Goal: Task Accomplishment & Management: Complete application form

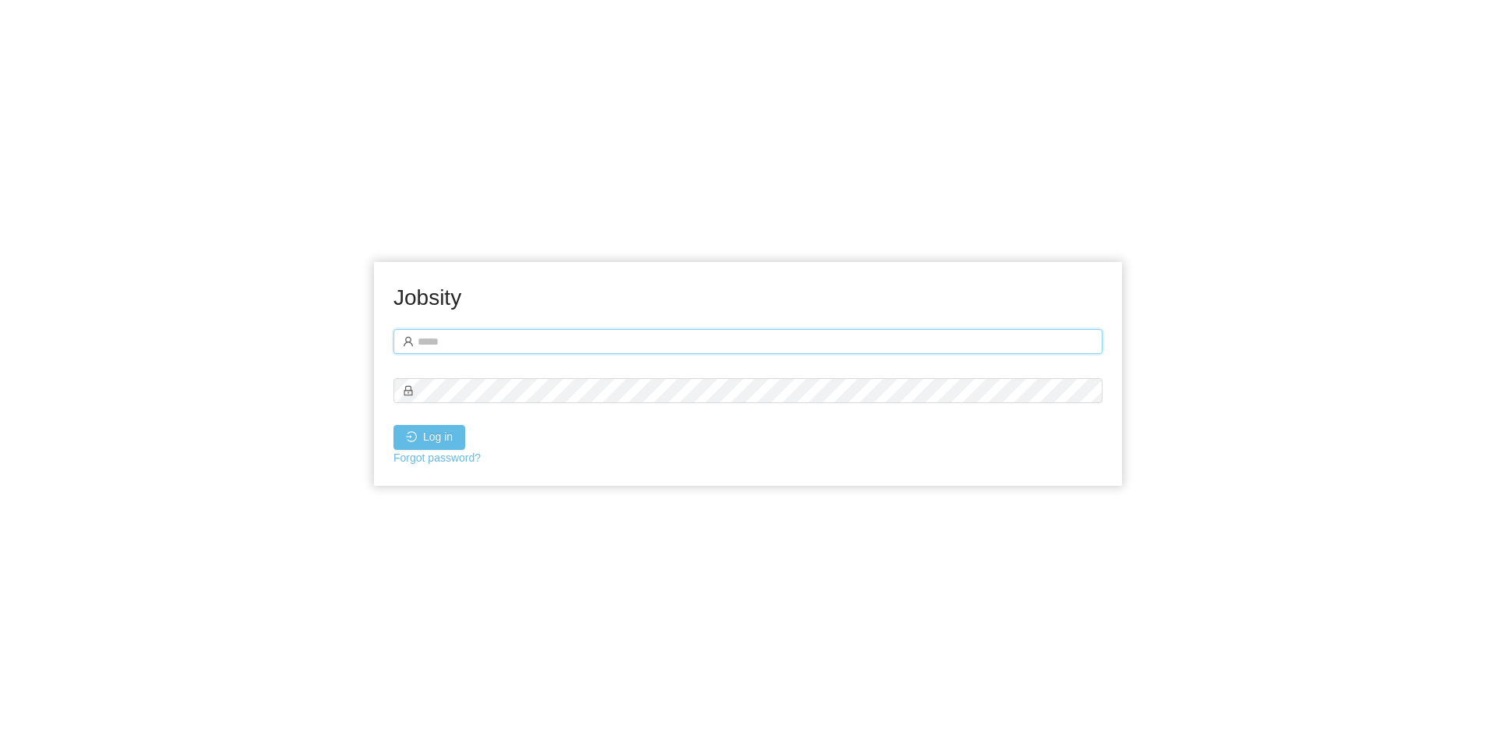
click at [465, 340] on input "text" at bounding box center [748, 341] width 709 height 25
type input "**********"
click at [394, 425] on button "Log in" at bounding box center [430, 437] width 72 height 25
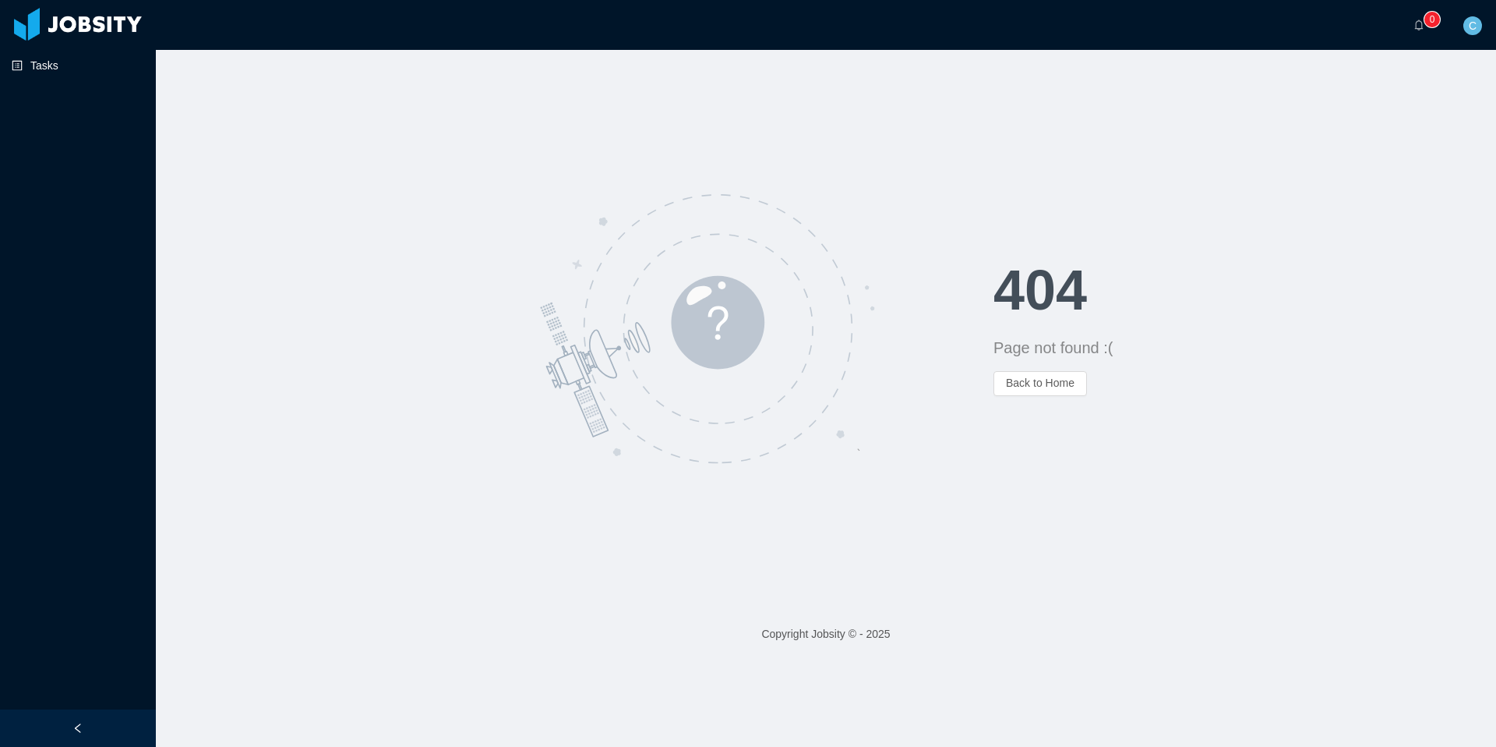
click at [41, 58] on link "Tasks" at bounding box center [78, 65] width 132 height 31
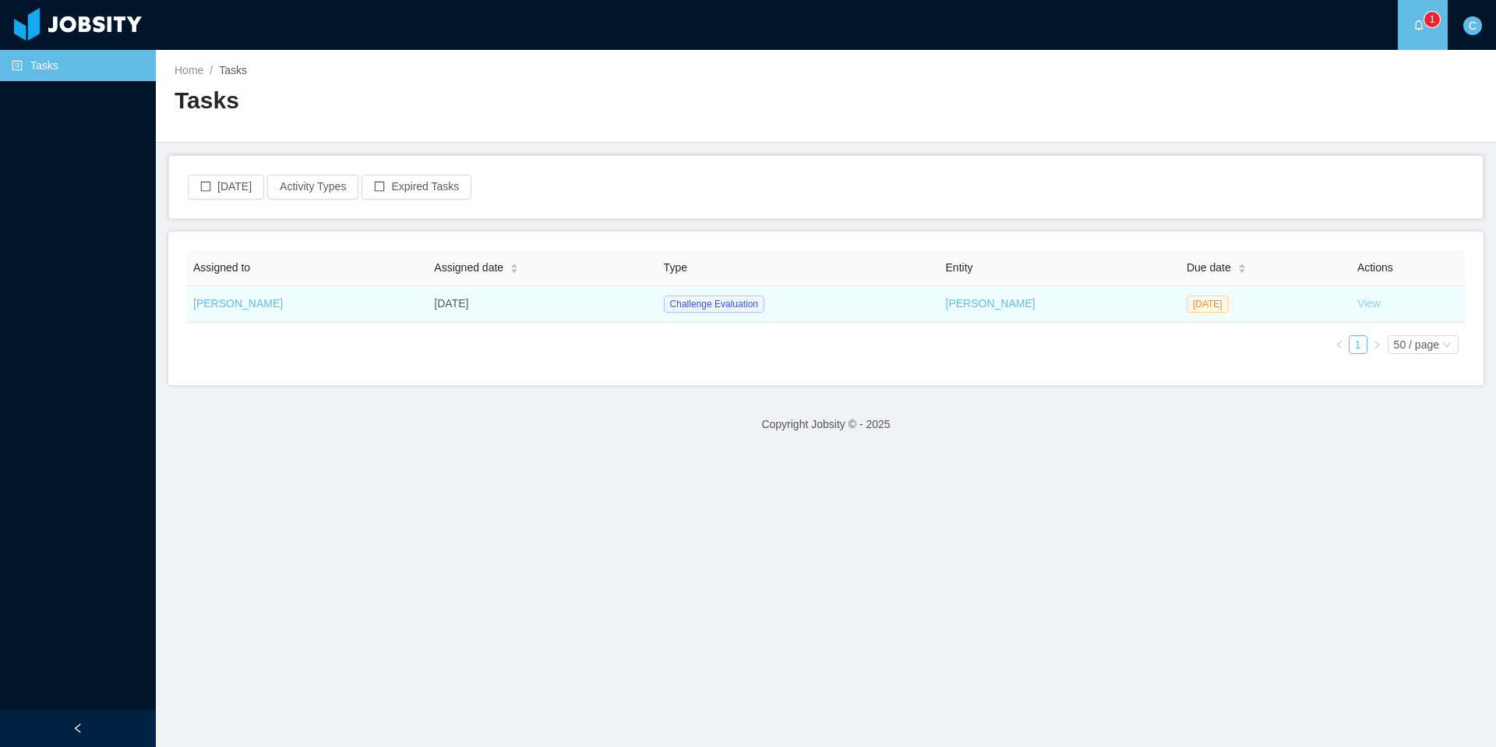
click at [1377, 301] on link "View" at bounding box center [1369, 303] width 23 height 12
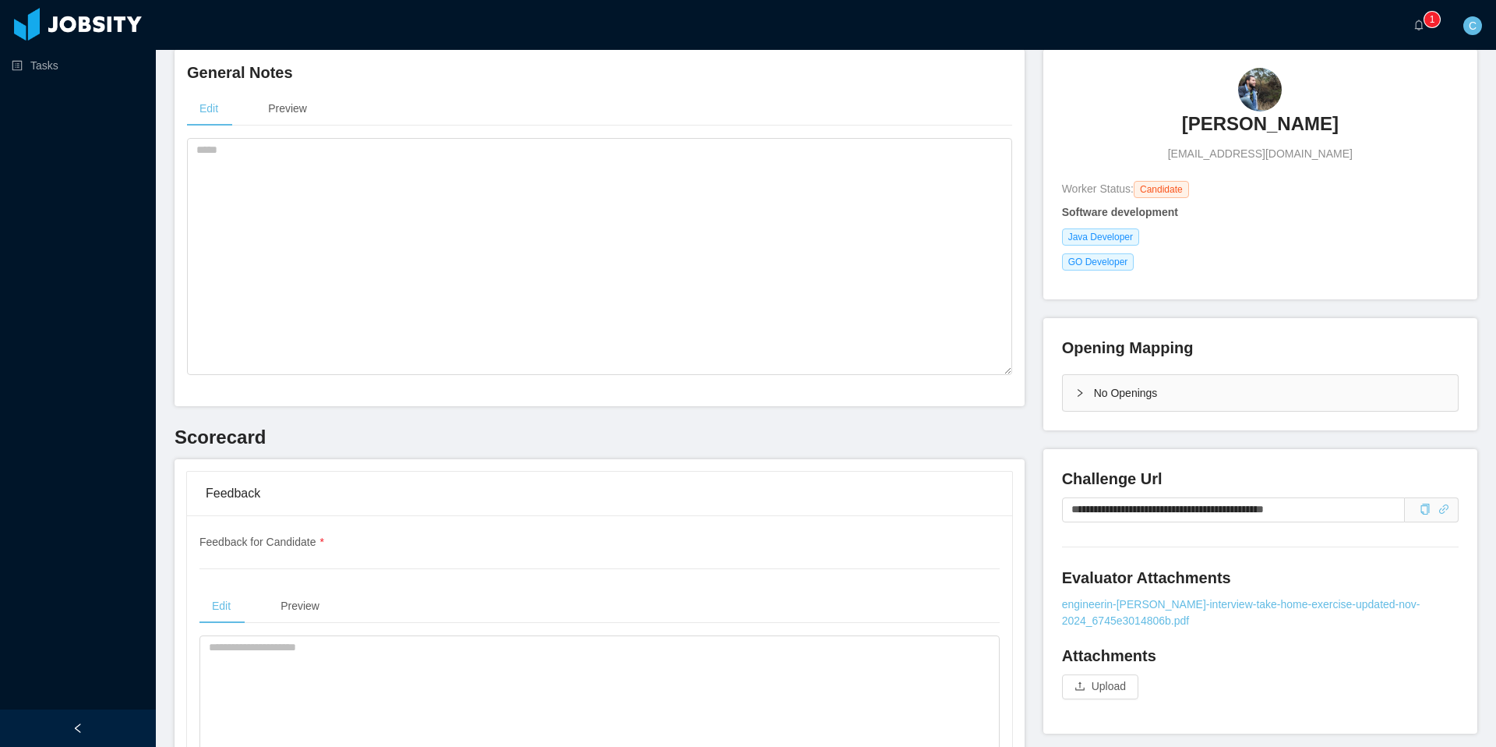
scroll to position [232, 0]
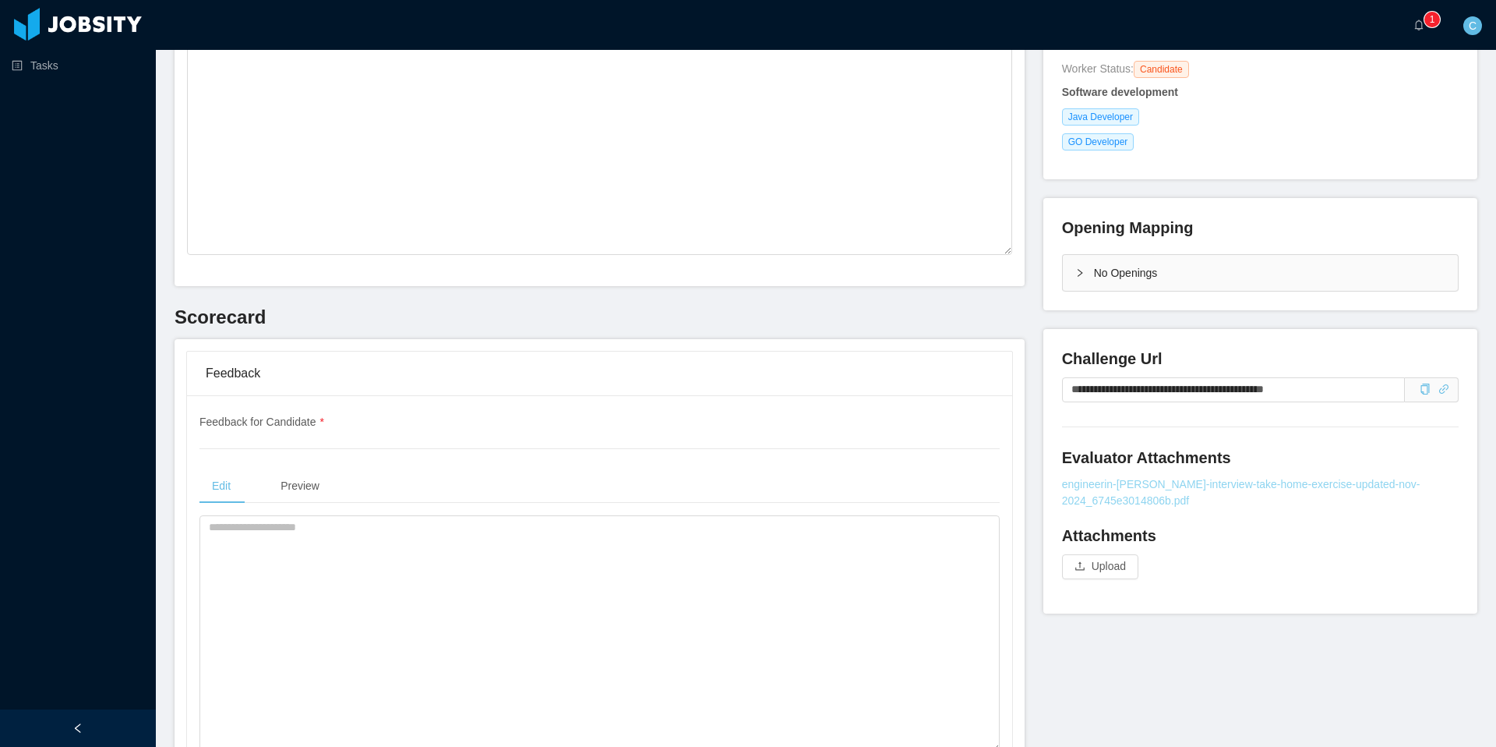
click at [1183, 418] on link "engineerin-[PERSON_NAME]-interview-take-home-exercise-updated-nov-2024_6745e301…" at bounding box center [1260, 492] width 397 height 33
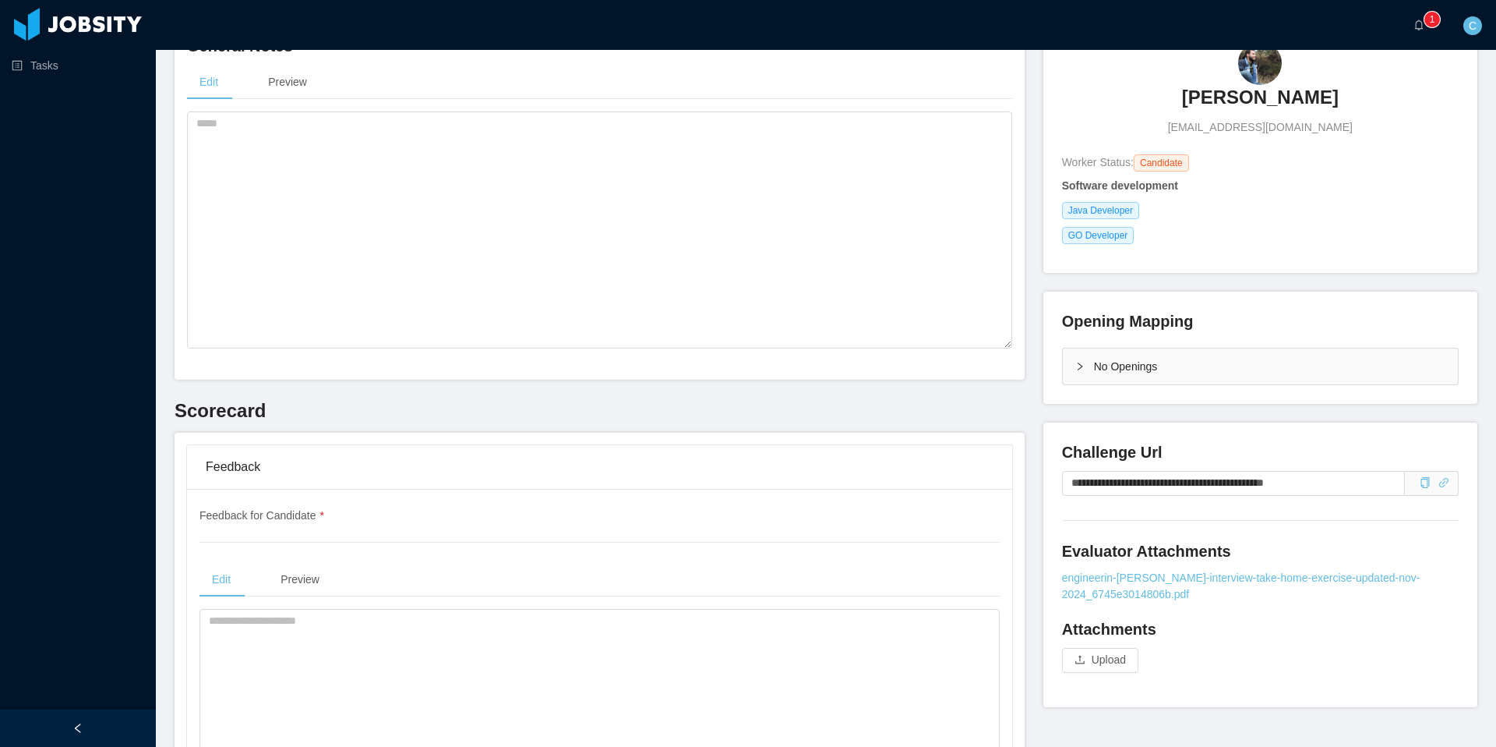
scroll to position [253, 0]
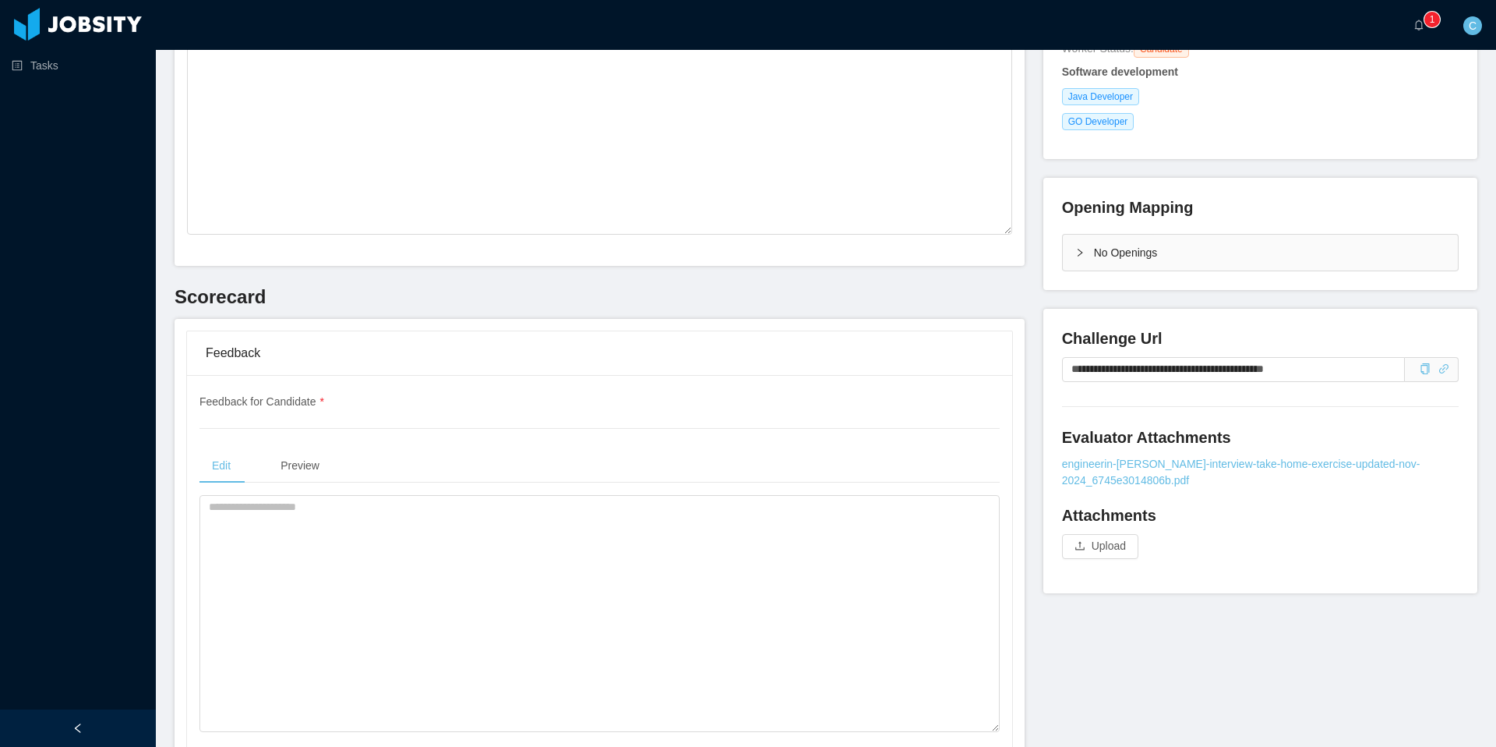
click at [1156, 457] on div "Evaluator Attachments engineerin-kenect-interview-take-home-exercise-updated-no…" at bounding box center [1260, 457] width 397 height 62
click at [1154, 468] on link "engineerin-[PERSON_NAME]-interview-take-home-exercise-updated-nov-2024_6745e301…" at bounding box center [1260, 472] width 397 height 33
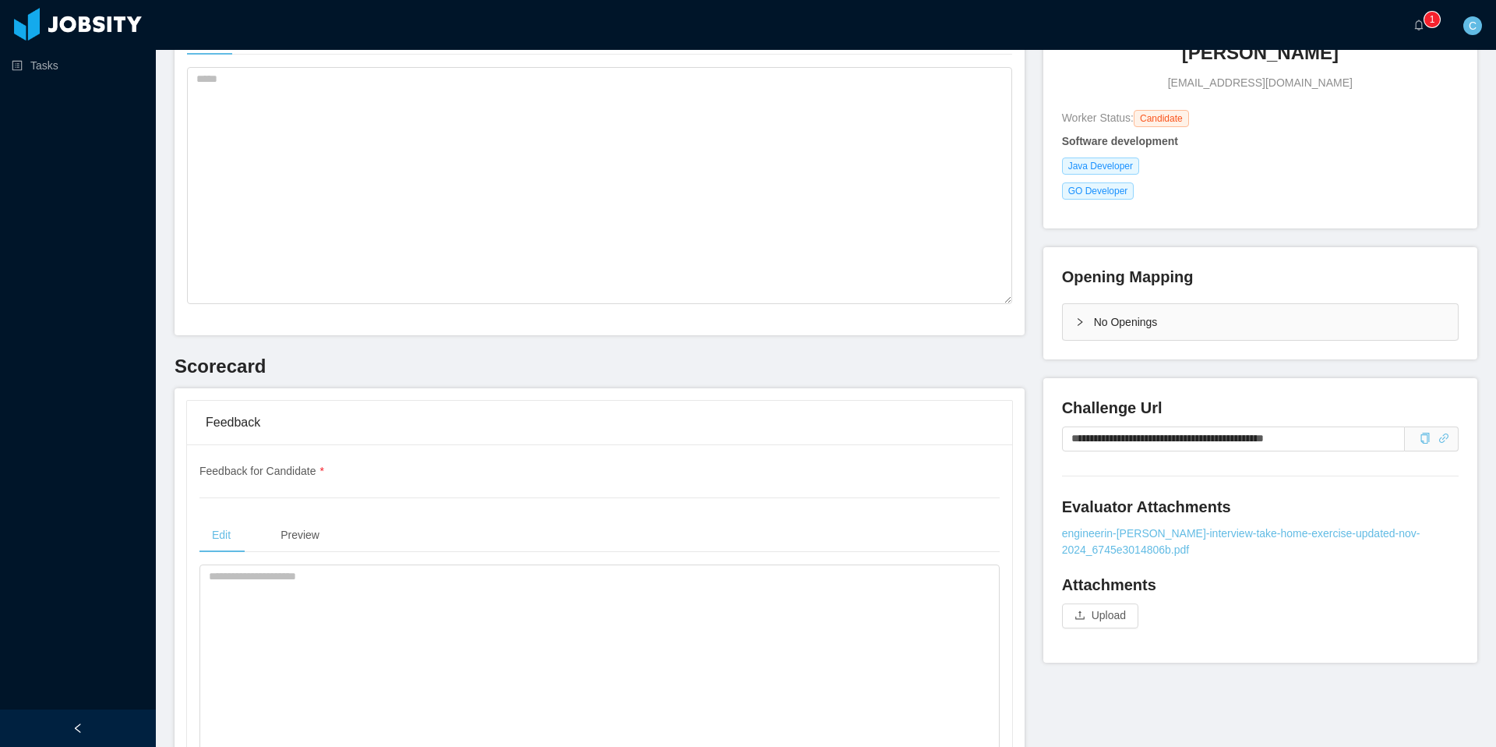
scroll to position [182, 0]
click at [1424, 441] on icon "icon: copy" at bounding box center [1425, 438] width 11 height 11
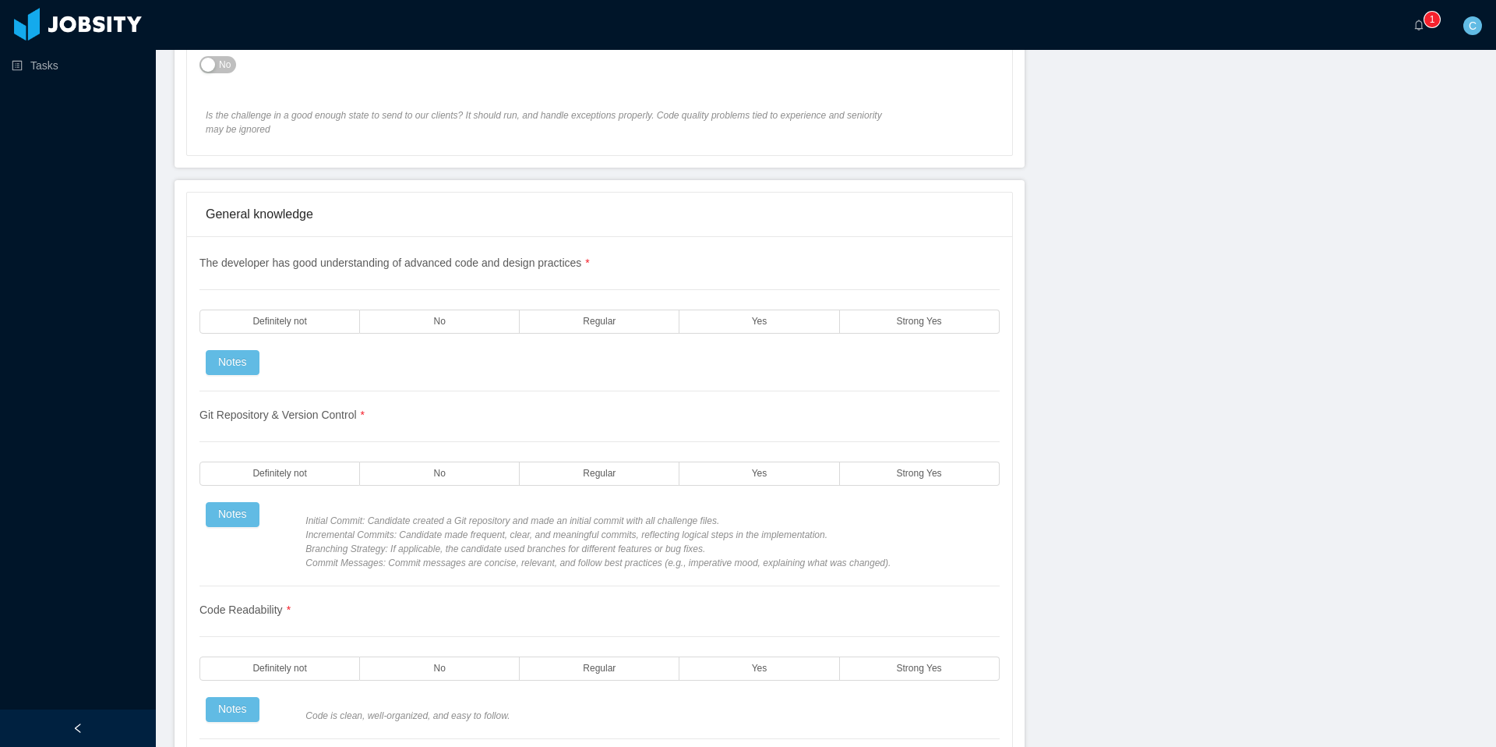
scroll to position [1096, 0]
click at [724, 320] on label "Yes" at bounding box center [760, 321] width 160 height 24
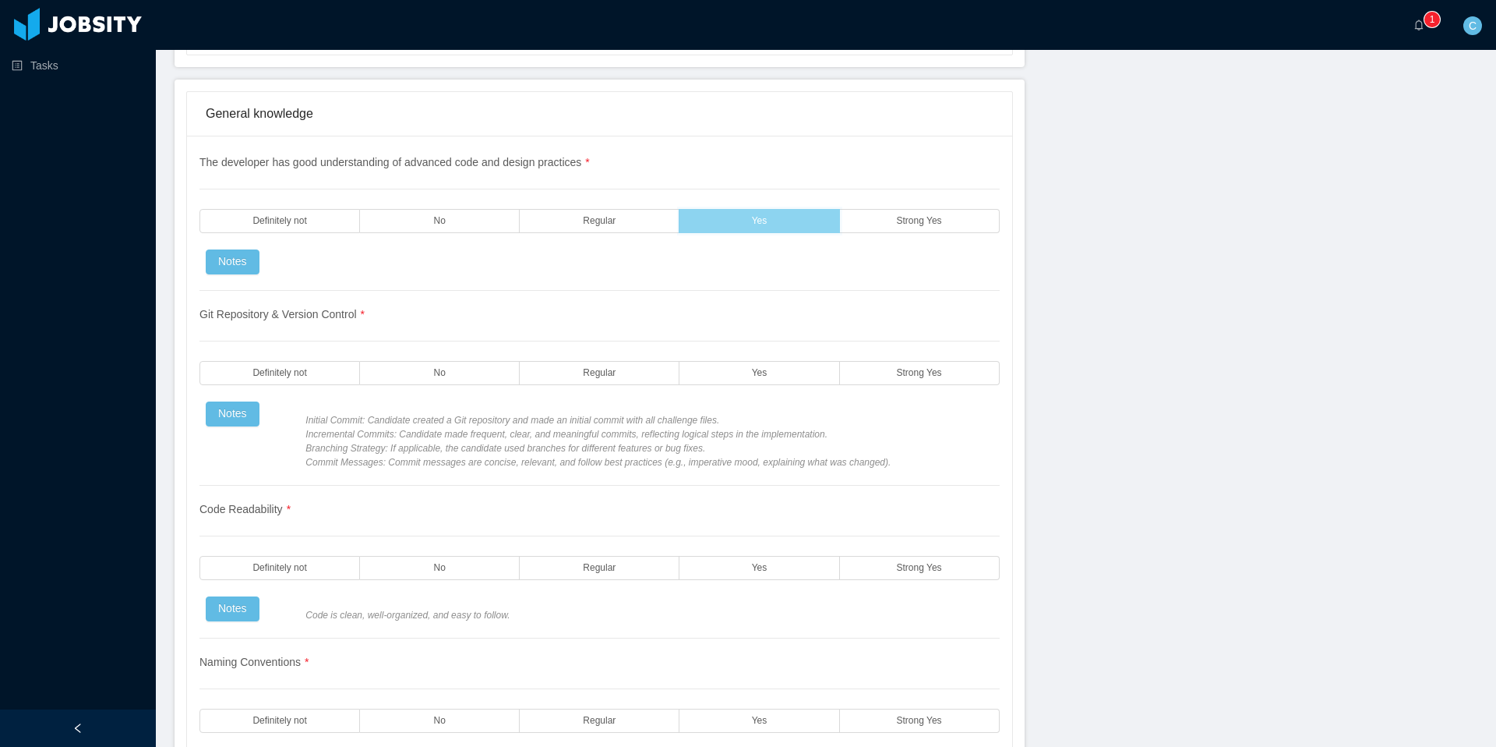
scroll to position [1196, 0]
click at [456, 382] on label "No" at bounding box center [440, 372] width 160 height 24
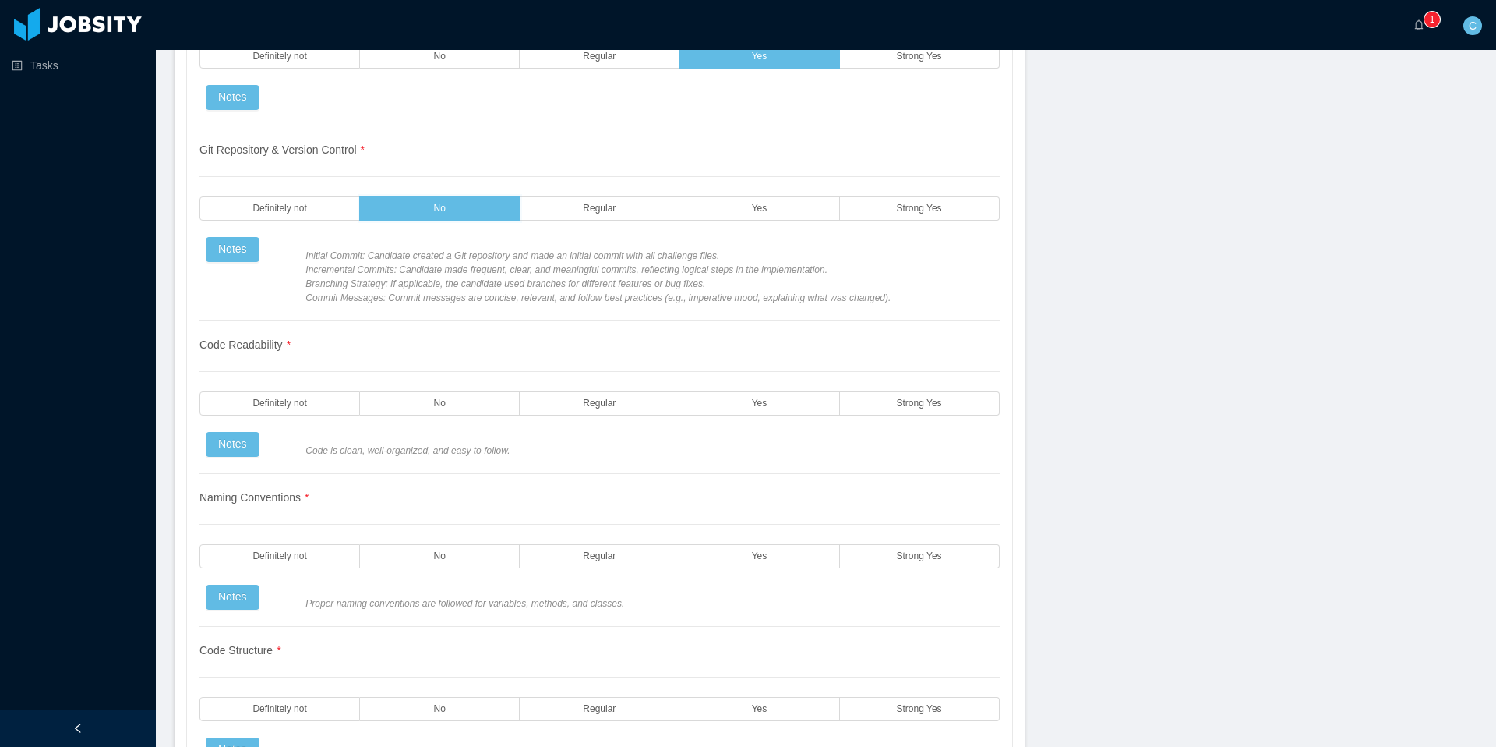
scroll to position [1417, 0]
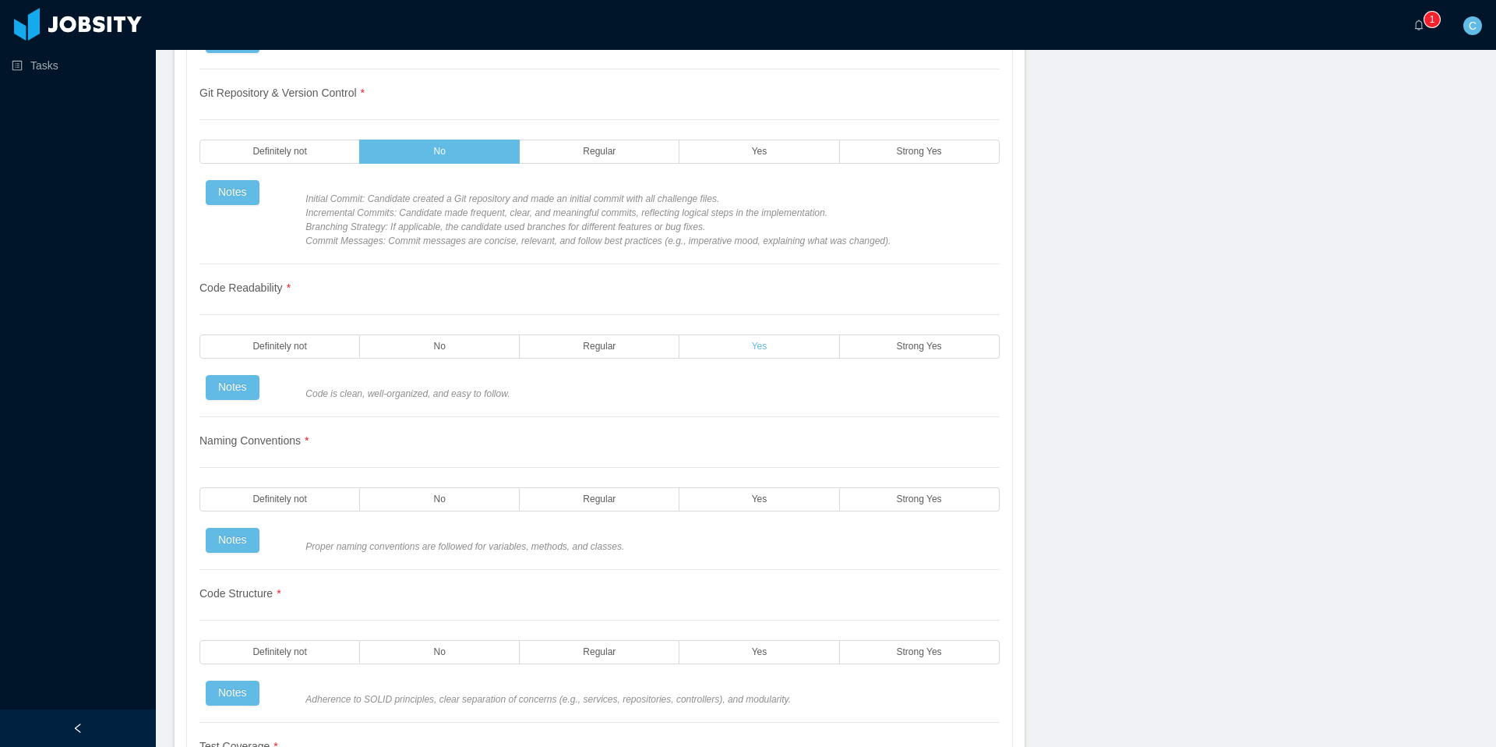
click at [761, 347] on span "Yes" at bounding box center [760, 346] width 16 height 10
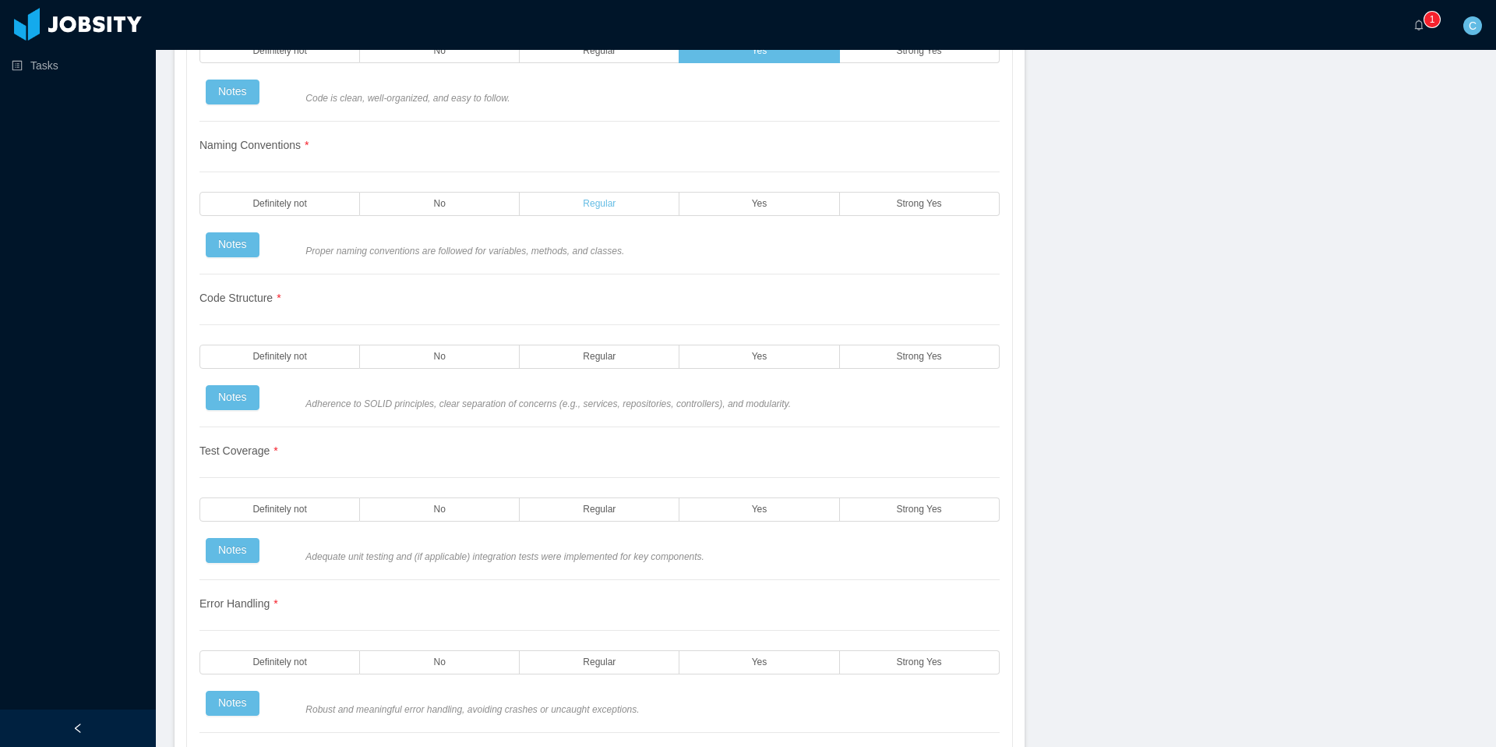
scroll to position [1713, 0]
click at [734, 361] on label "Yes" at bounding box center [760, 356] width 160 height 24
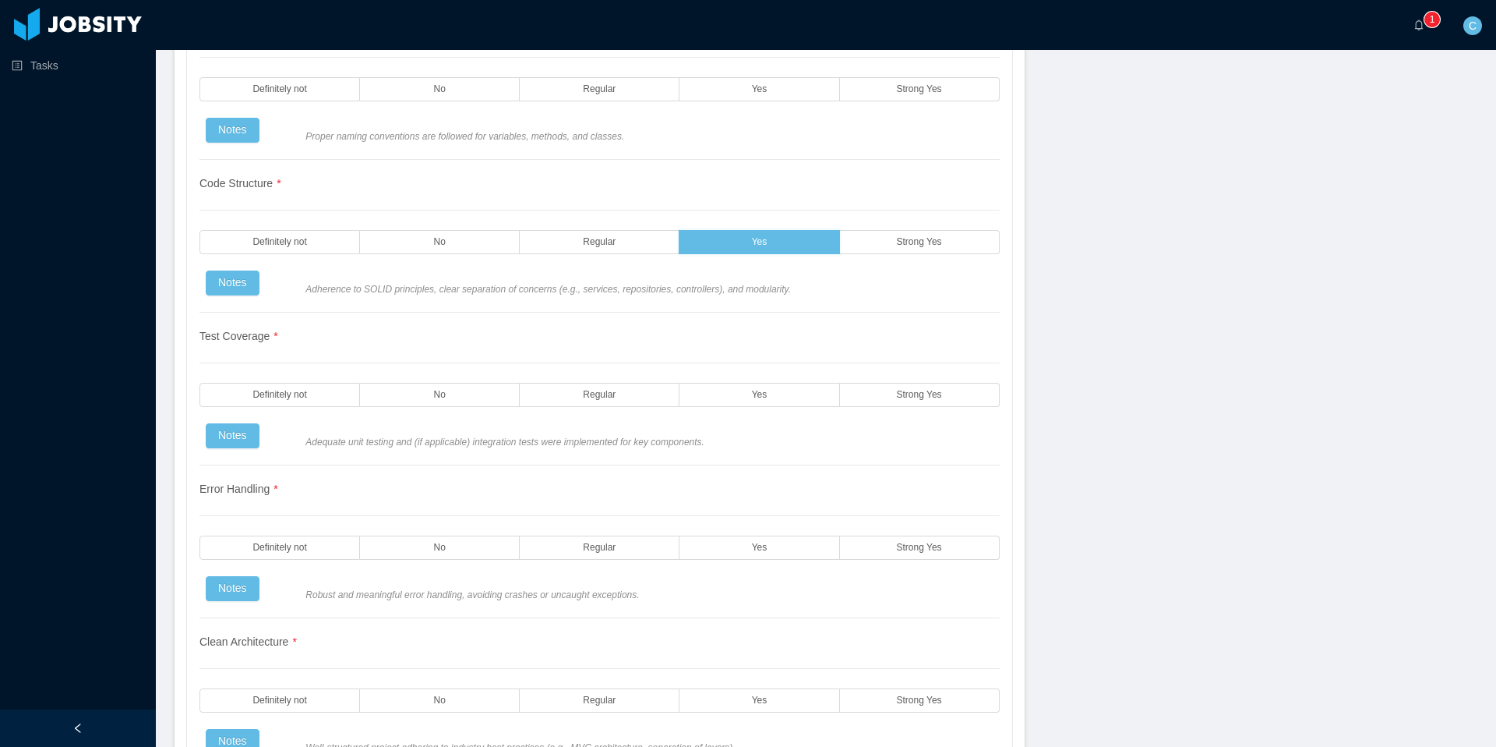
scroll to position [1828, 0]
click at [726, 390] on label "Yes" at bounding box center [760, 394] width 160 height 24
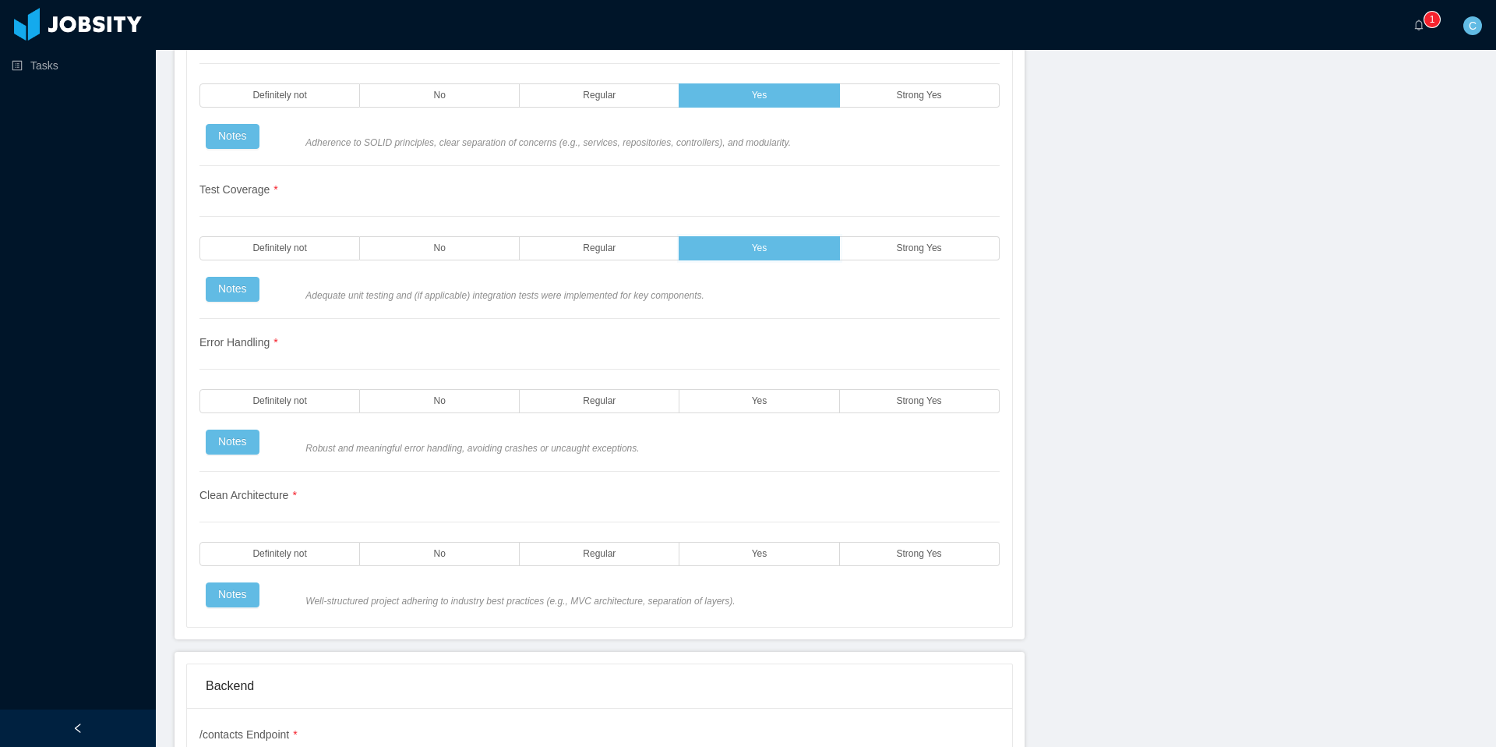
scroll to position [1989, 0]
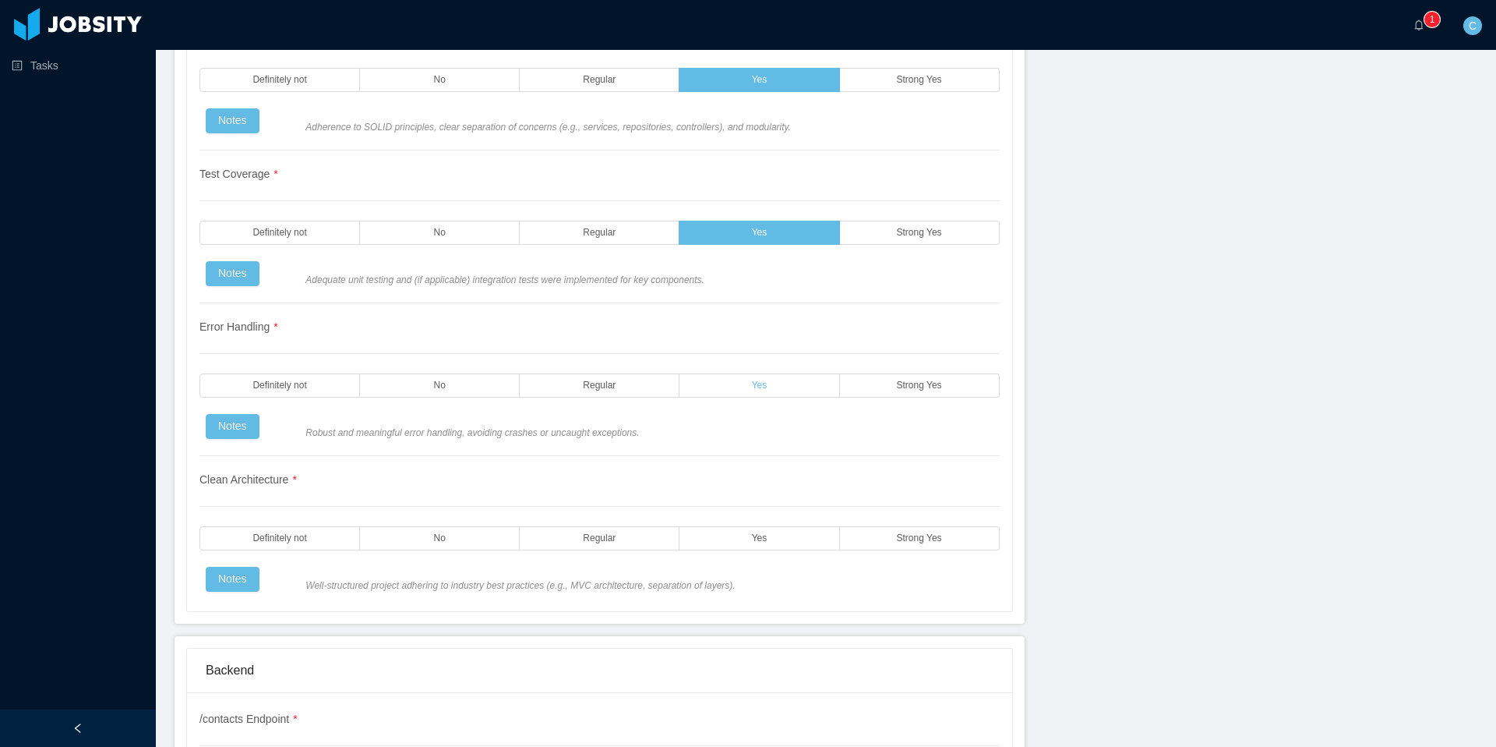
click at [708, 387] on label "Yes" at bounding box center [760, 385] width 160 height 24
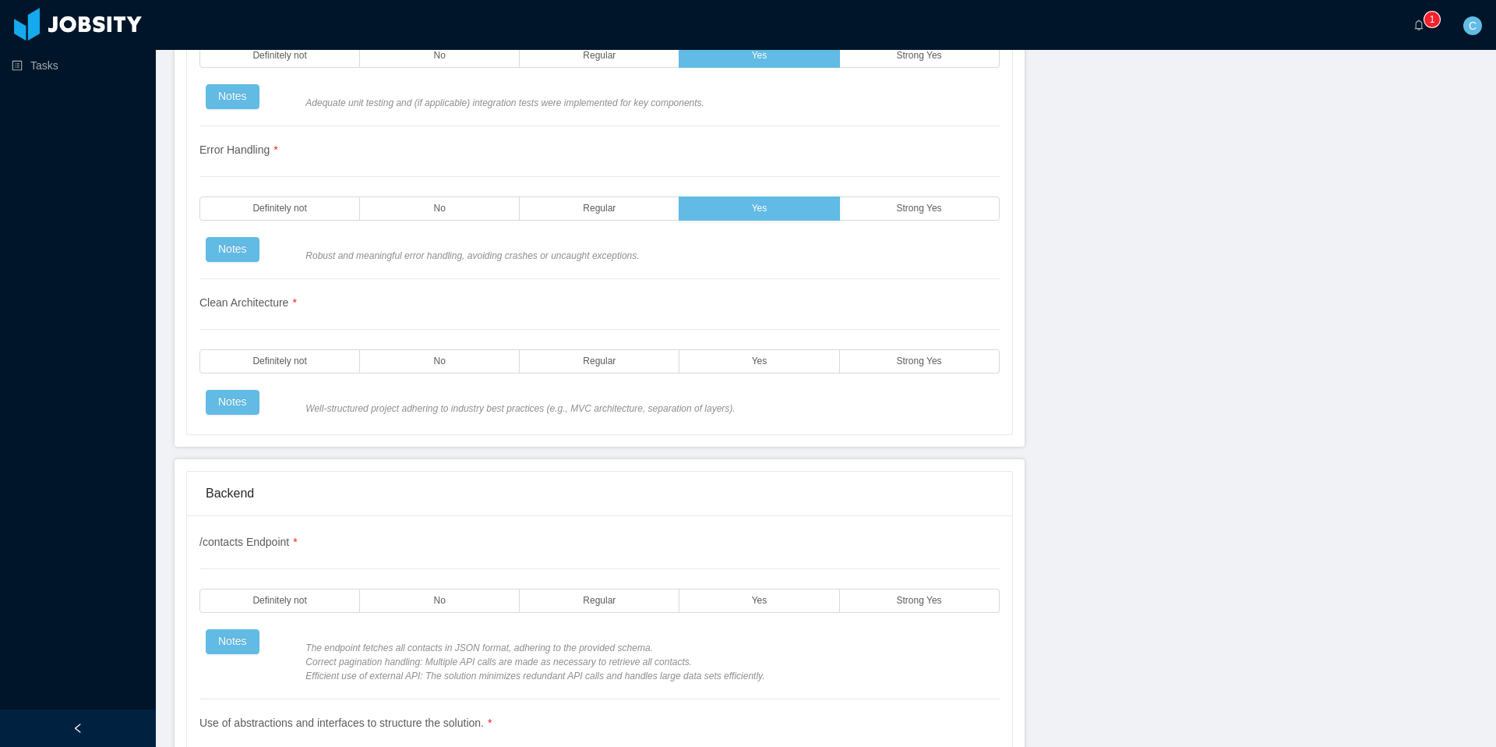
scroll to position [2168, 0]
click at [736, 360] on label "Yes" at bounding box center [760, 359] width 160 height 24
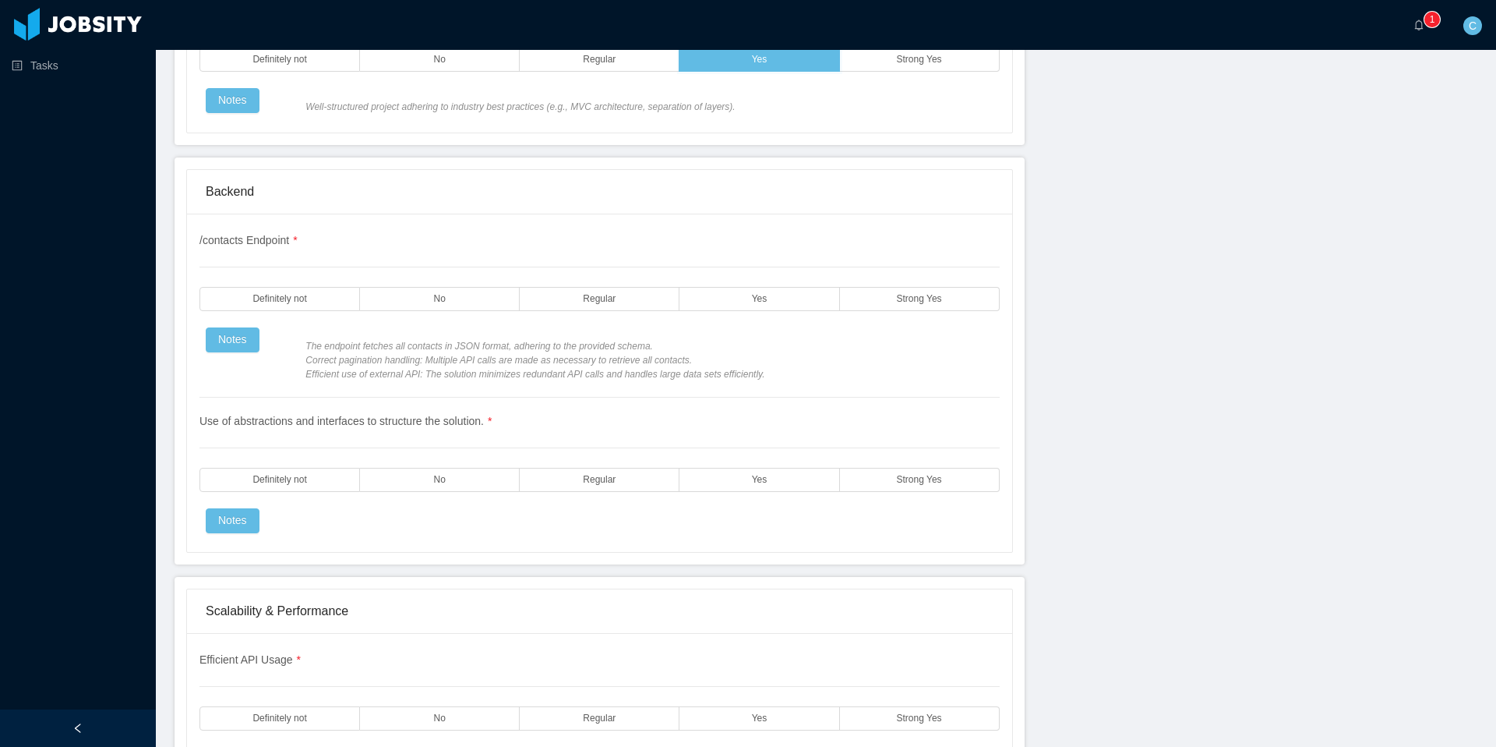
scroll to position [2486, 0]
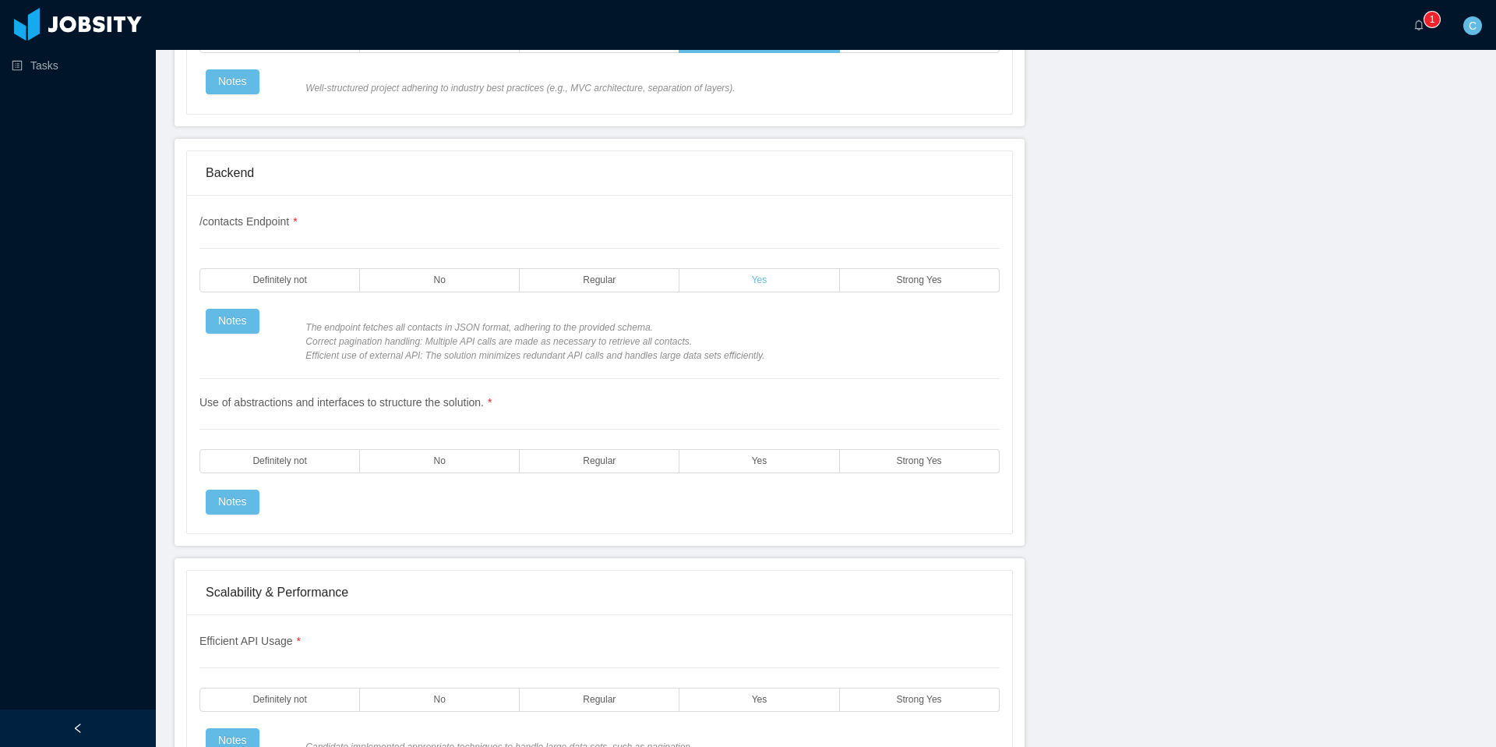
click at [755, 285] on span "Yes" at bounding box center [760, 280] width 16 height 10
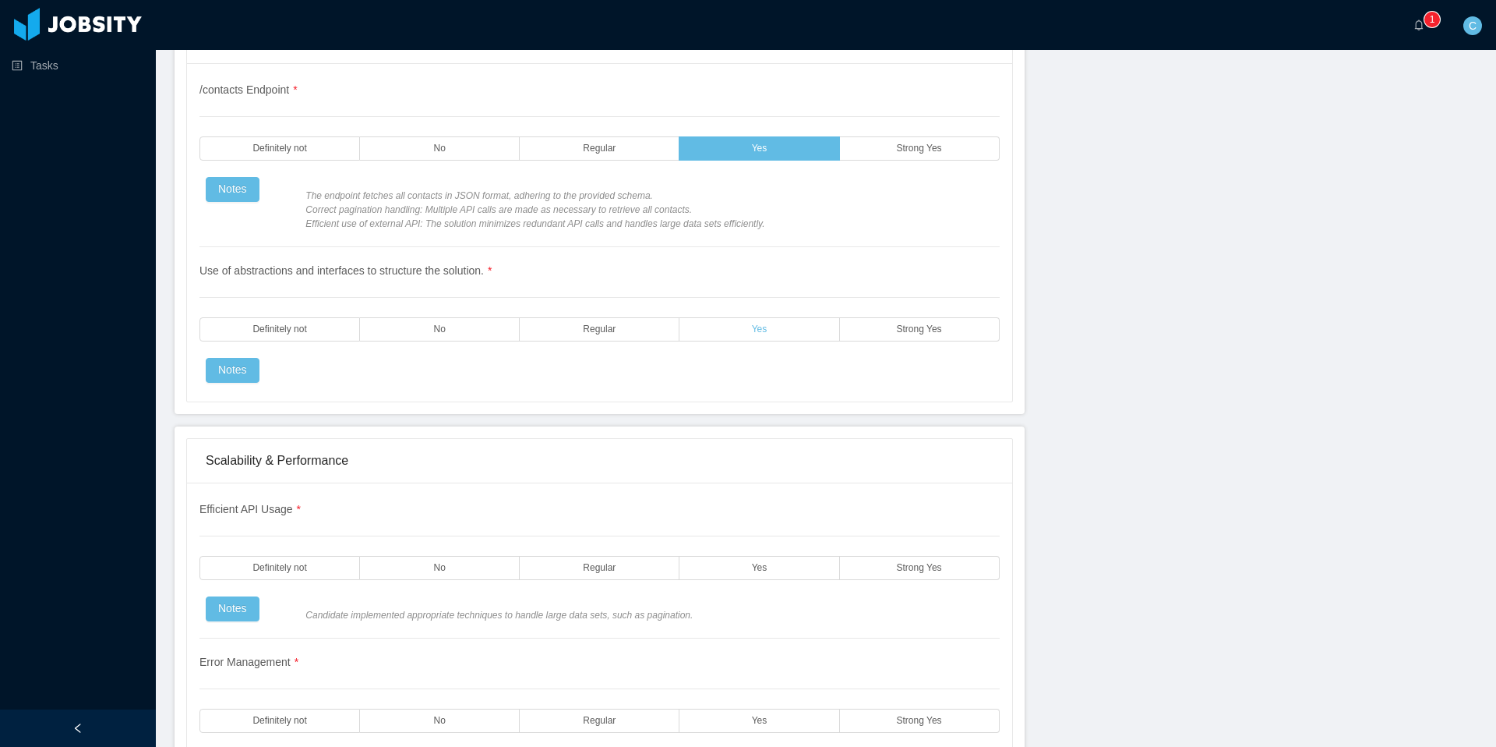
click at [740, 329] on label "Yes" at bounding box center [760, 329] width 160 height 24
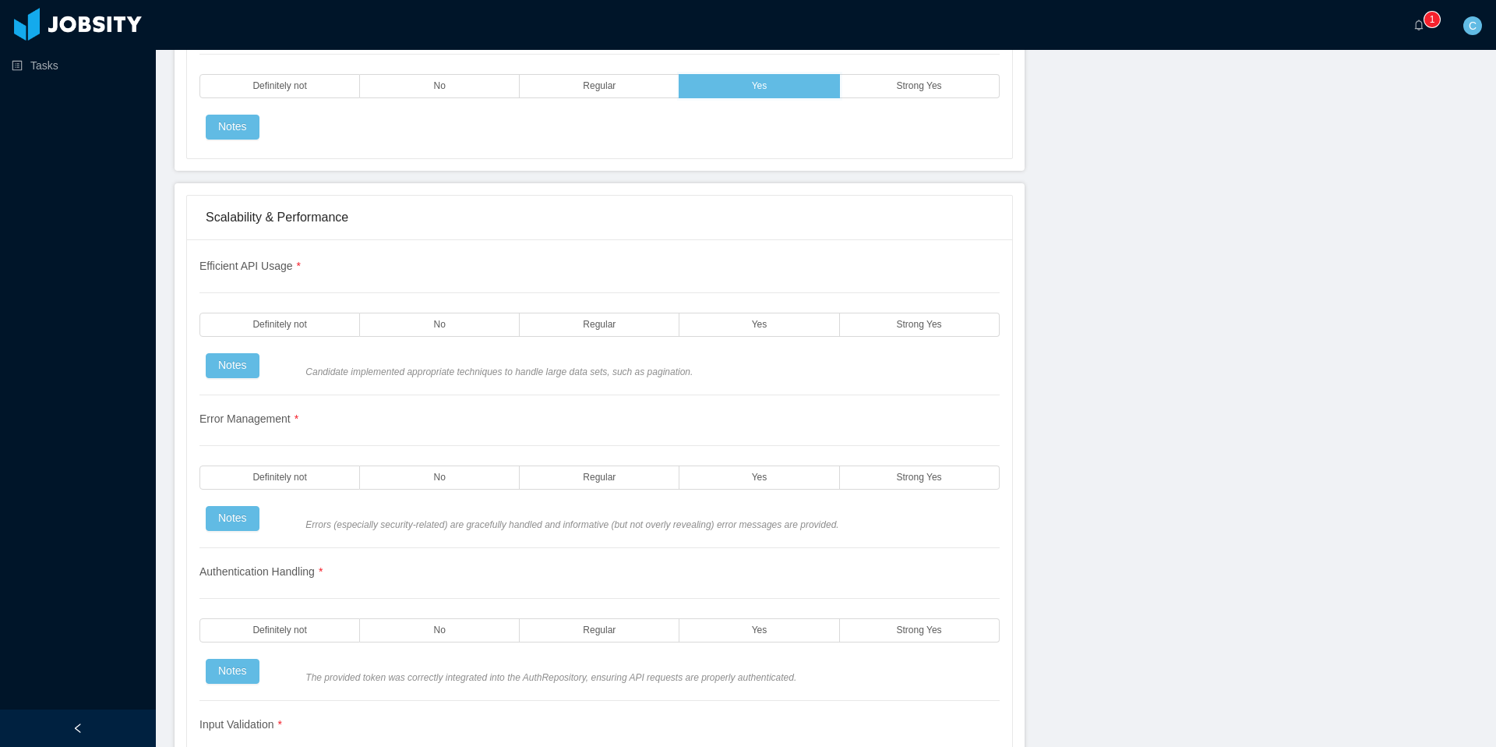
scroll to position [2896, 0]
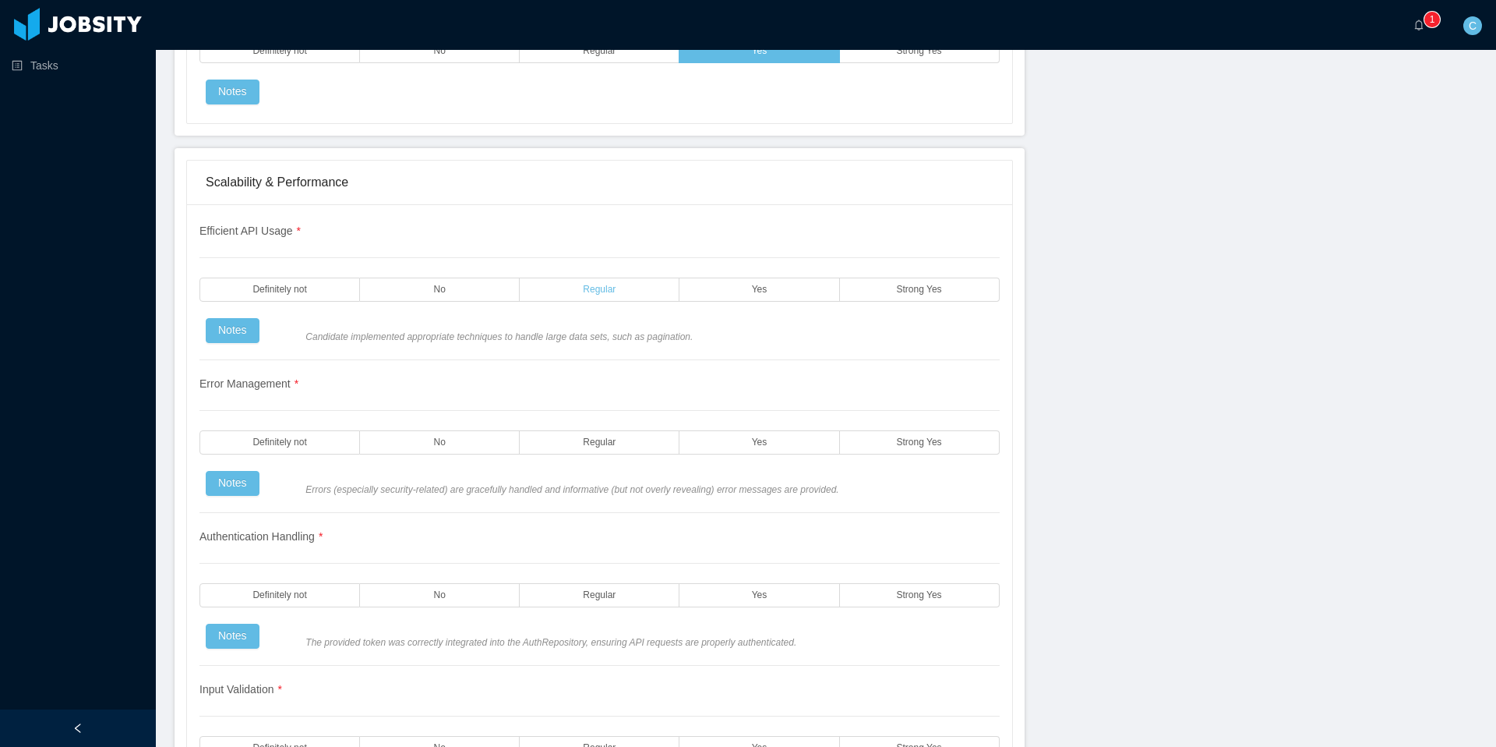
click at [575, 288] on label "Regular" at bounding box center [600, 289] width 160 height 24
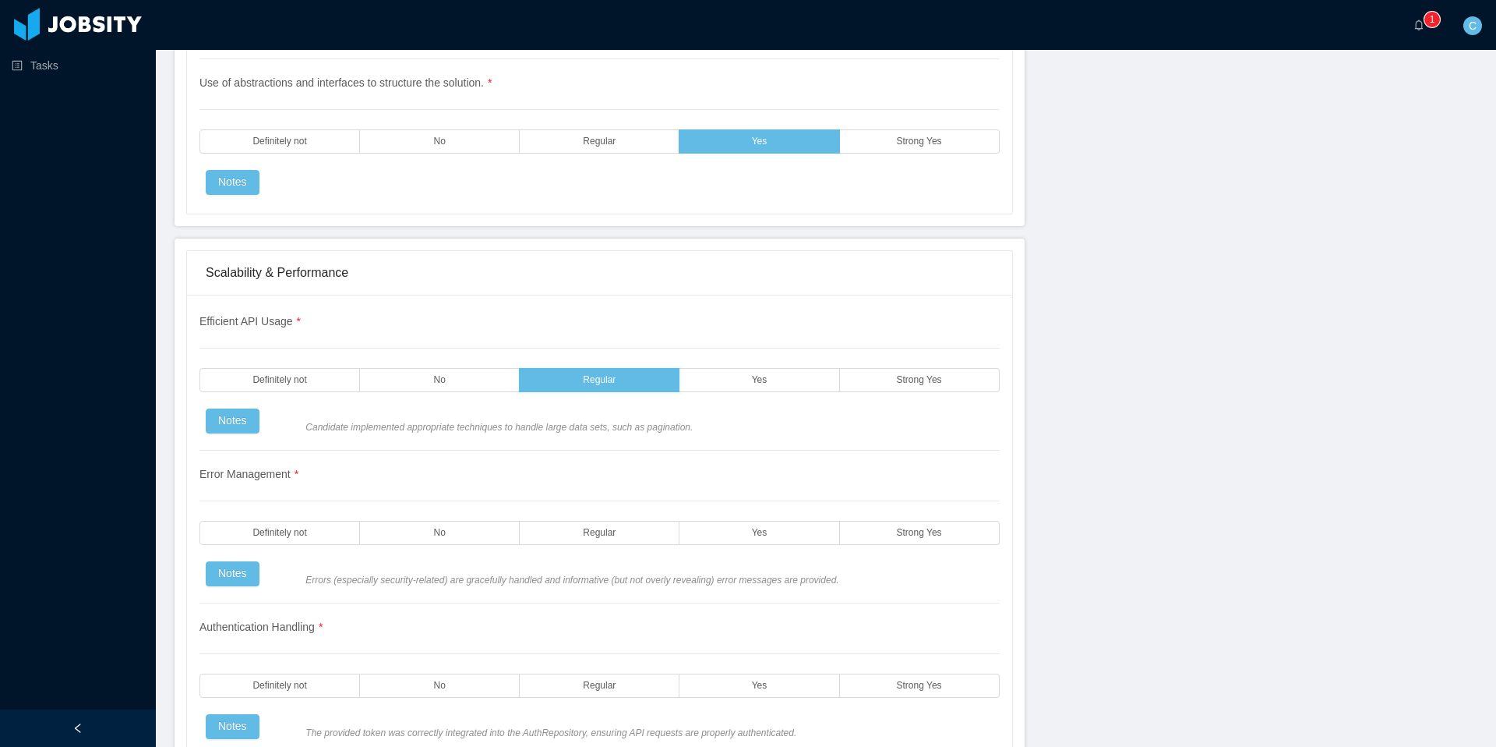
scroll to position [2815, 0]
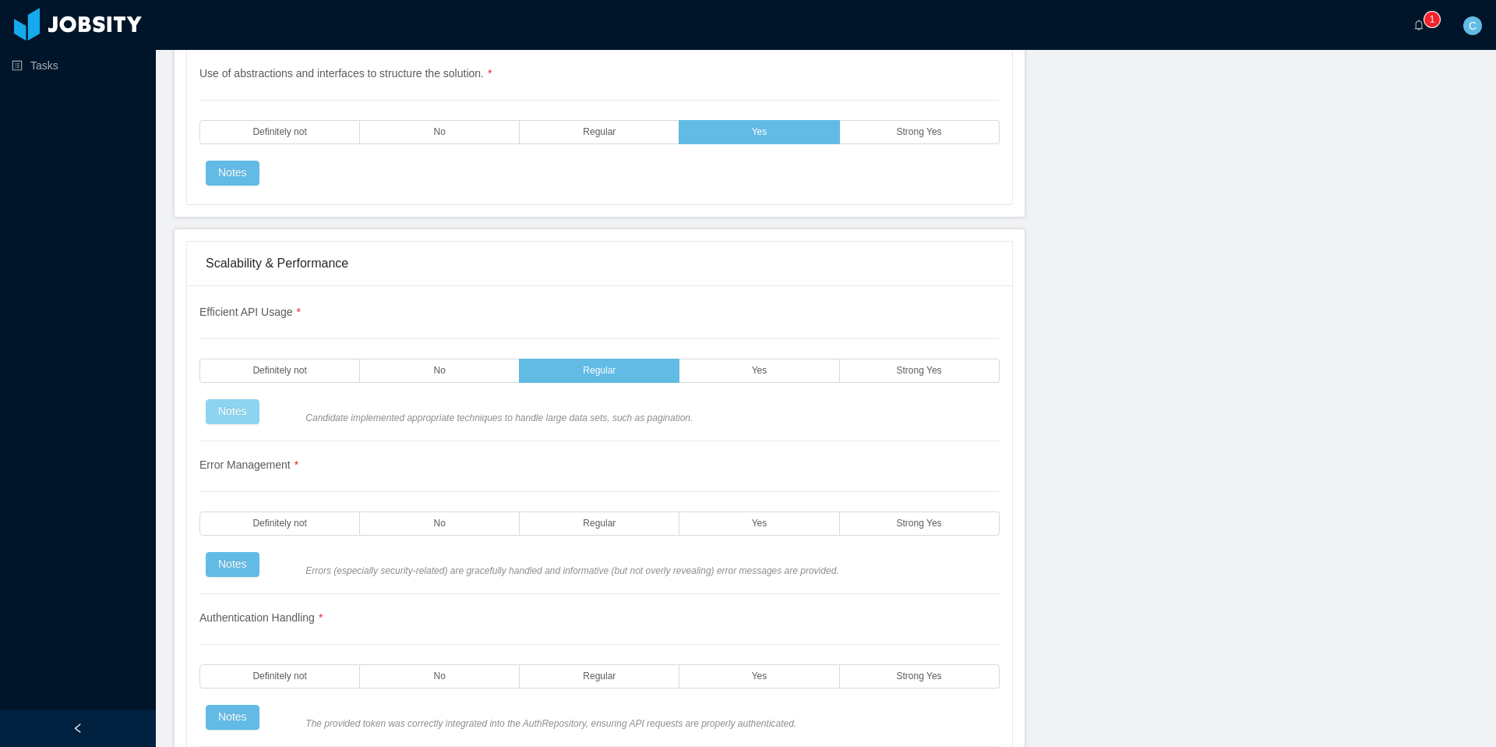
click at [238, 414] on button "Notes" at bounding box center [233, 411] width 54 height 25
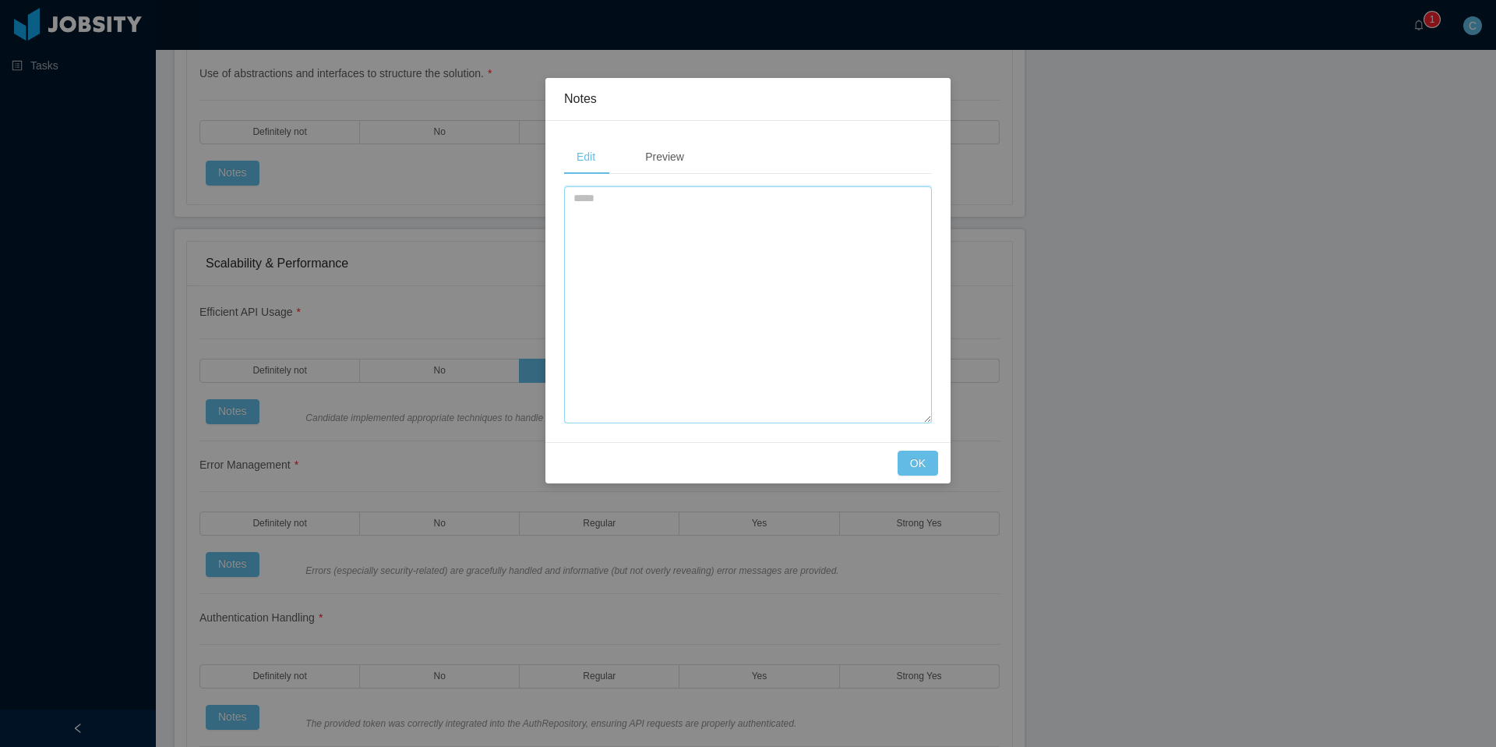
click at [699, 272] on textarea at bounding box center [748, 304] width 368 height 237
type textarea "**********"
click at [923, 466] on button "OK" at bounding box center [918, 462] width 41 height 25
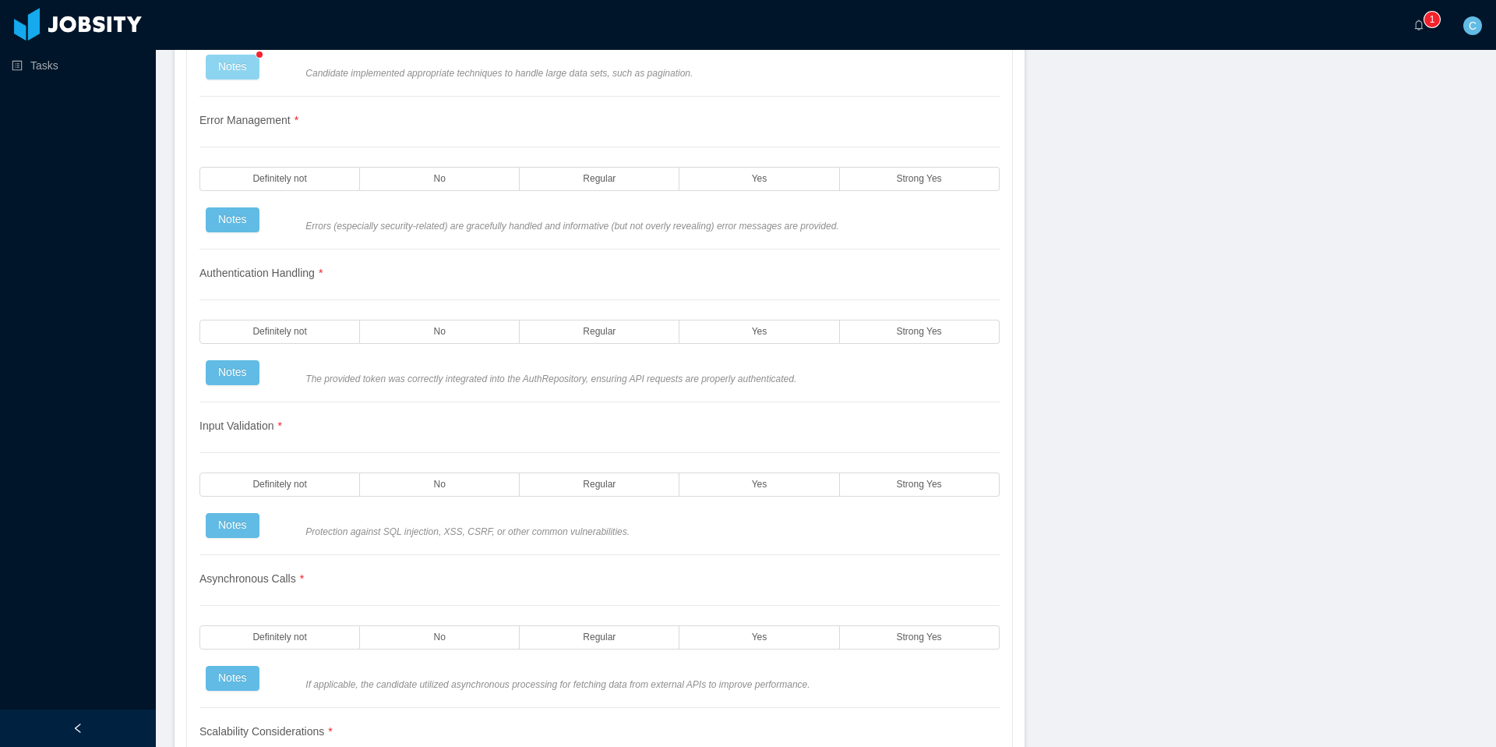
scroll to position [3165, 0]
click at [757, 182] on label "Yes" at bounding box center [760, 173] width 160 height 24
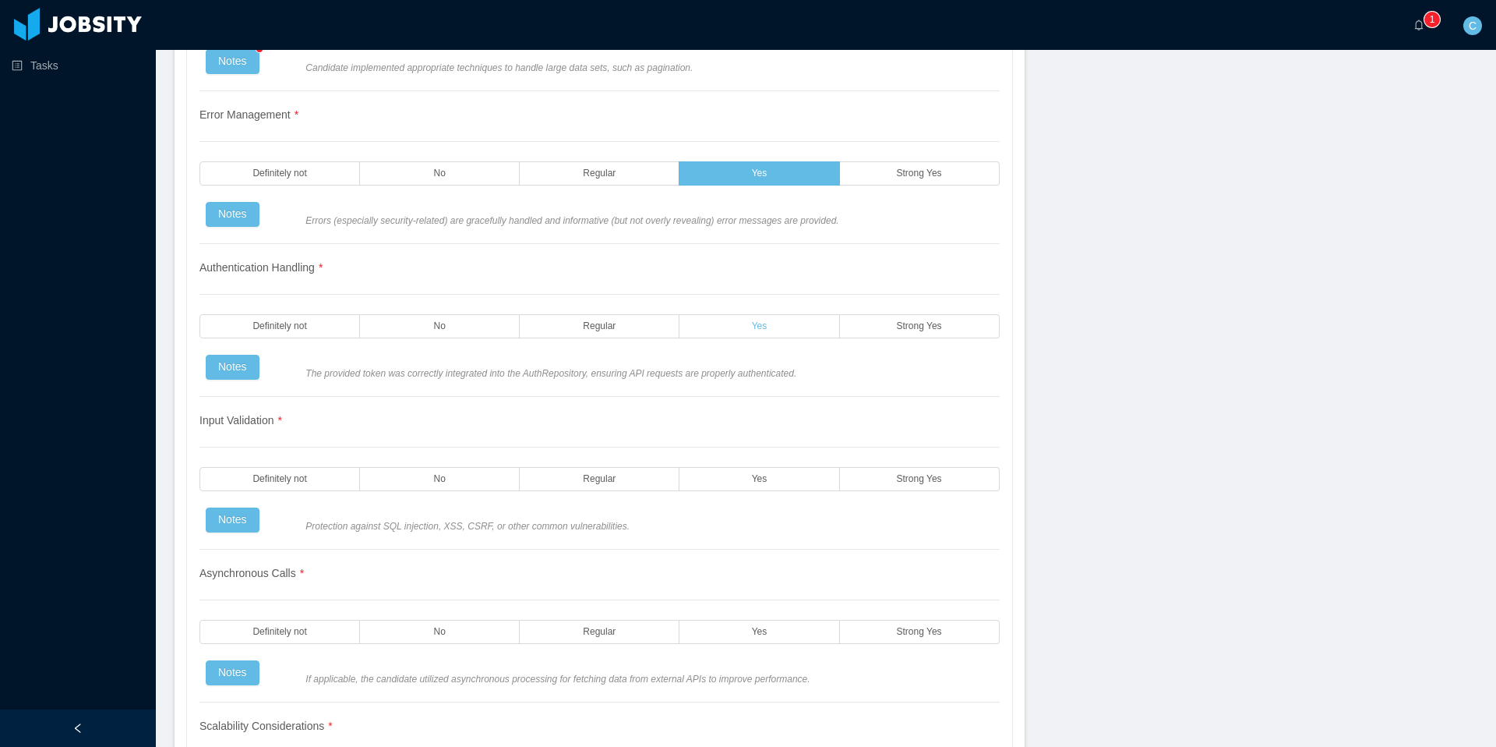
click at [771, 325] on label "Yes" at bounding box center [760, 326] width 160 height 24
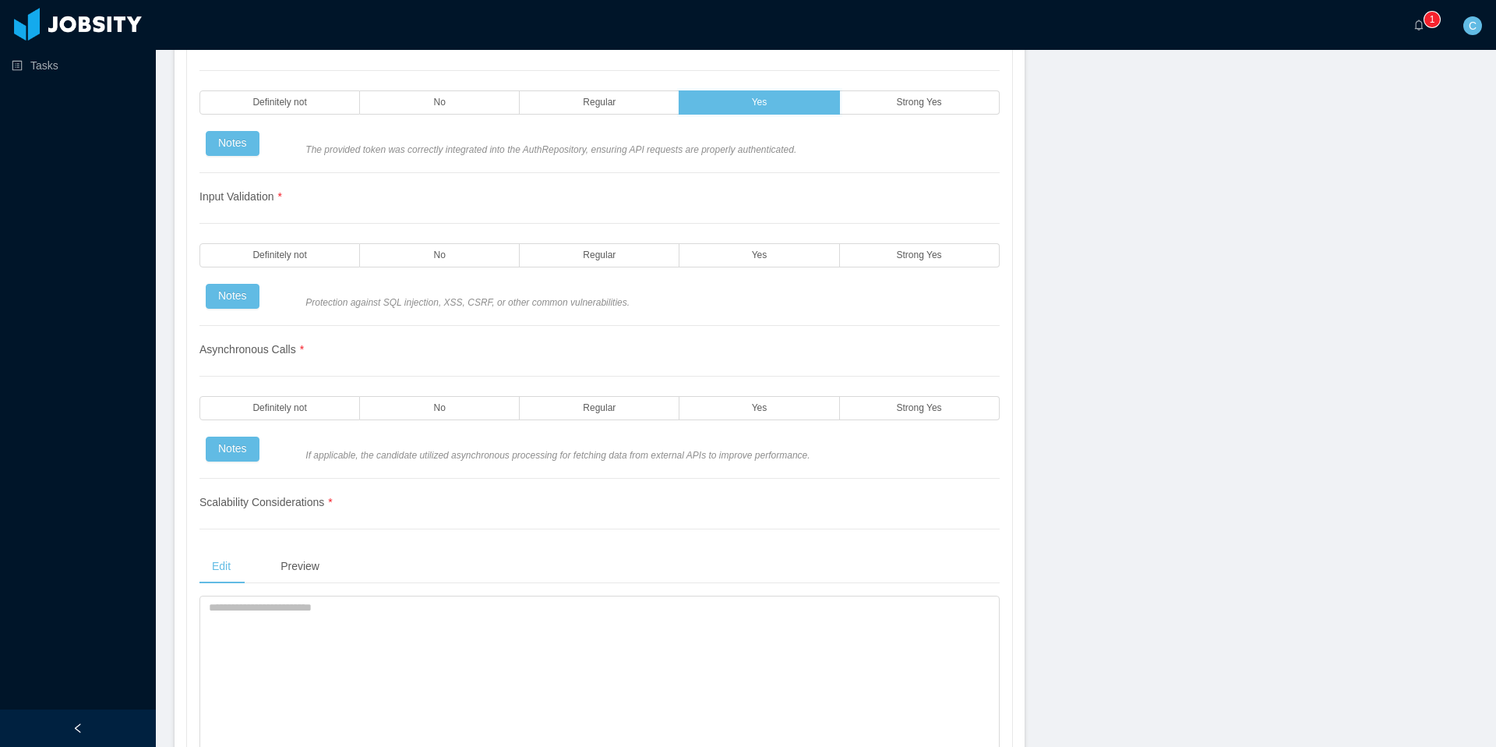
scroll to position [3390, 0]
click at [766, 252] on span "Yes" at bounding box center [760, 254] width 16 height 10
click at [469, 402] on label "No" at bounding box center [440, 407] width 160 height 24
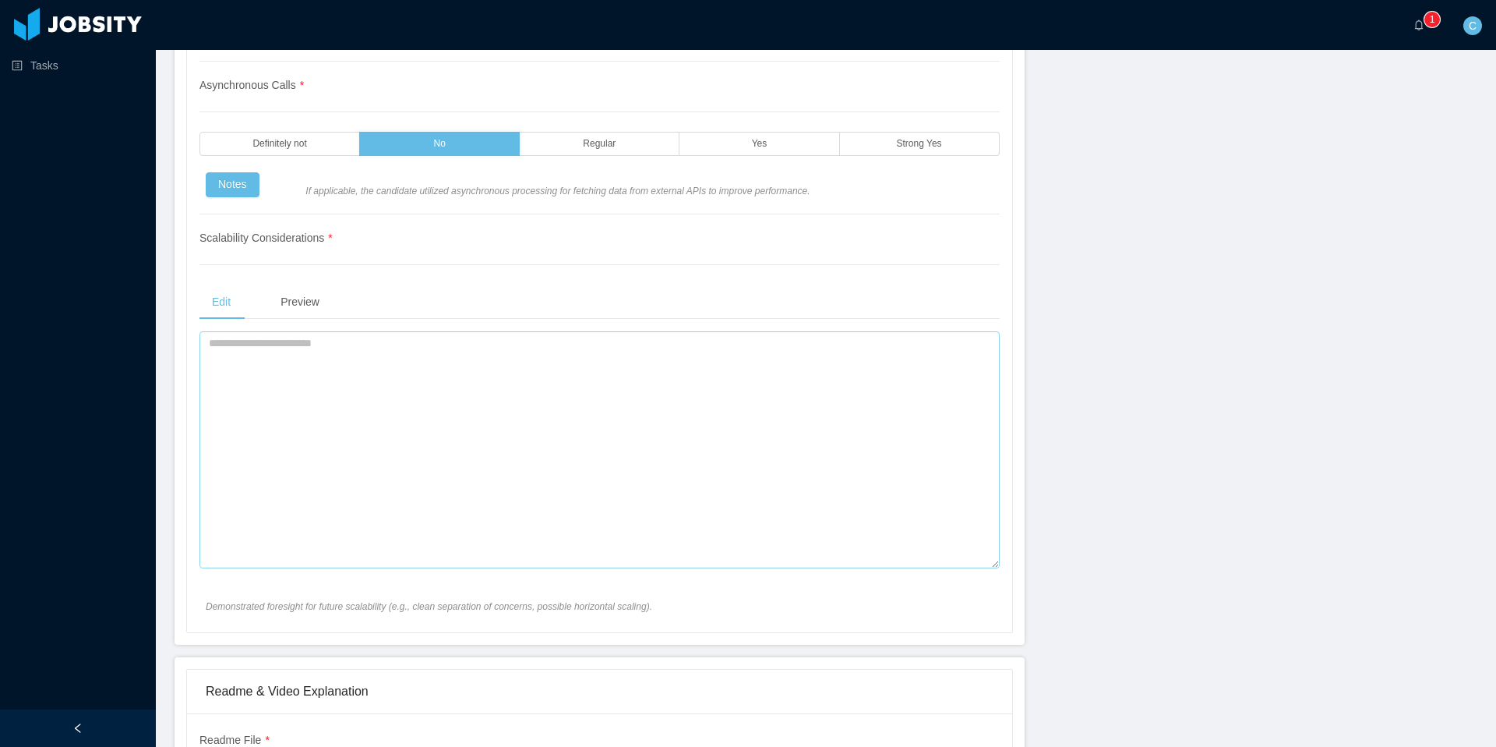
scroll to position [3669, 0]
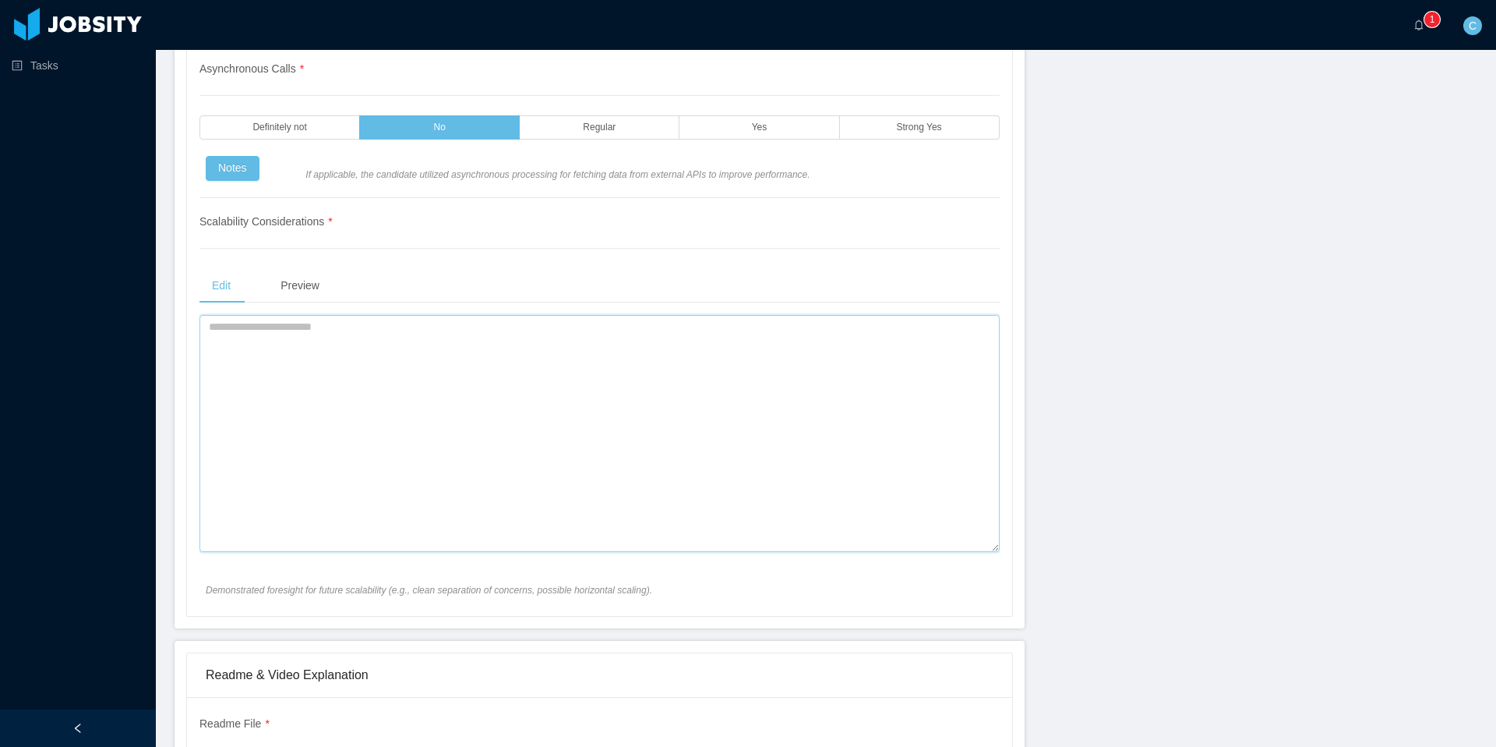
click at [431, 394] on textarea at bounding box center [600, 433] width 800 height 237
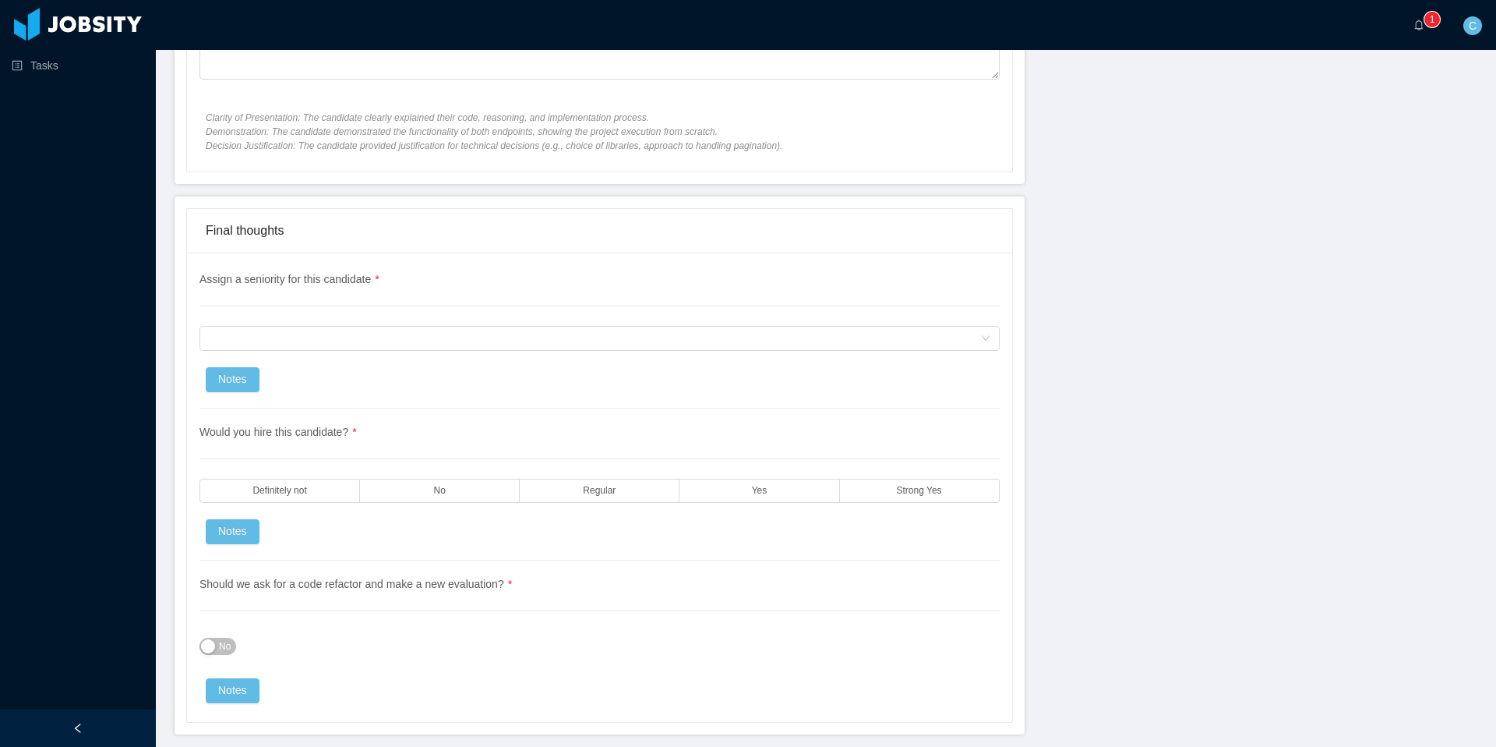
scroll to position [5131, 0]
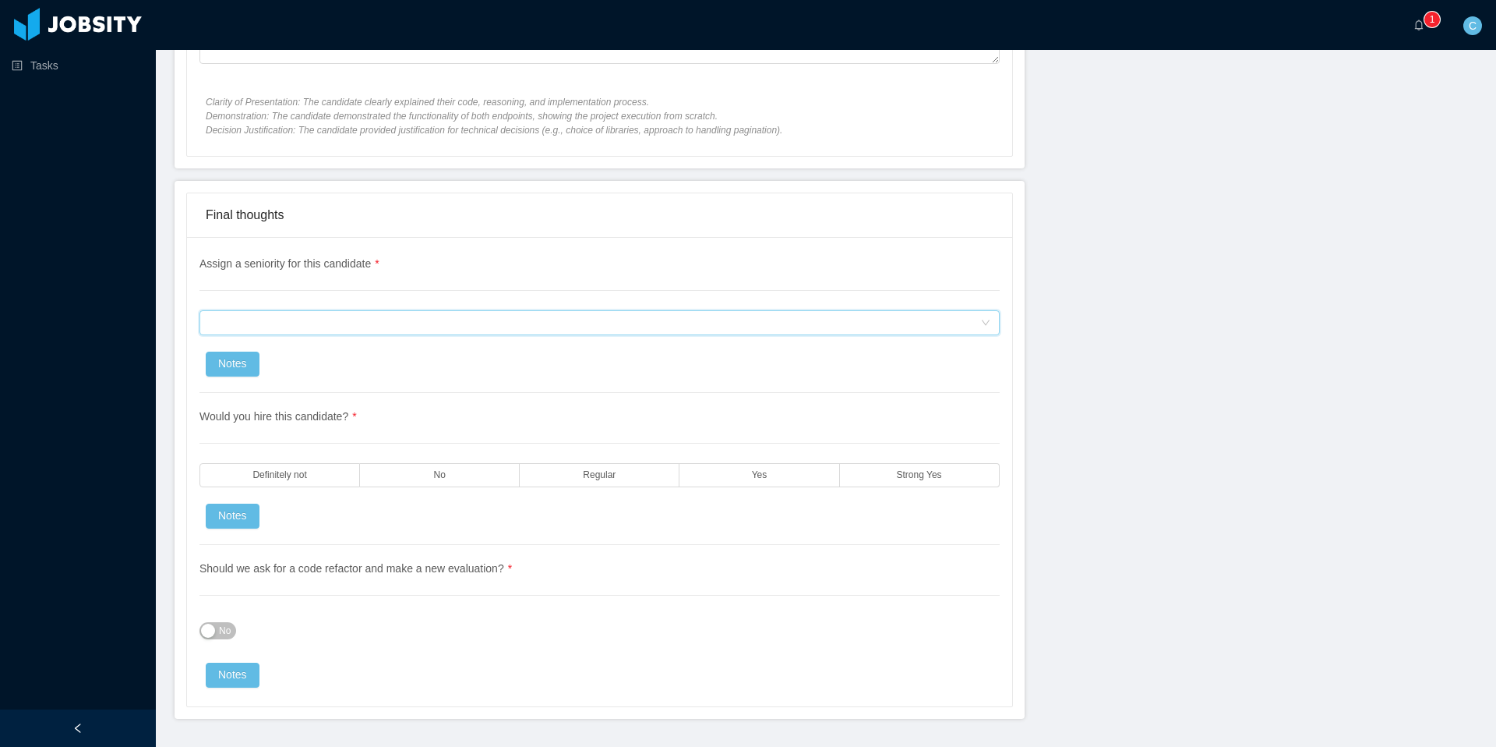
click at [425, 323] on div "Assign a seniority for this candidate" at bounding box center [595, 322] width 772 height 23
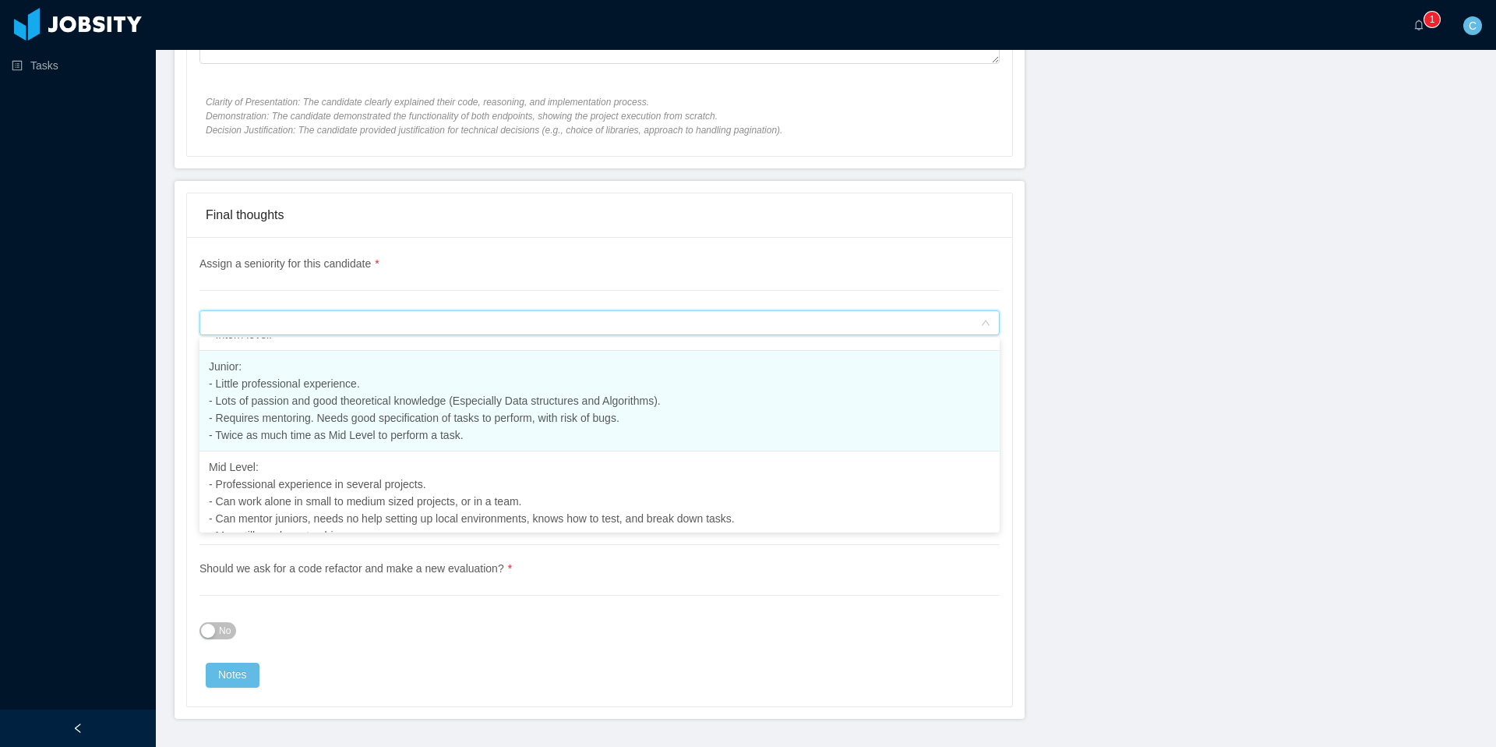
scroll to position [176, 0]
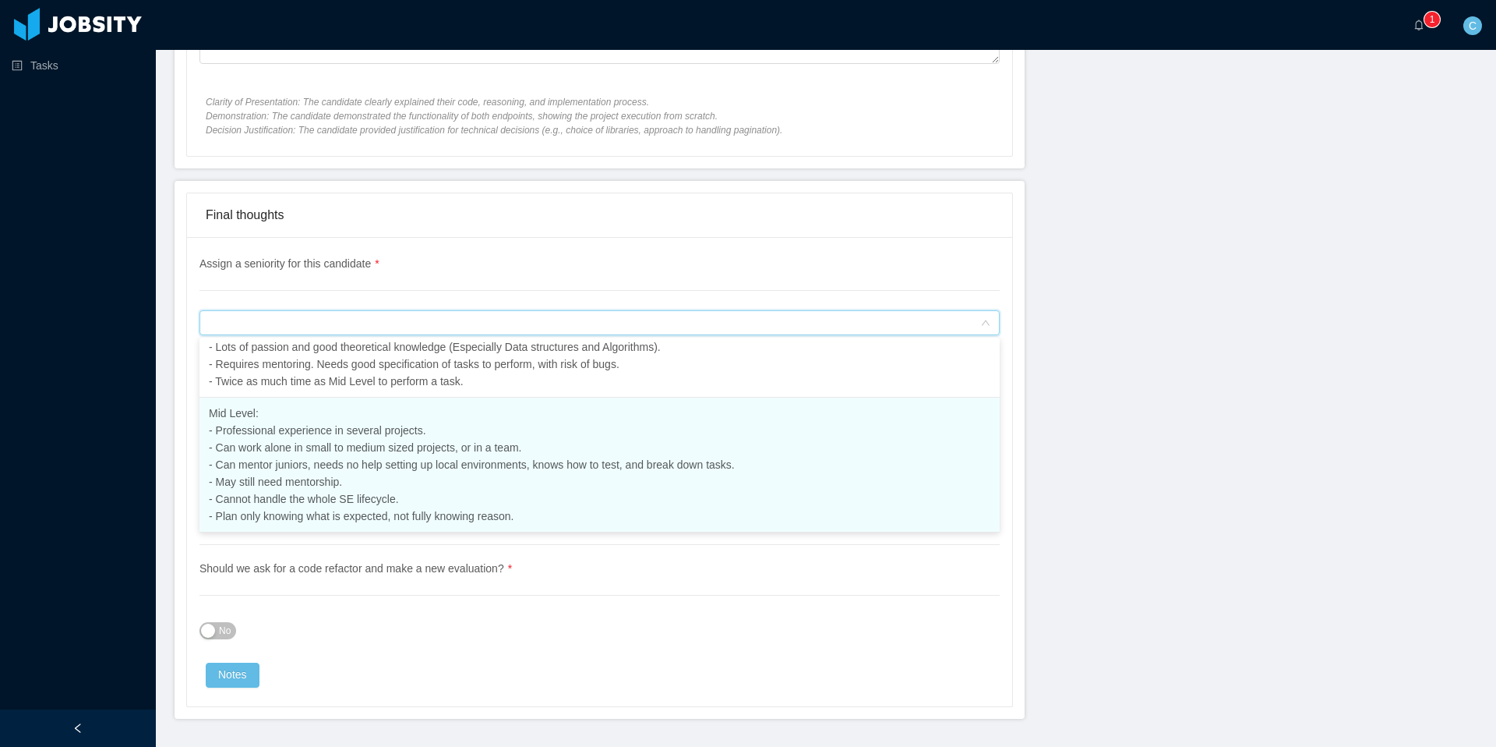
click at [570, 460] on span "Mid Level: - Professional experience in several projects. - Can work alone in s…" at bounding box center [472, 464] width 526 height 115
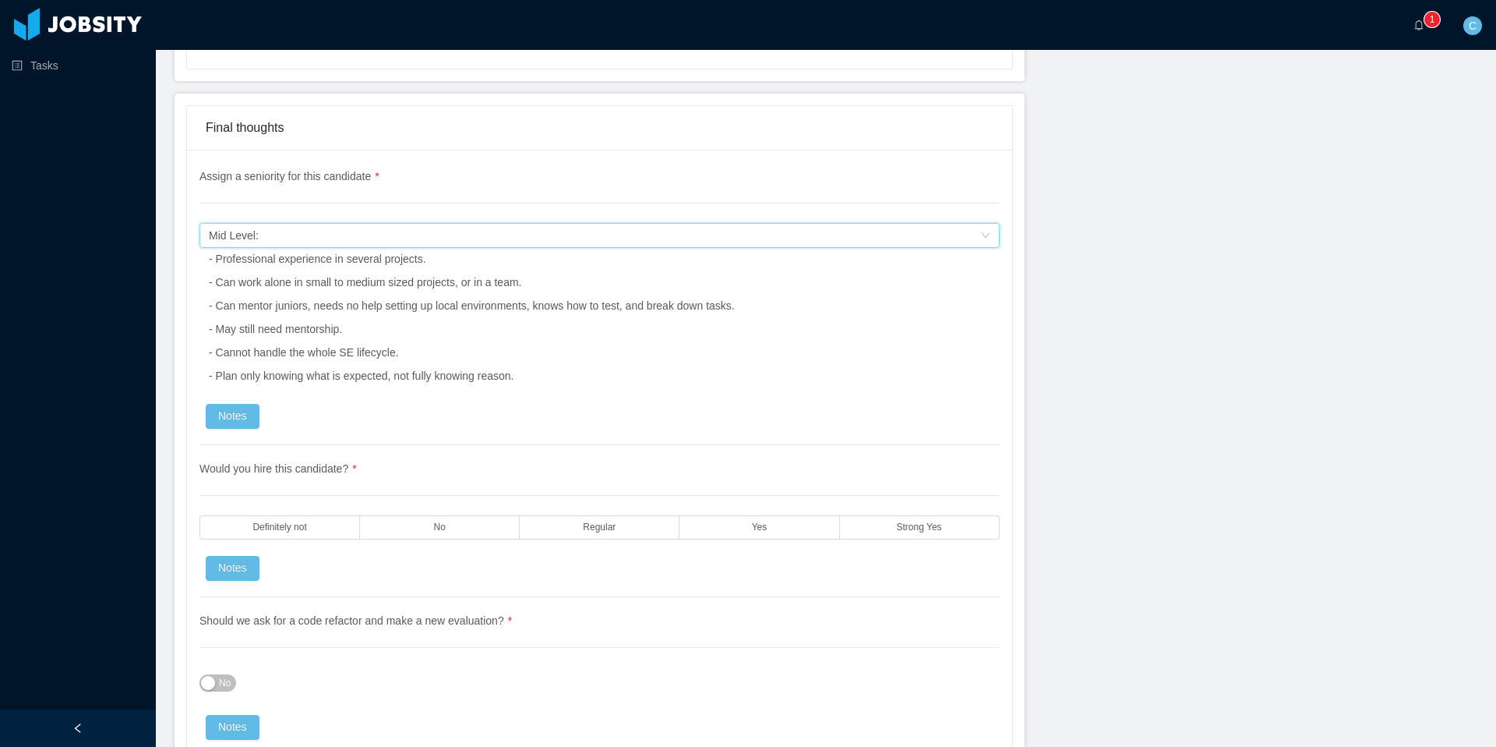
scroll to position [5307, 0]
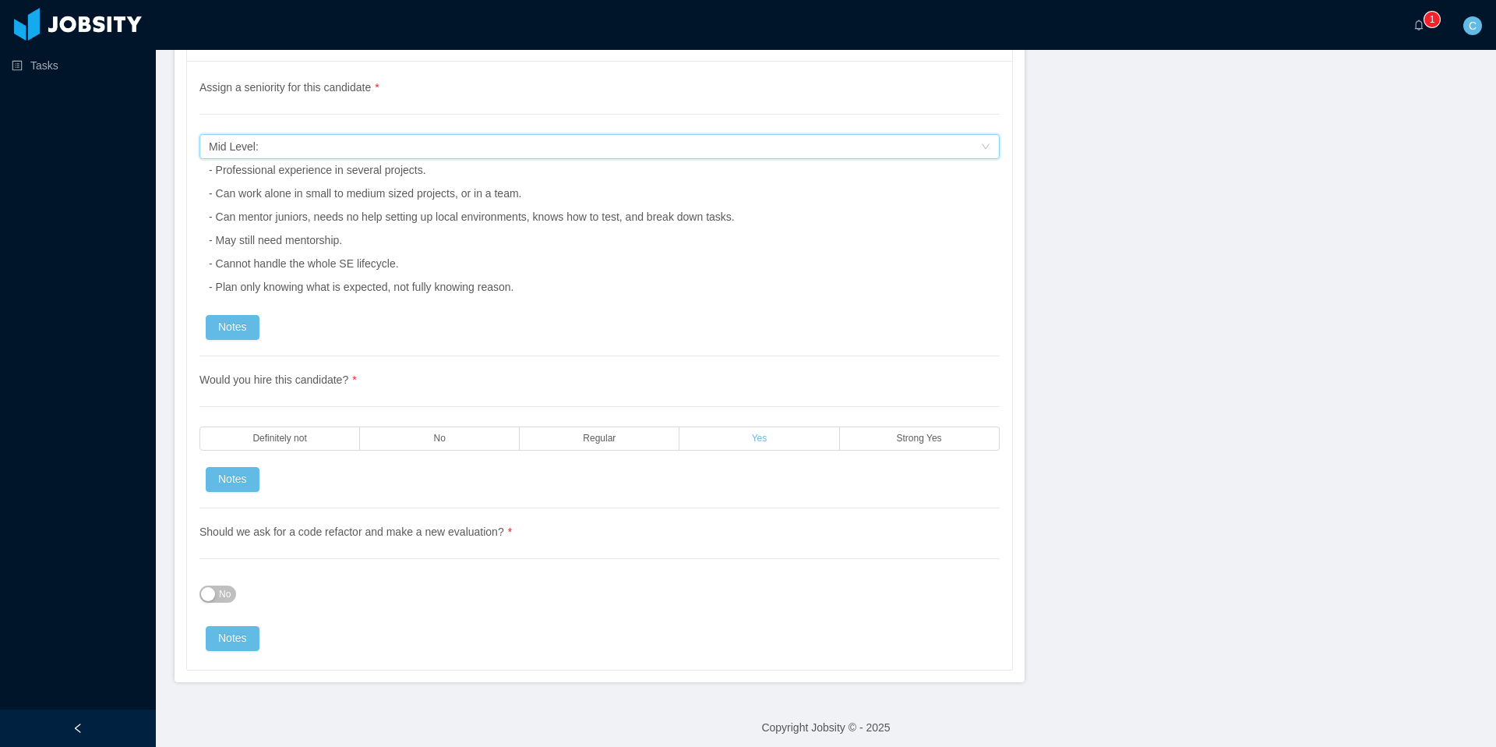
click at [714, 436] on label "Yes" at bounding box center [760, 438] width 160 height 24
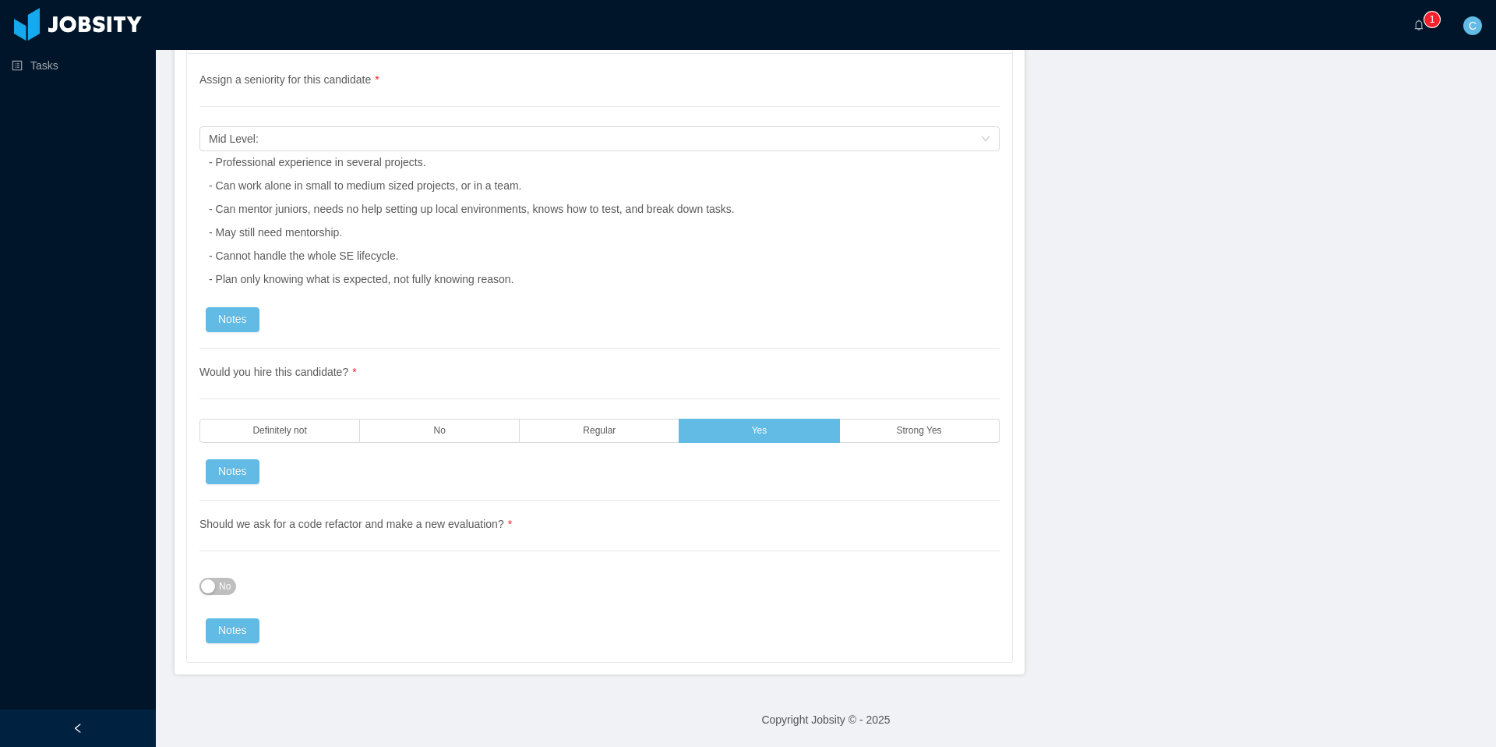
click at [210, 584] on button "No" at bounding box center [218, 586] width 37 height 17
click at [210, 585] on span "Yes" at bounding box center [213, 586] width 16 height 16
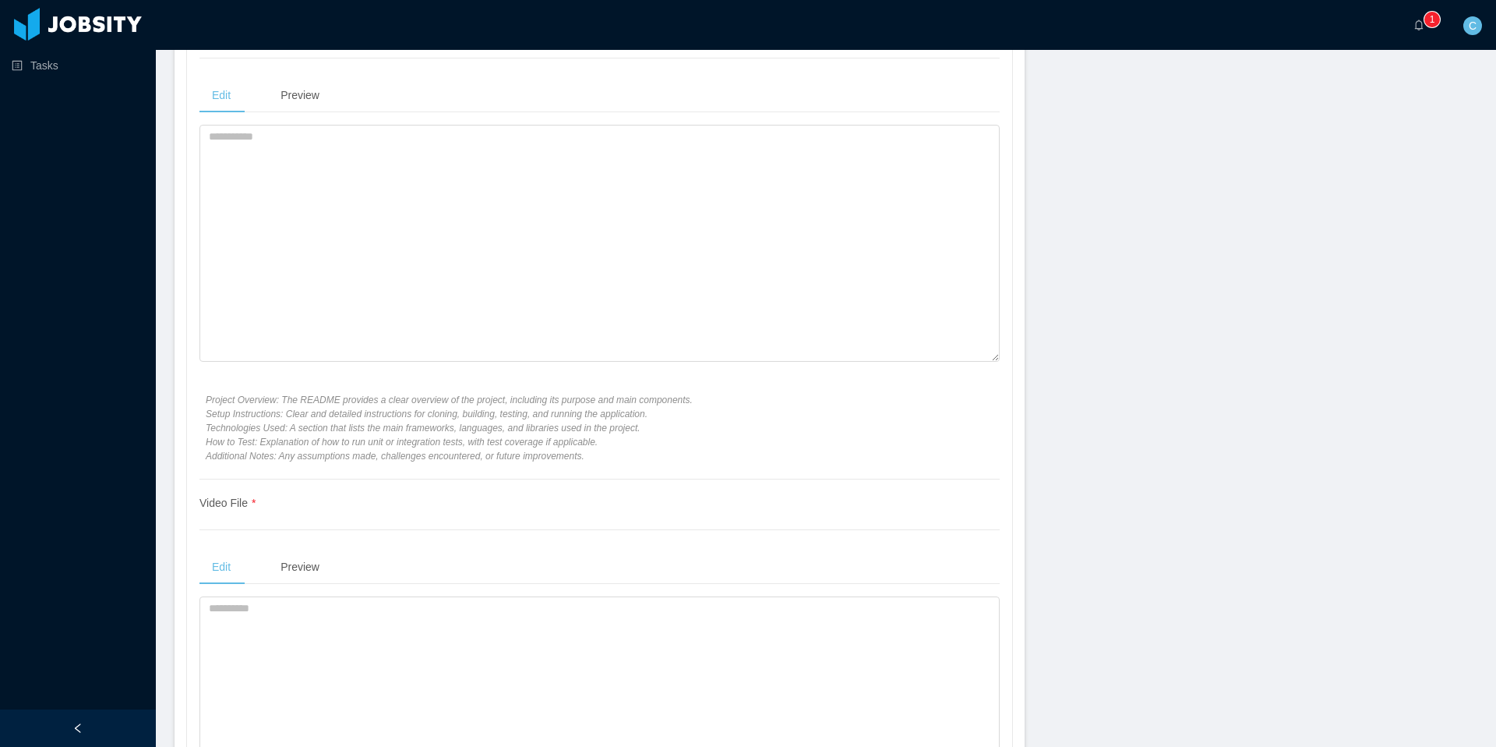
scroll to position [4336, 0]
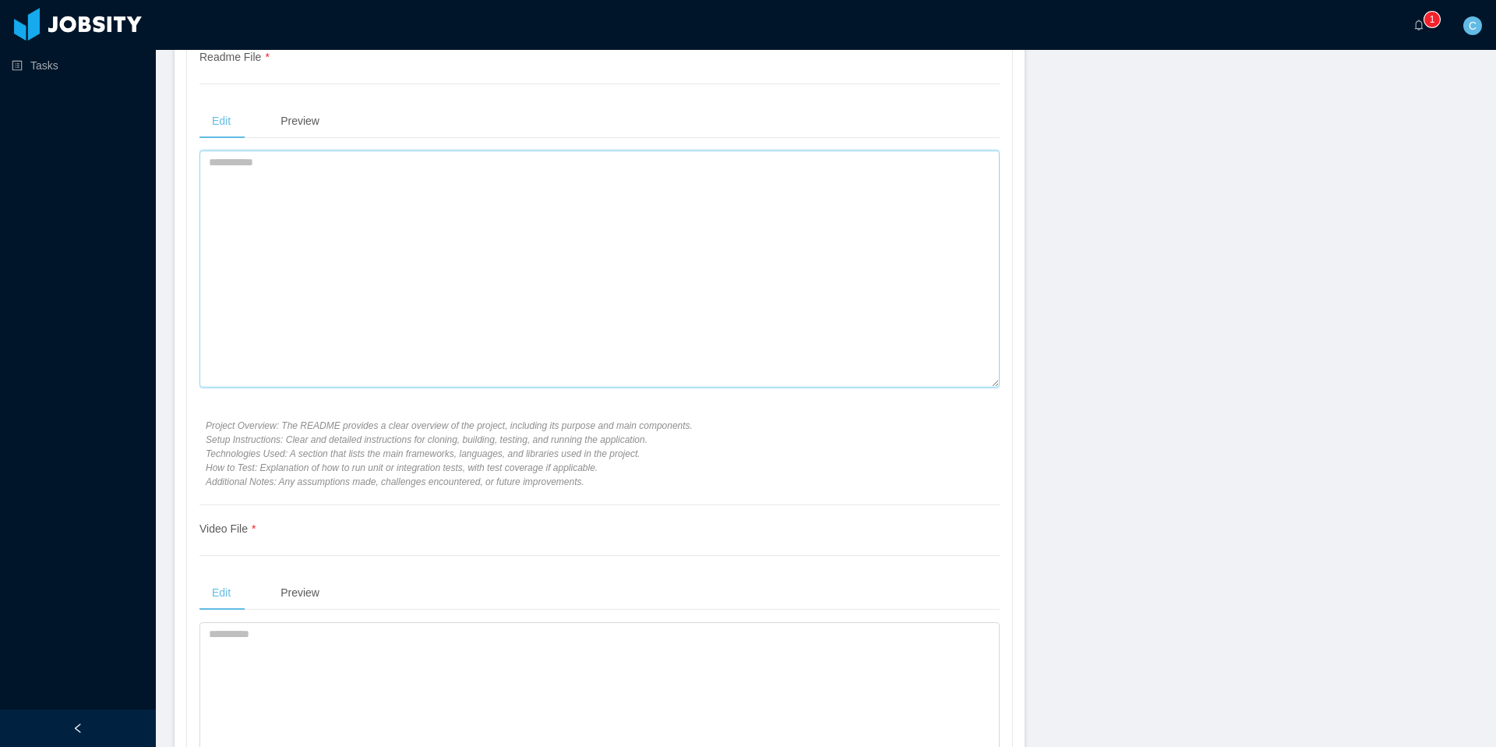
click at [448, 269] on textarea at bounding box center [600, 268] width 800 height 237
click at [457, 316] on textarea at bounding box center [600, 268] width 800 height 237
click at [553, 287] on textarea "**********" at bounding box center [600, 268] width 800 height 237
click at [299, 177] on textarea "**********" at bounding box center [600, 268] width 800 height 237
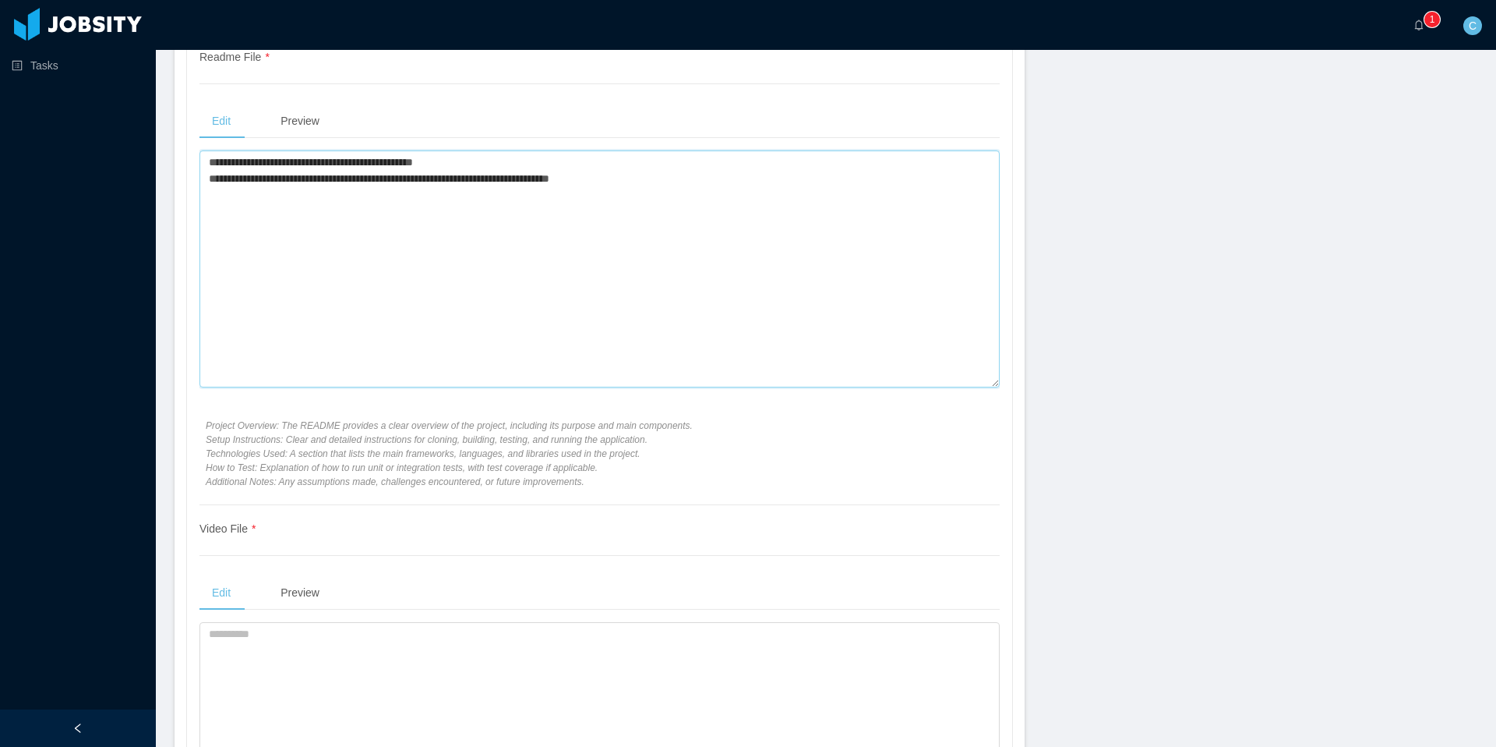
type textarea "**********"
click at [733, 333] on textarea "**********" at bounding box center [600, 268] width 800 height 237
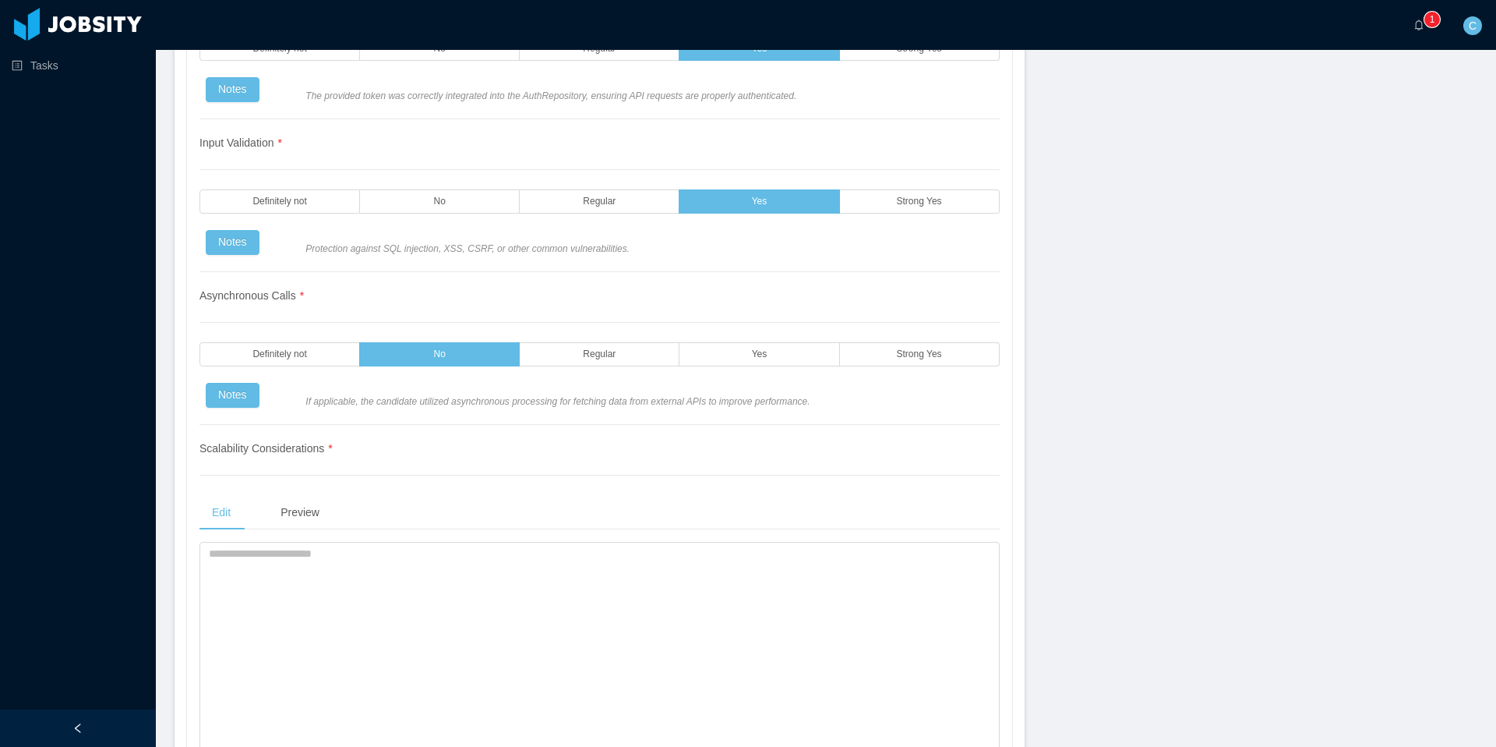
scroll to position [3584, 0]
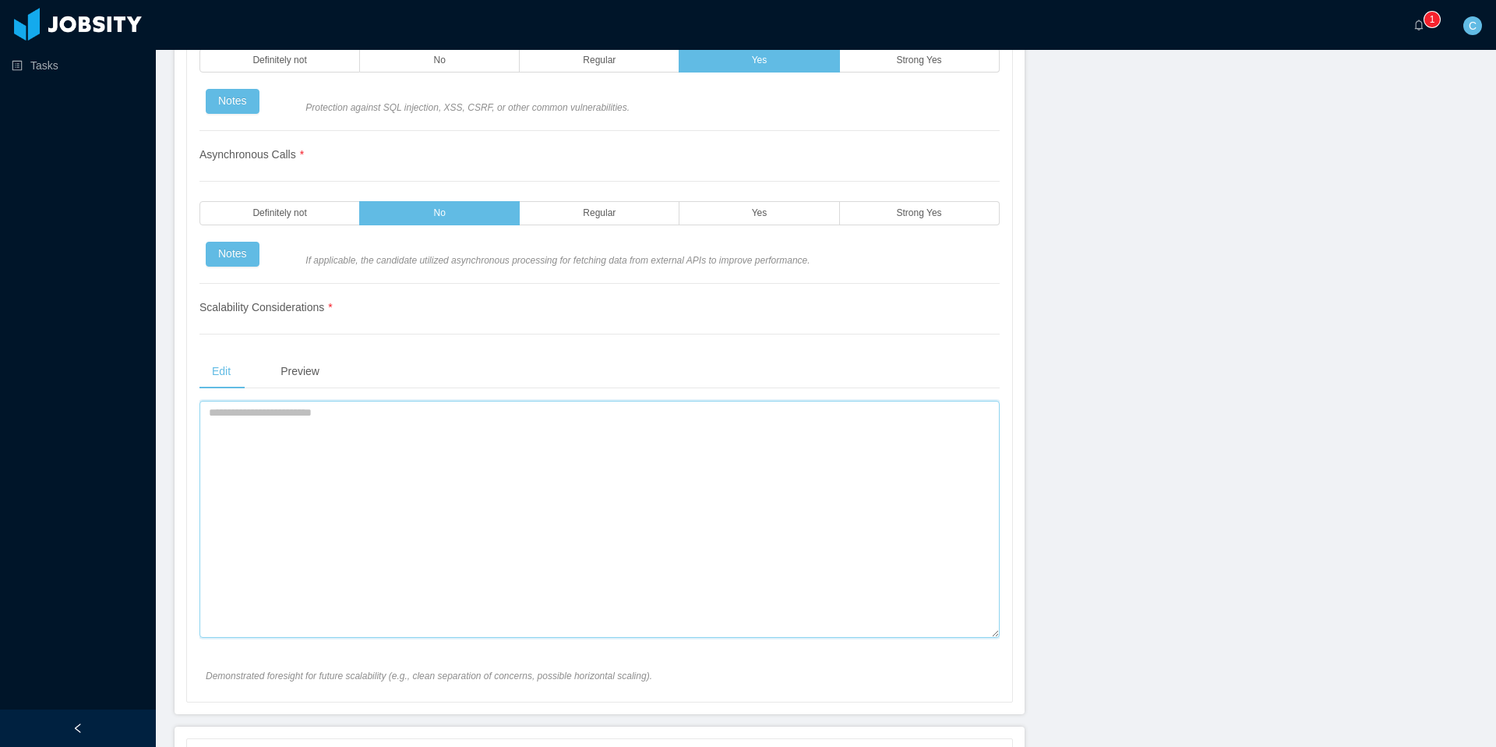
click at [387, 442] on textarea at bounding box center [600, 519] width 800 height 237
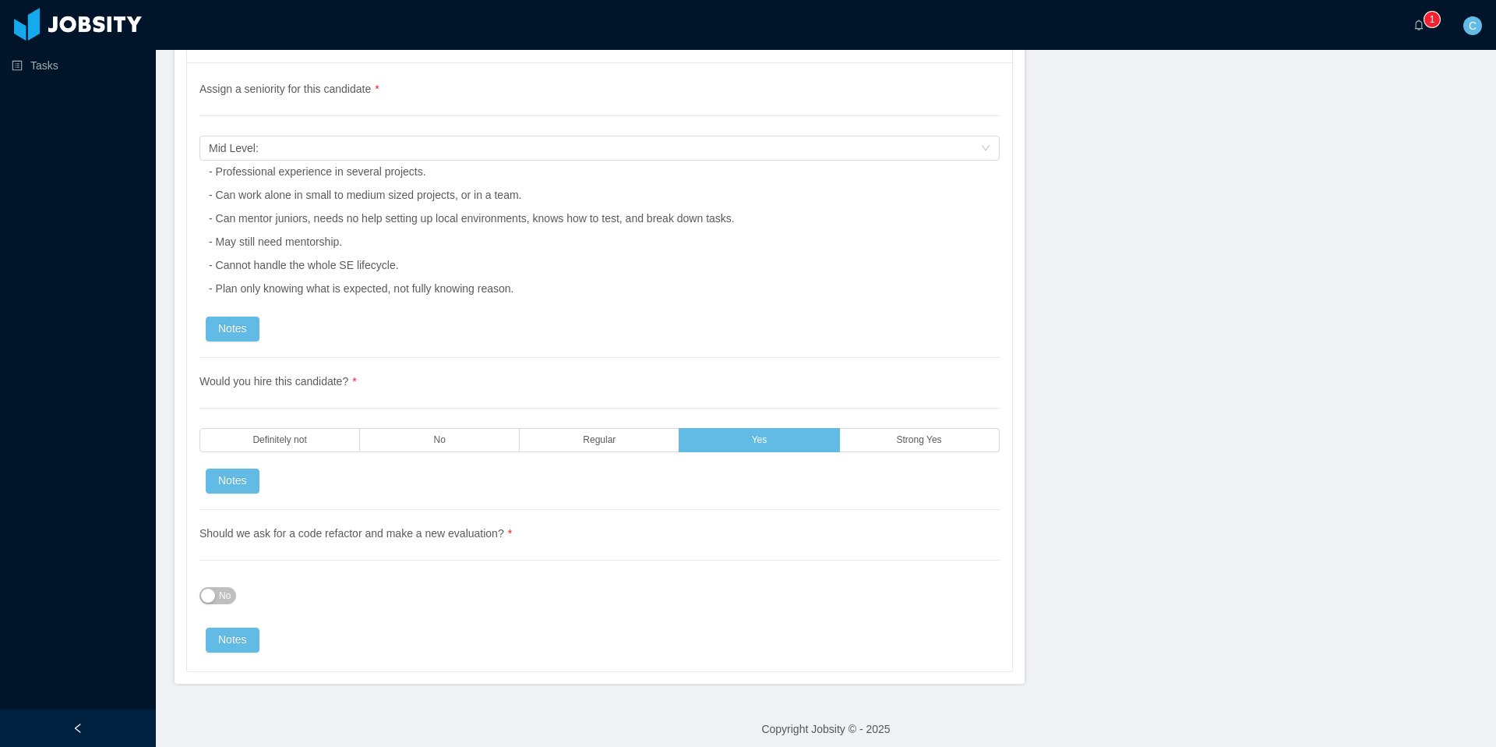
scroll to position [5315, 0]
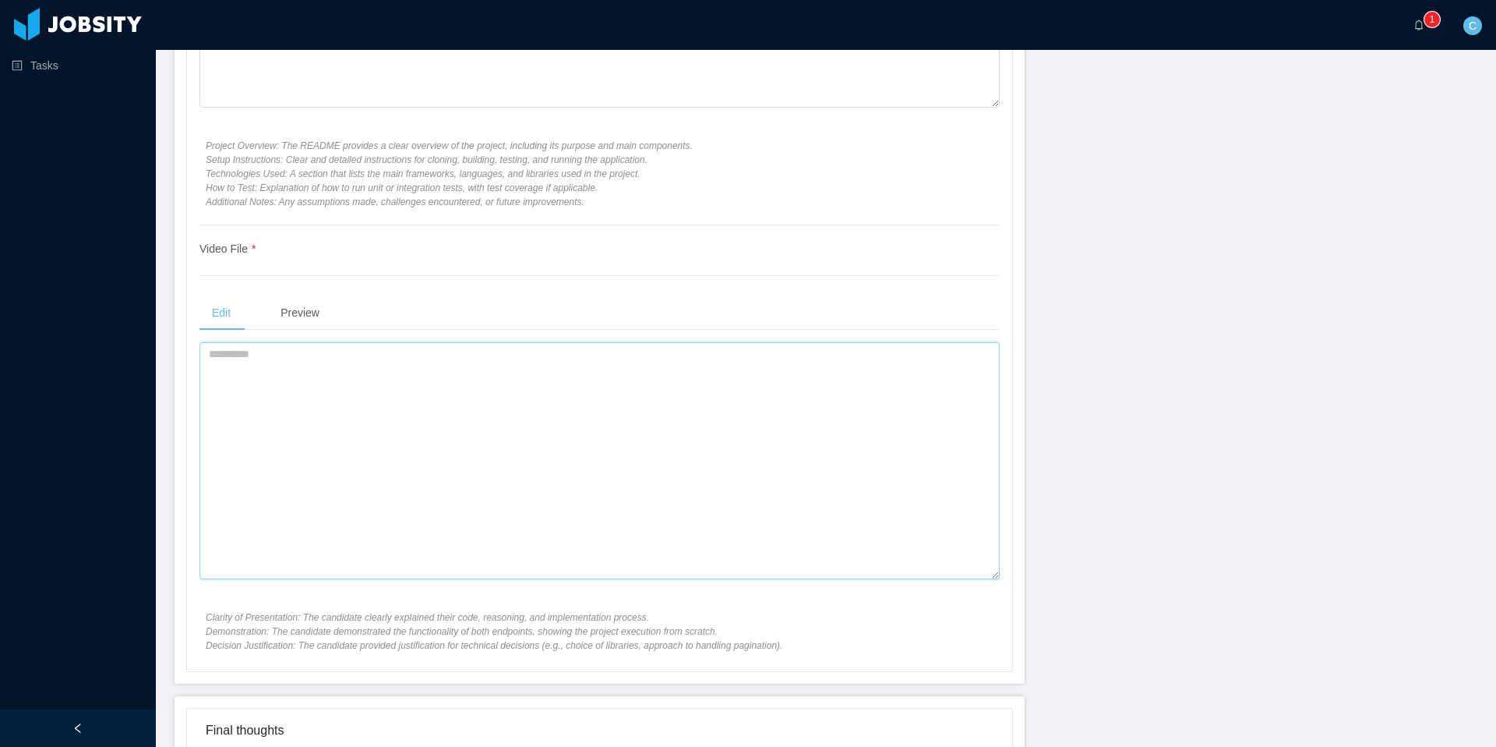
click at [401, 430] on textarea at bounding box center [600, 460] width 800 height 237
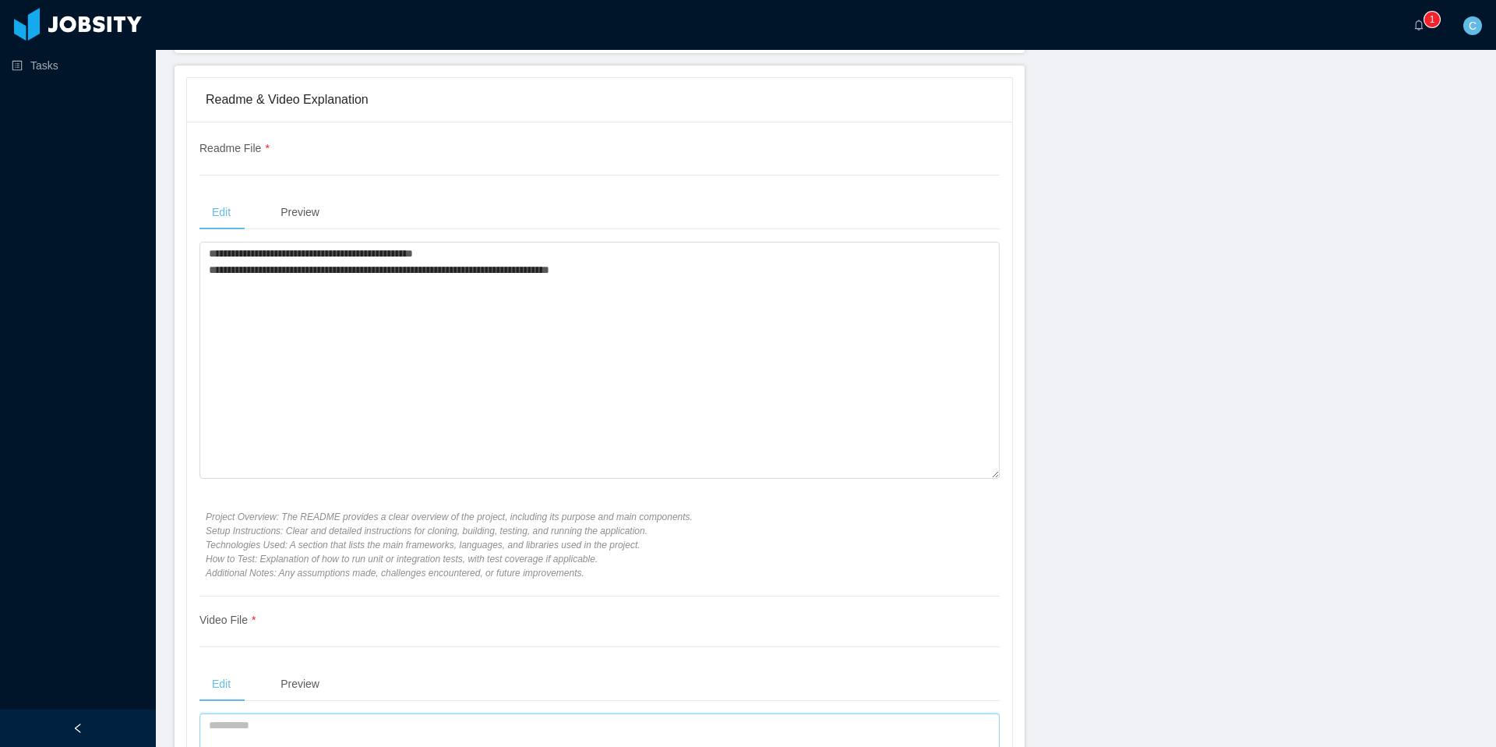
scroll to position [4223, 0]
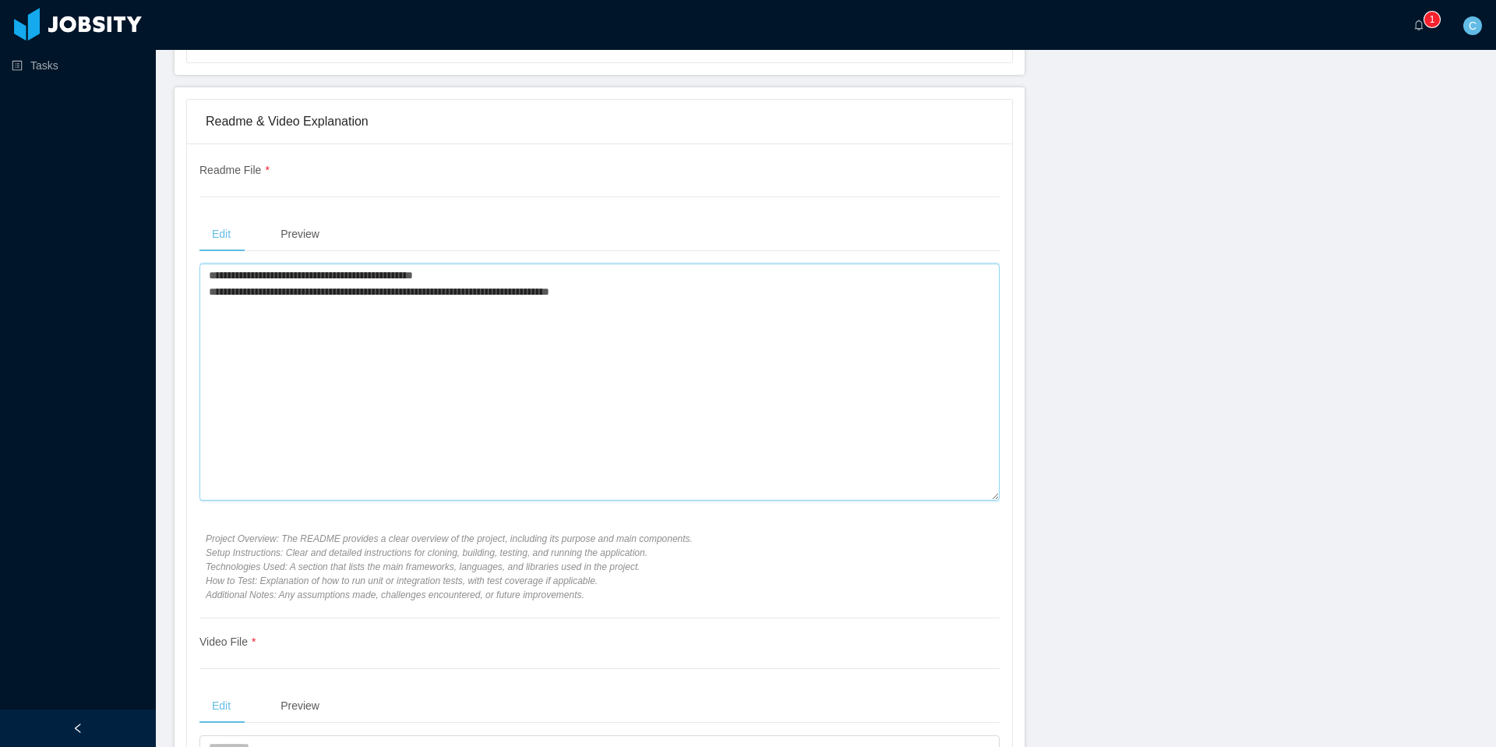
click at [405, 408] on textarea "**********" at bounding box center [600, 381] width 800 height 237
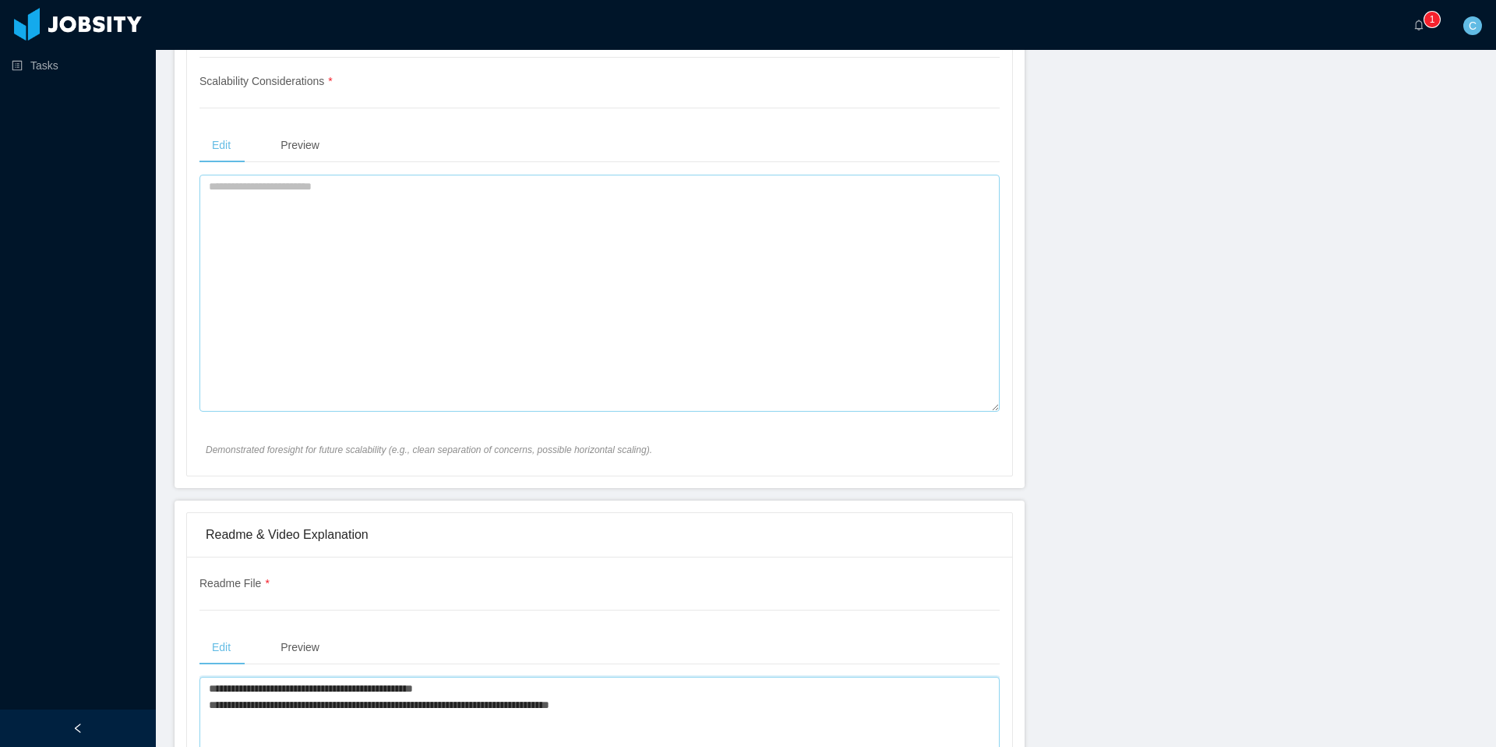
scroll to position [3719, 0]
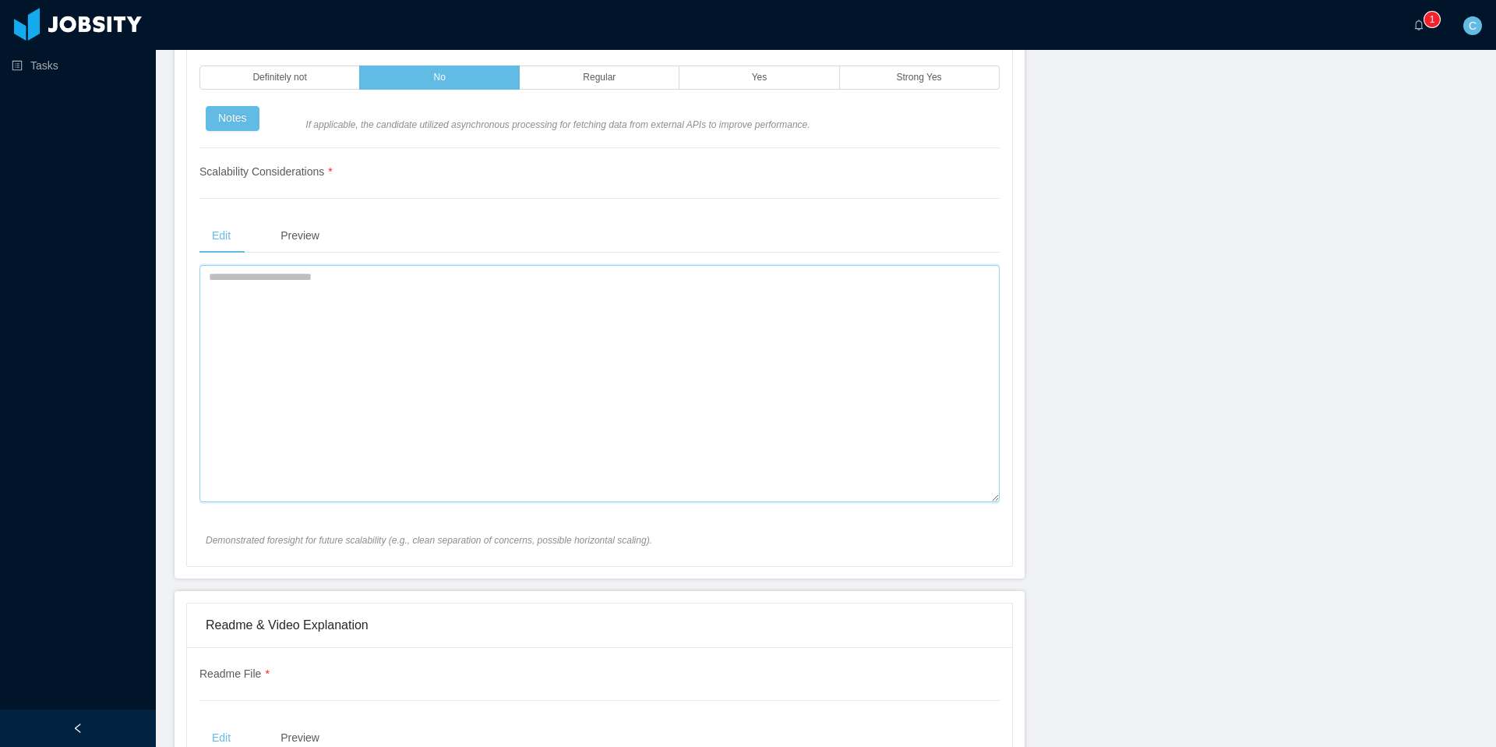
click at [381, 323] on textarea at bounding box center [600, 383] width 800 height 237
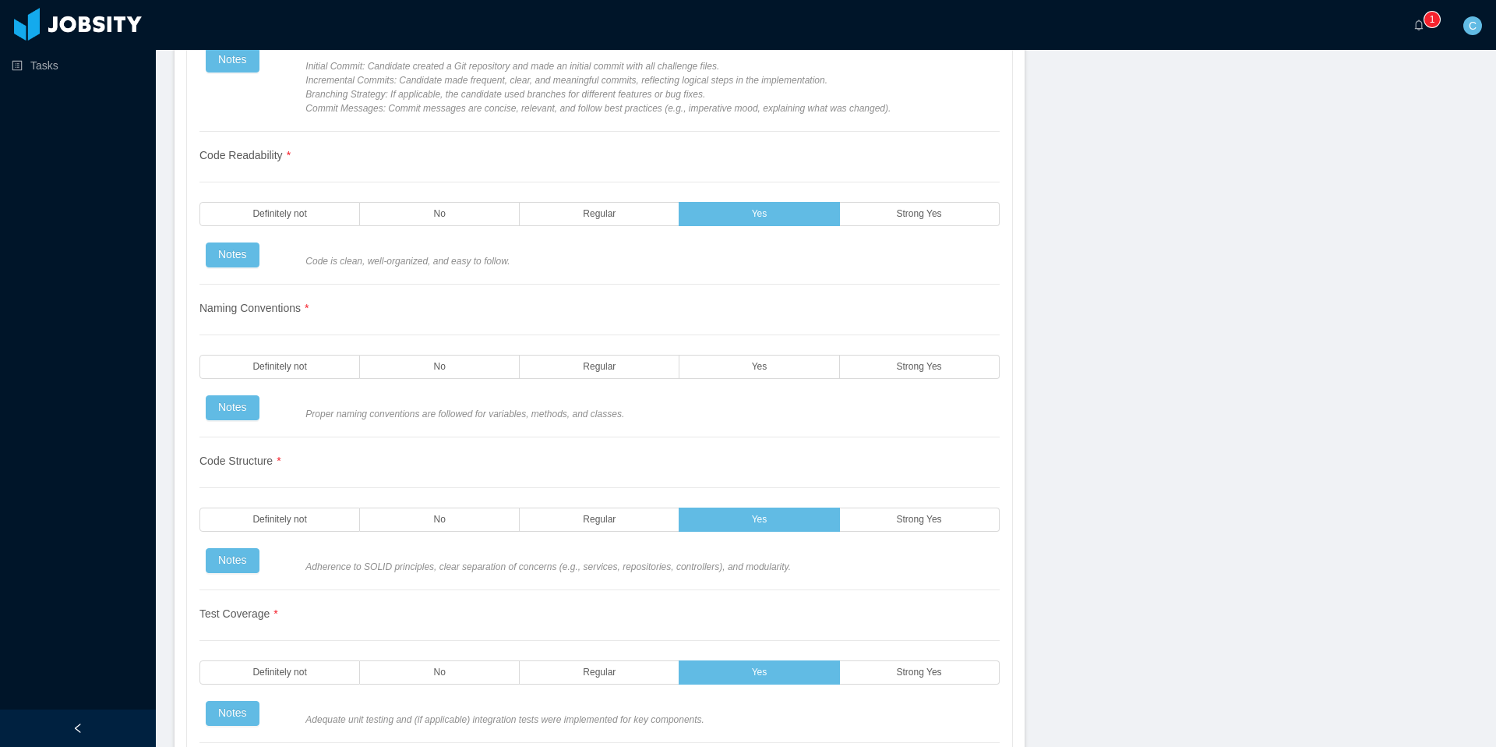
scroll to position [1510, 0]
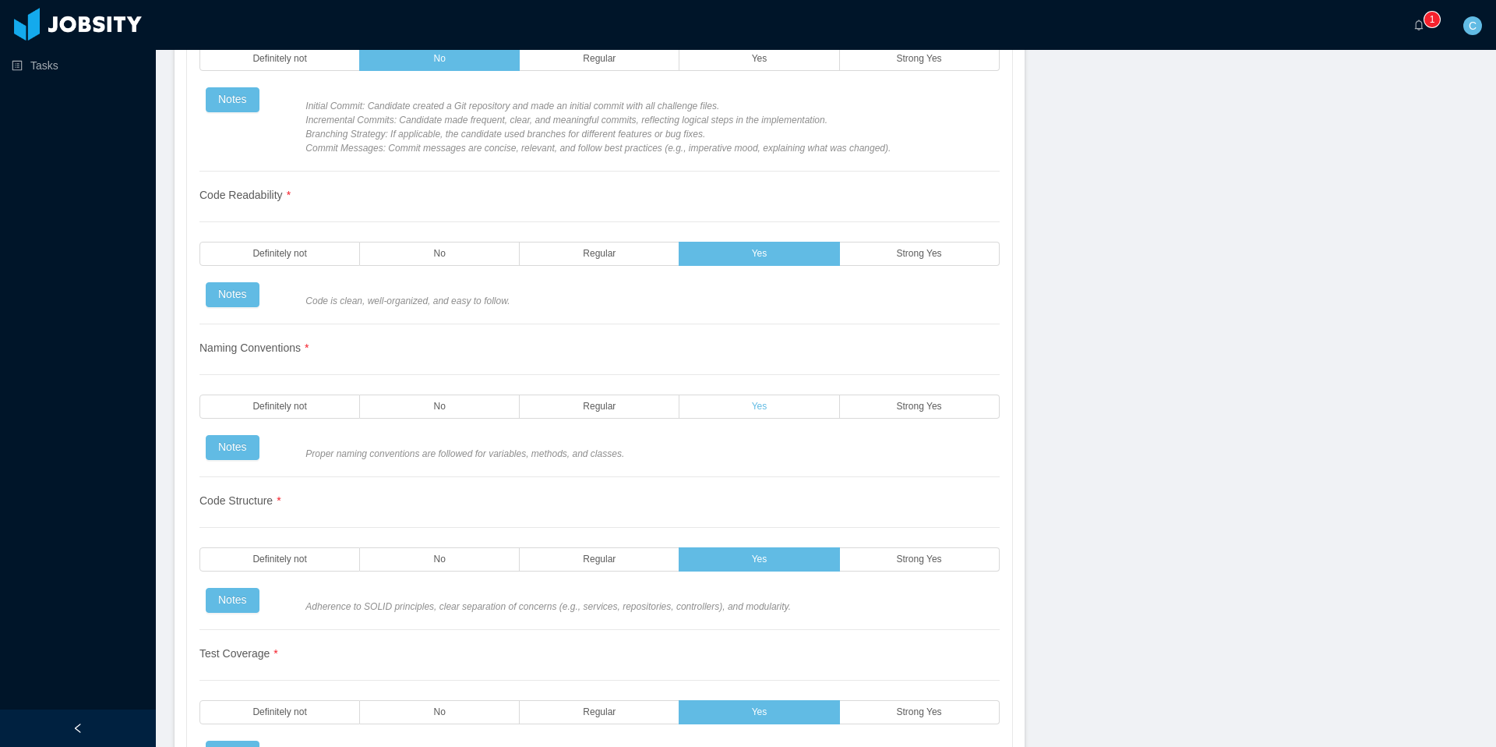
click at [803, 405] on label "Yes" at bounding box center [760, 406] width 160 height 24
click at [795, 405] on label "Yes" at bounding box center [760, 406] width 160 height 24
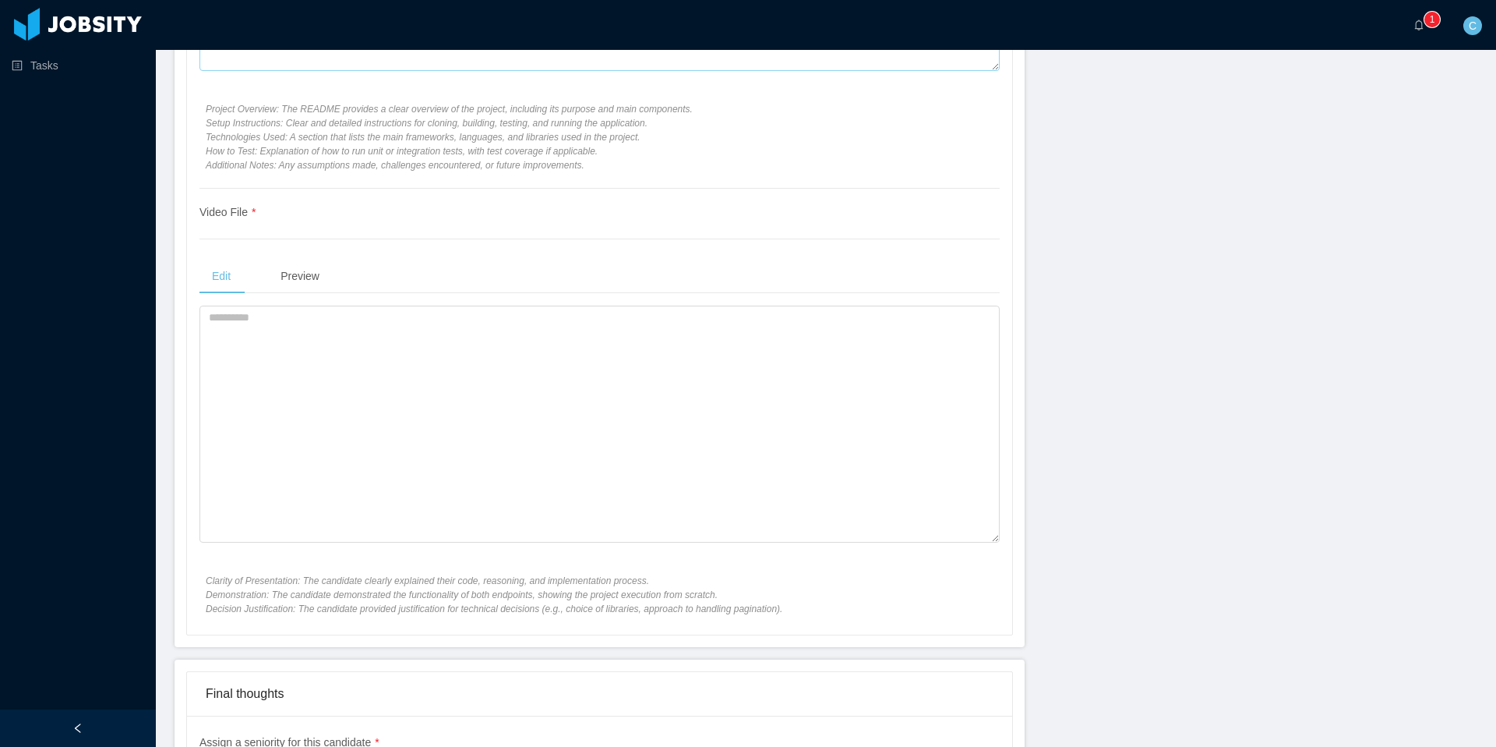
scroll to position [4687, 0]
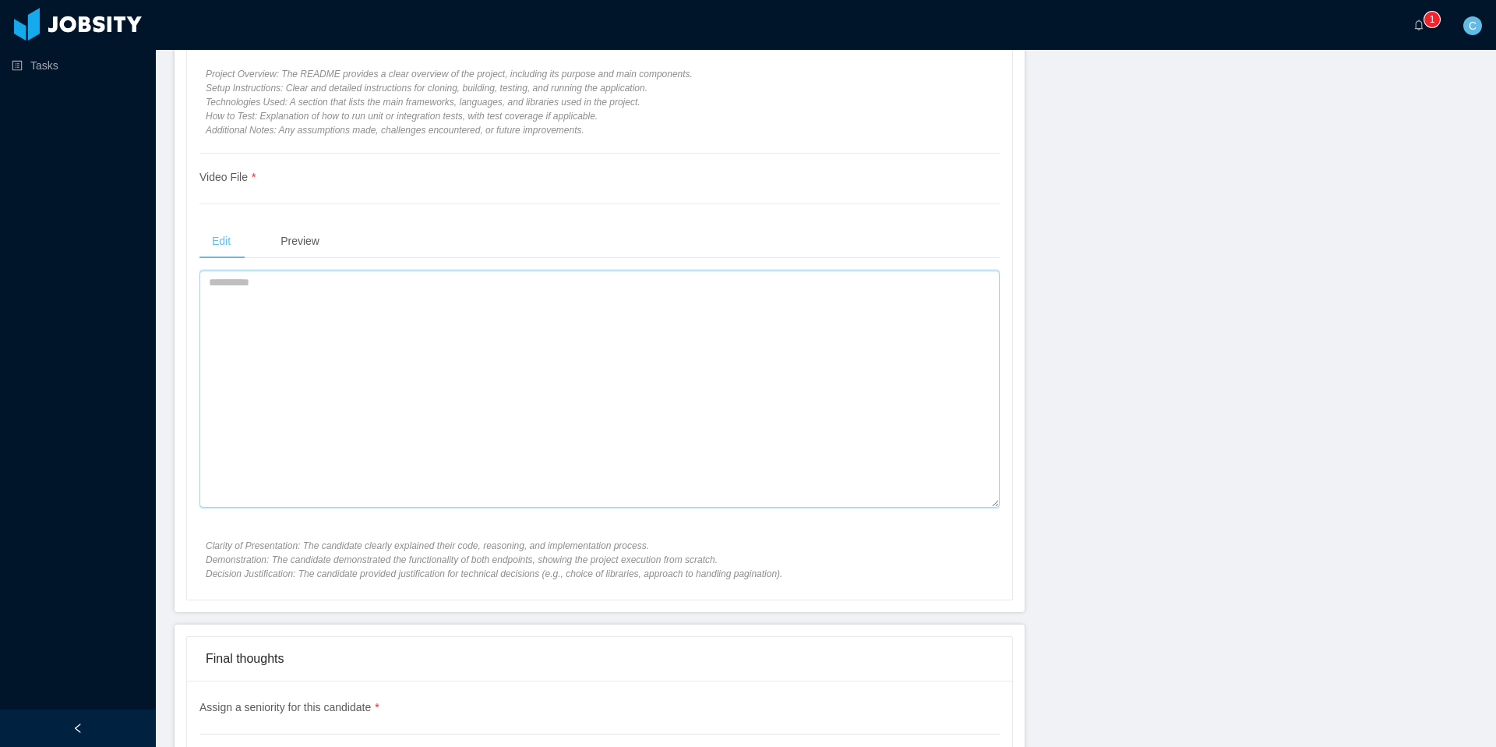
click at [457, 375] on textarea at bounding box center [600, 388] width 800 height 237
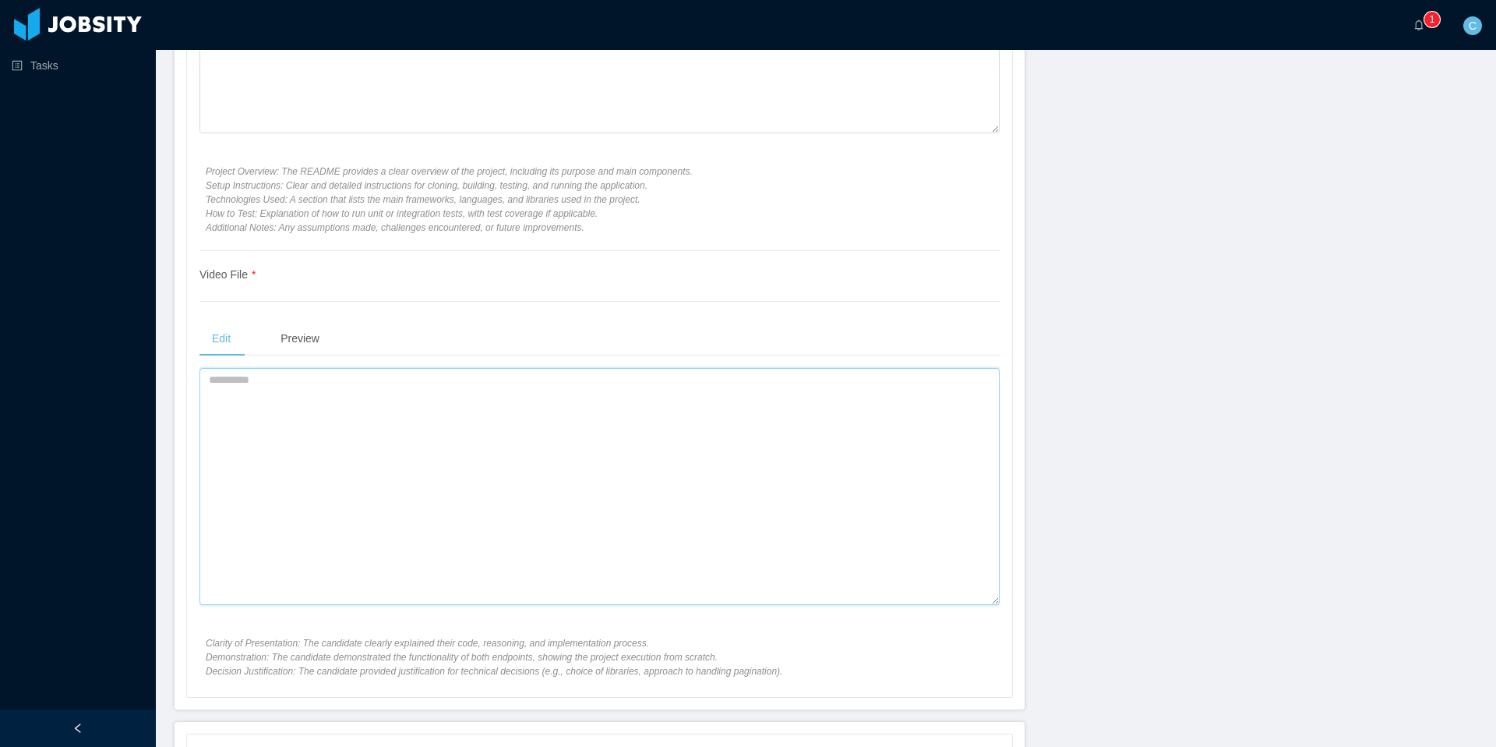
scroll to position [4584, 0]
click at [302, 436] on textarea at bounding box center [600, 492] width 800 height 237
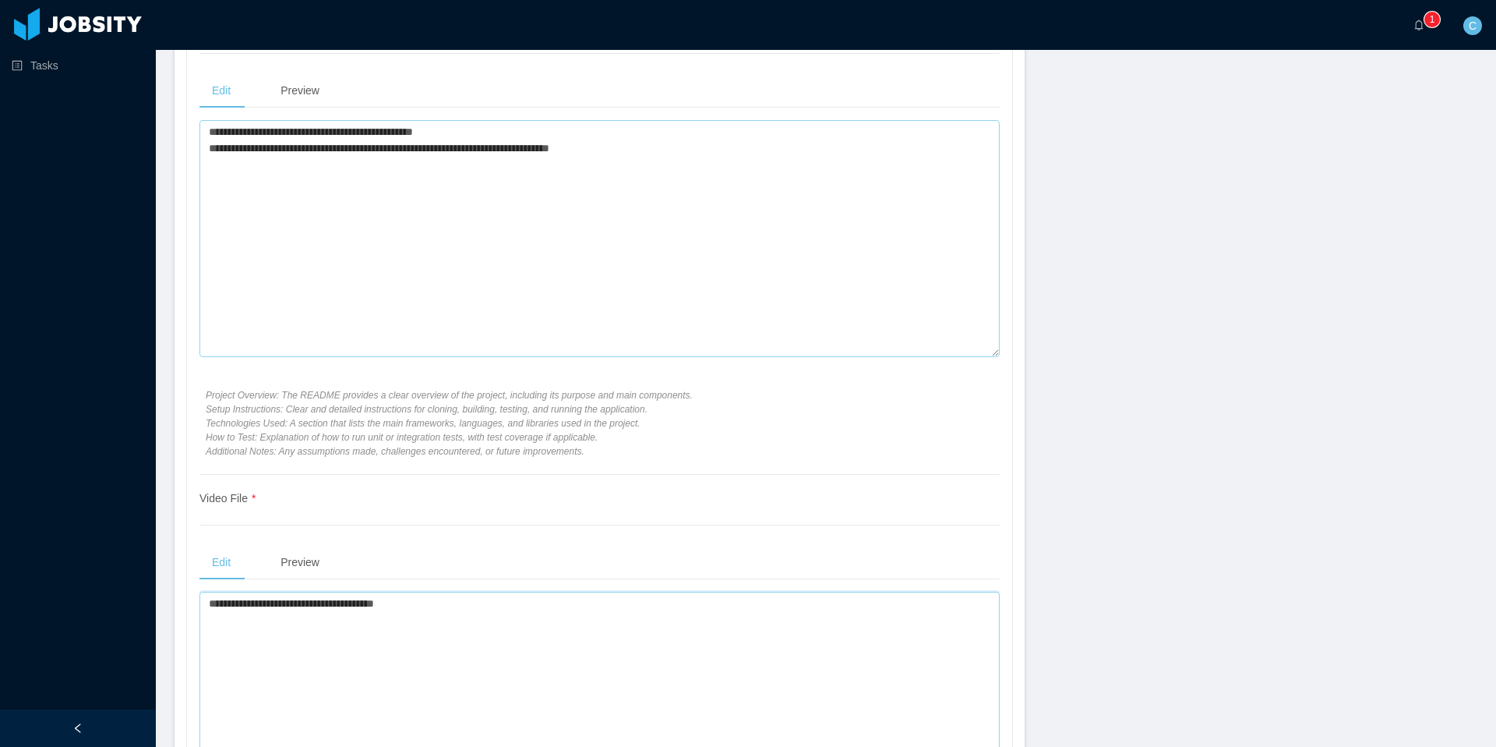
scroll to position [4321, 0]
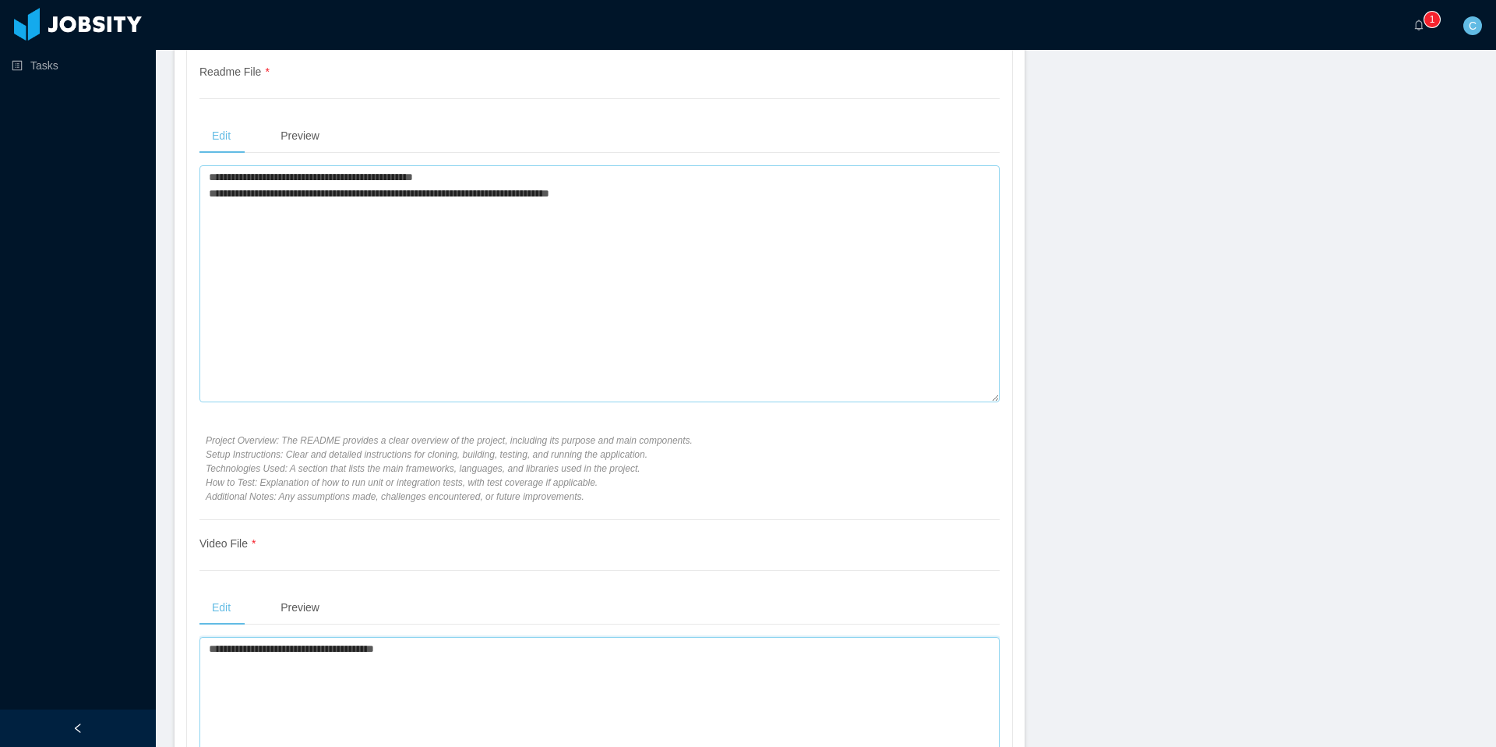
type textarea "**********"
click at [392, 327] on textarea "**********" at bounding box center [600, 283] width 800 height 237
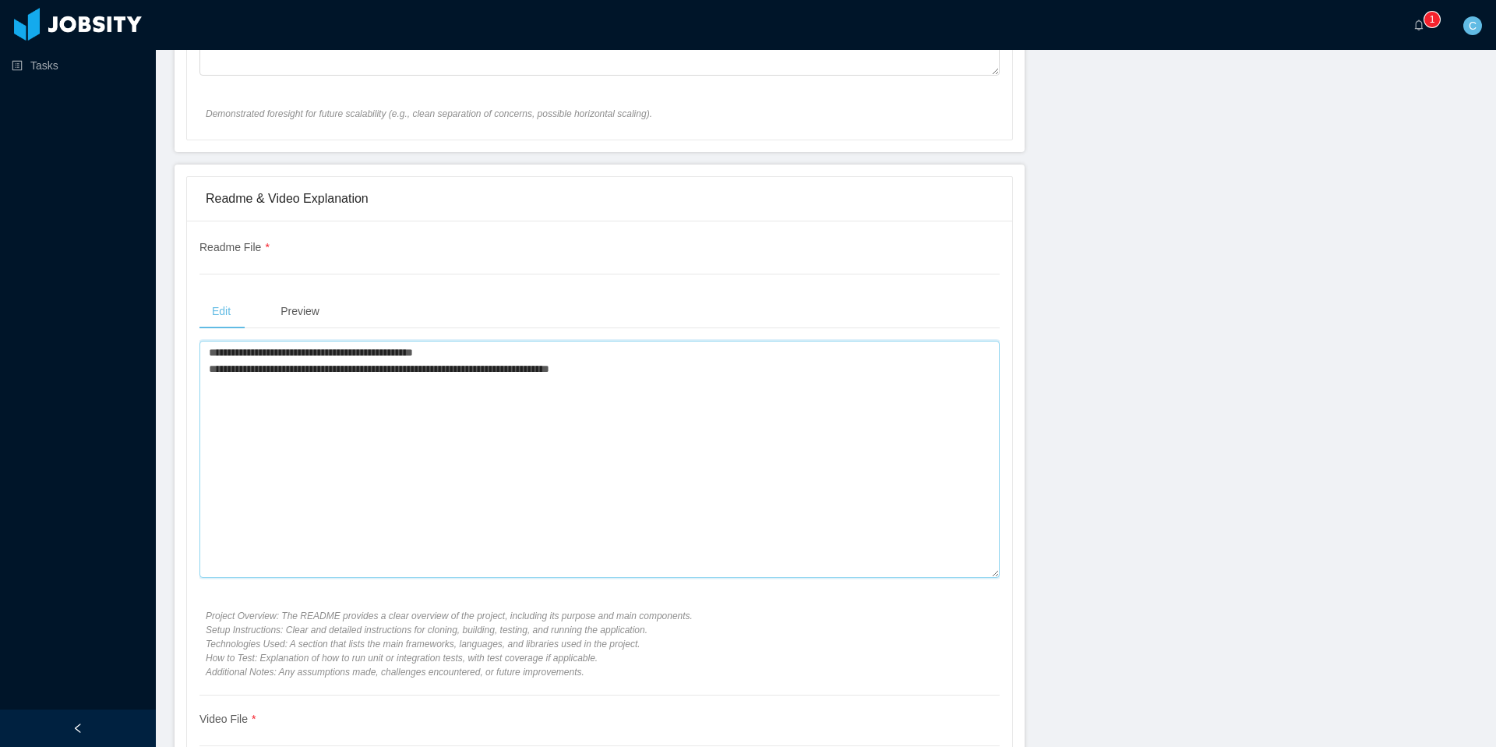
scroll to position [4149, 0]
click at [684, 379] on textarea "**********" at bounding box center [600, 455] width 800 height 237
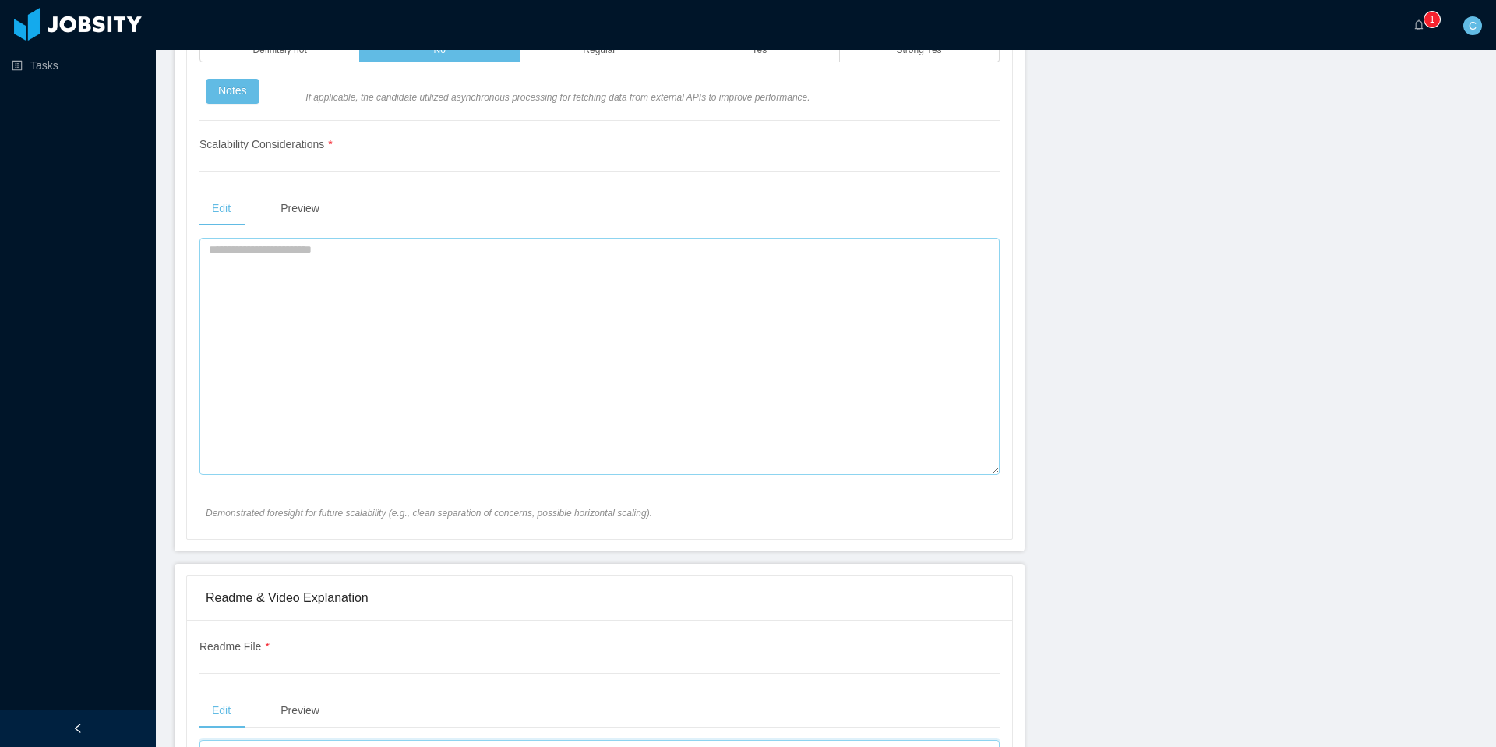
type textarea "**********"
click at [442, 332] on textarea at bounding box center [600, 356] width 800 height 237
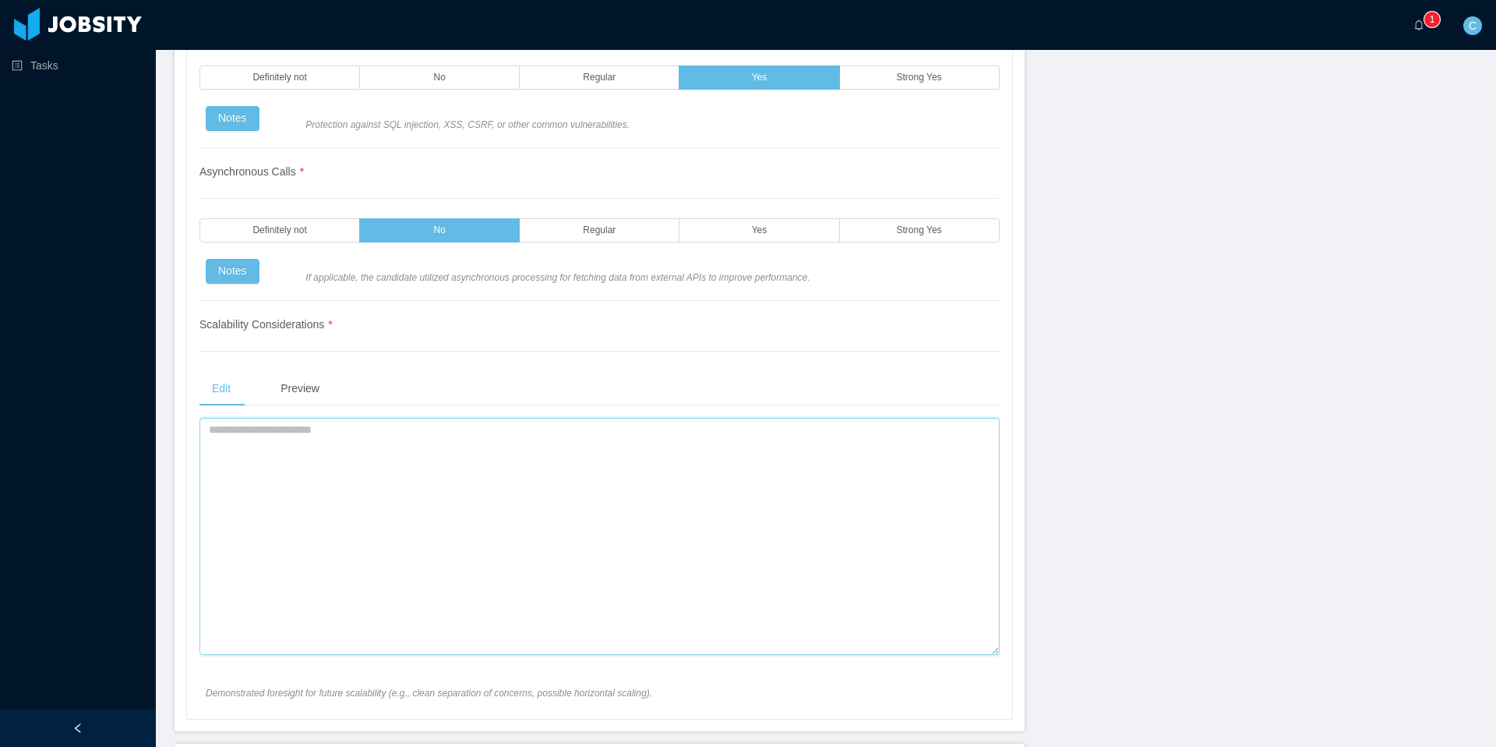
scroll to position [3559, 0]
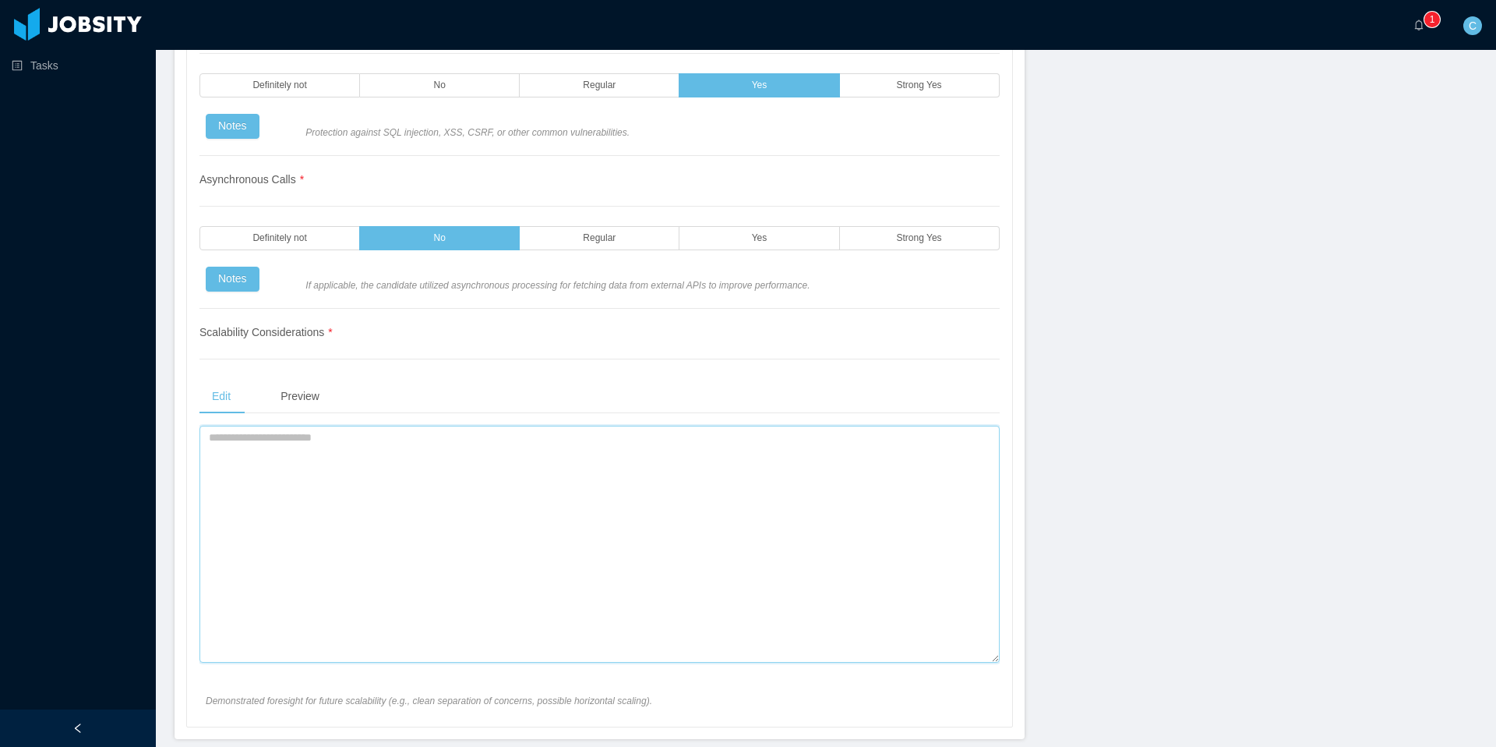
click at [405, 482] on textarea at bounding box center [600, 544] width 800 height 237
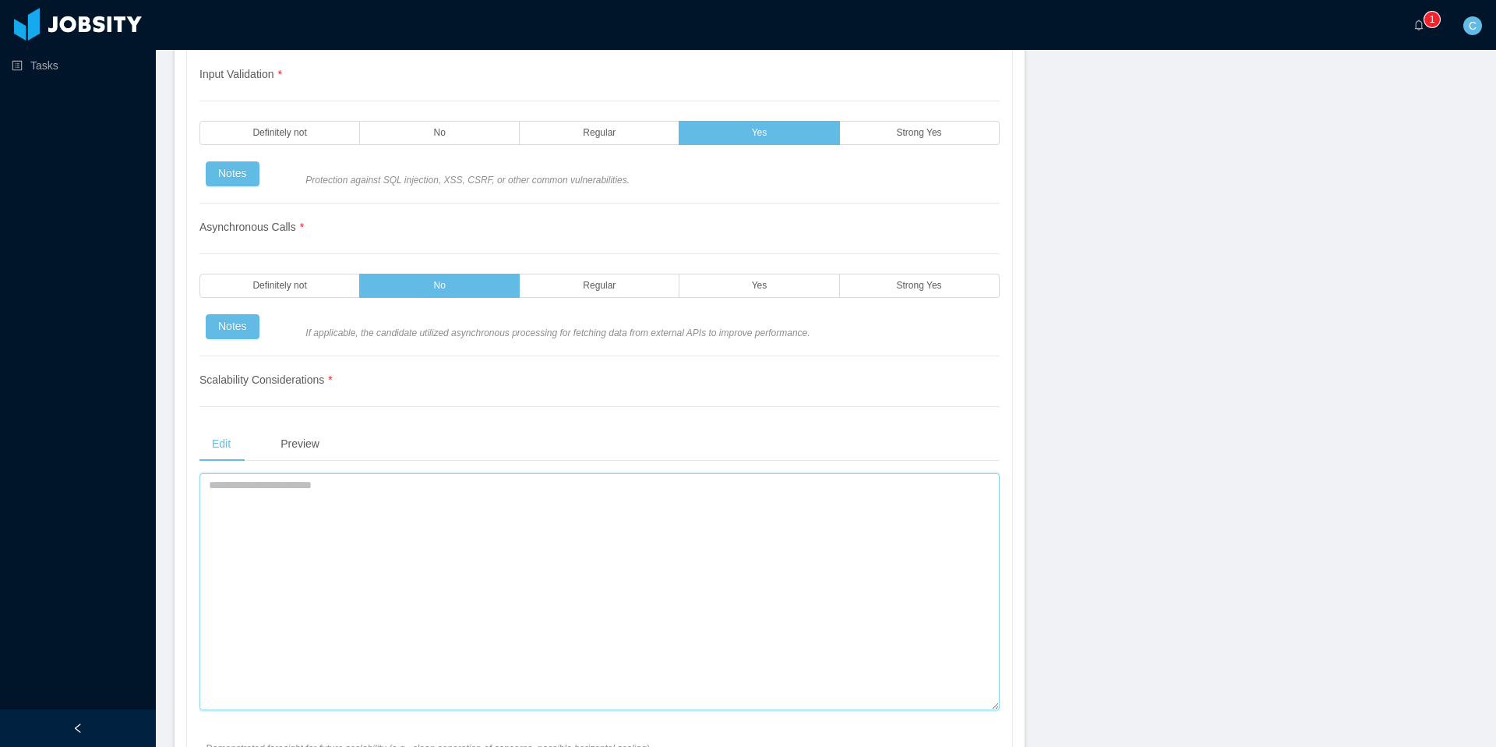
scroll to position [3523, 0]
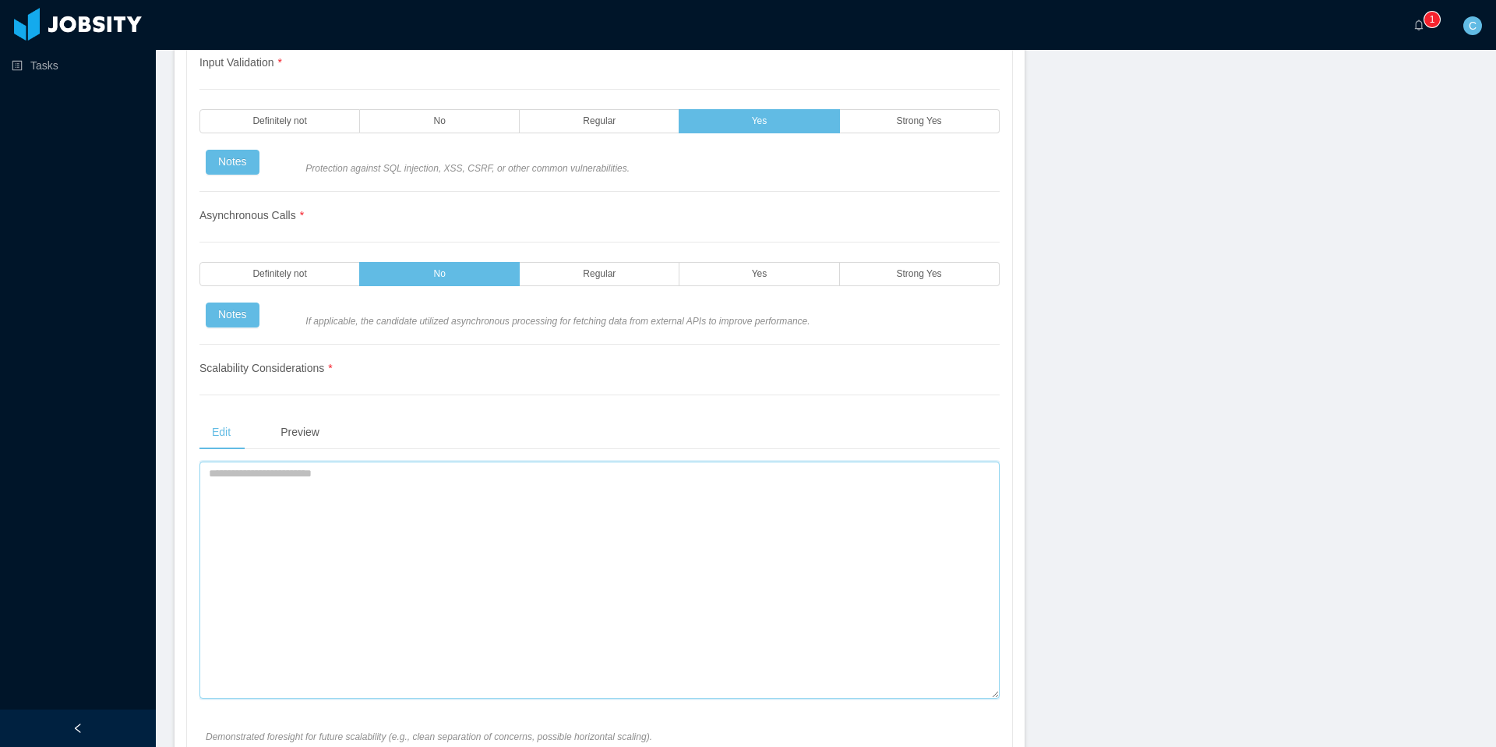
click at [380, 486] on textarea at bounding box center [600, 579] width 800 height 237
click at [297, 475] on textarea "**********" at bounding box center [600, 579] width 800 height 237
drag, startPoint x: 297, startPoint y: 475, endPoint x: 355, endPoint y: 479, distance: 57.8
click at [355, 479] on textarea "**********" at bounding box center [600, 579] width 800 height 237
type textarea "**********"
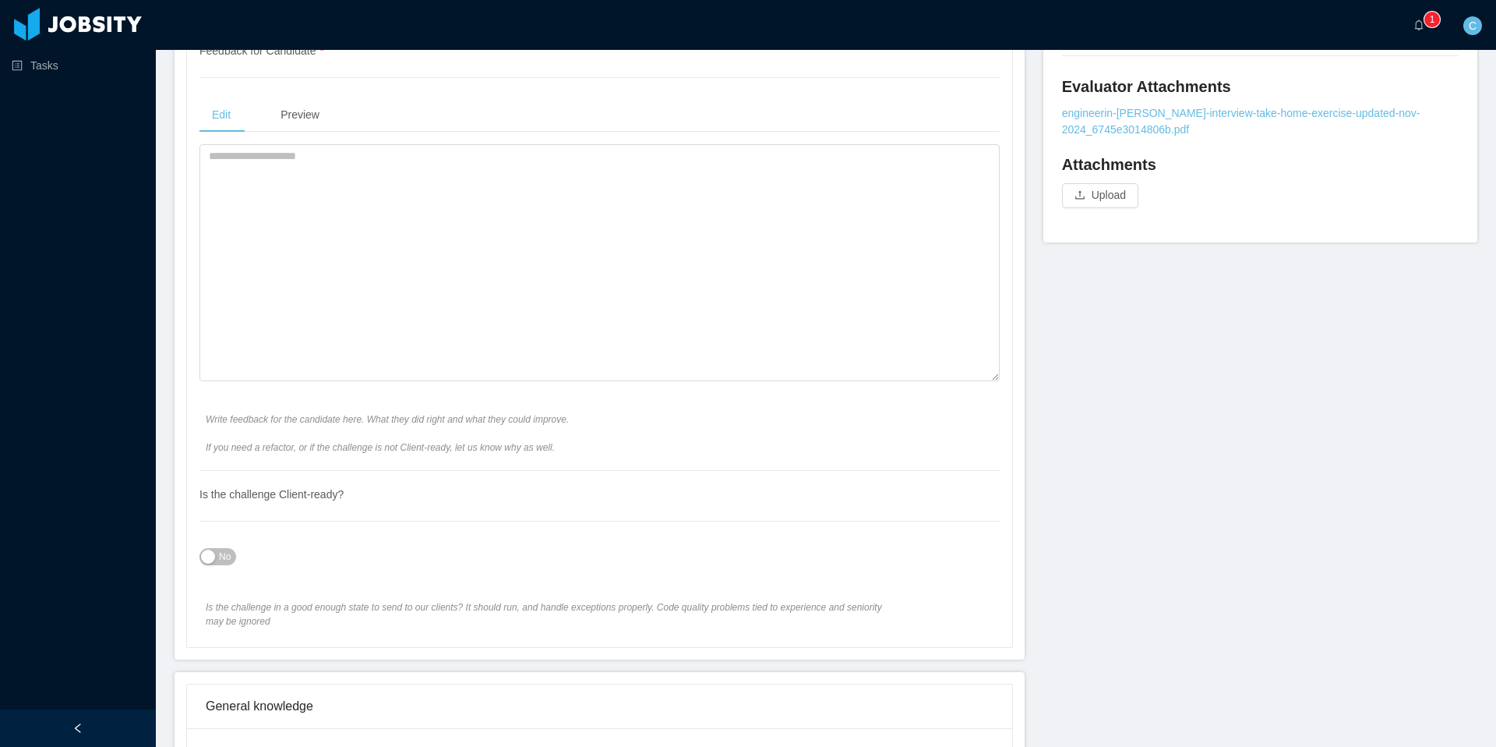
scroll to position [589, 0]
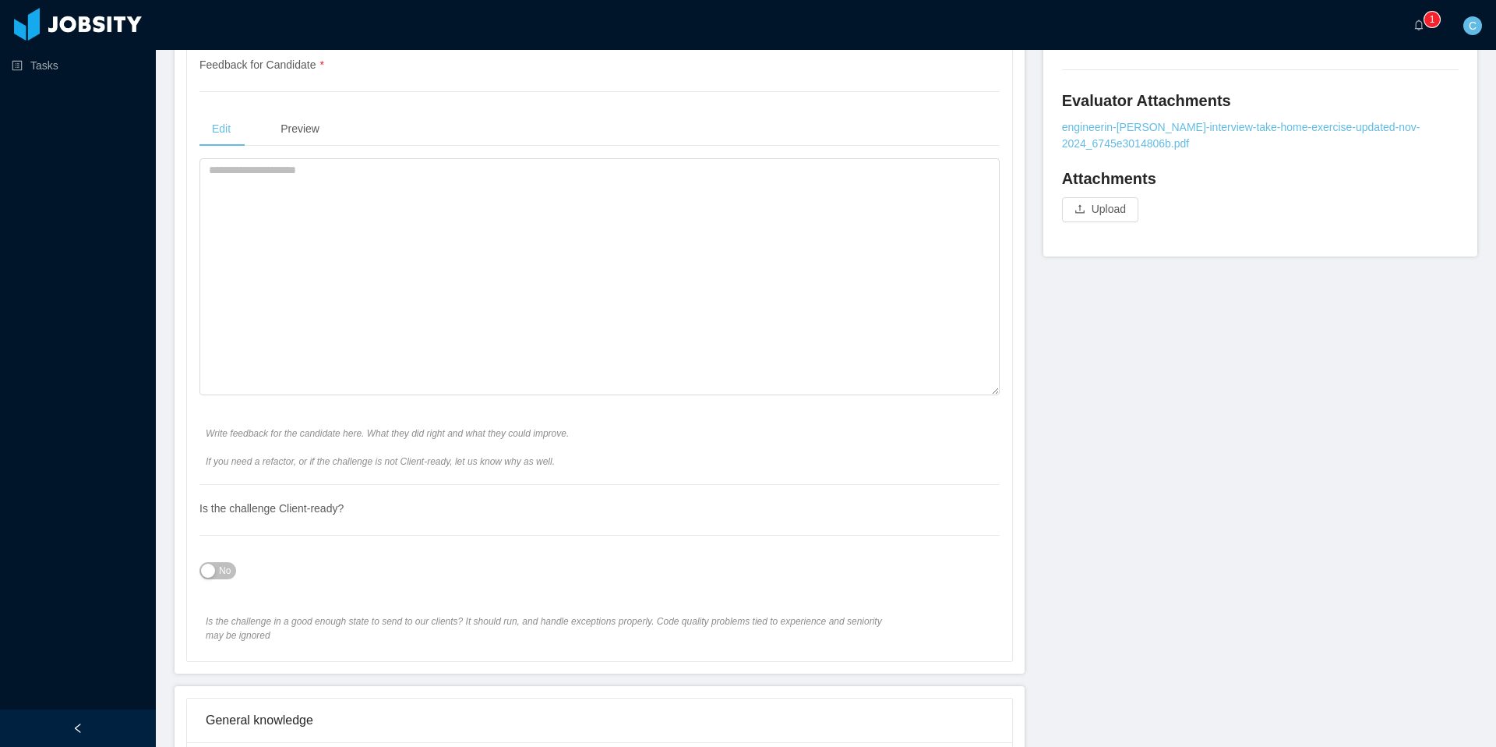
click at [208, 574] on button "No" at bounding box center [218, 570] width 37 height 17
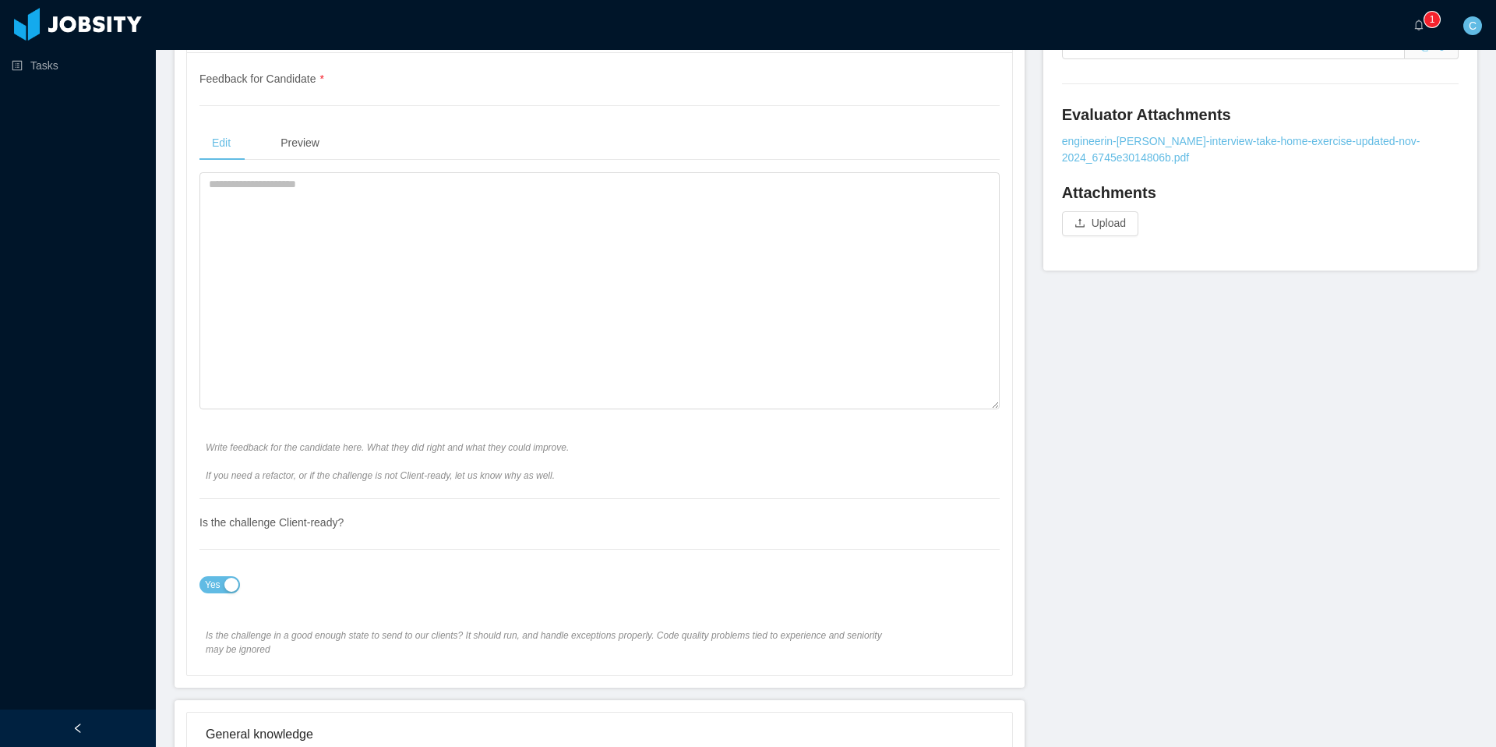
scroll to position [532, 0]
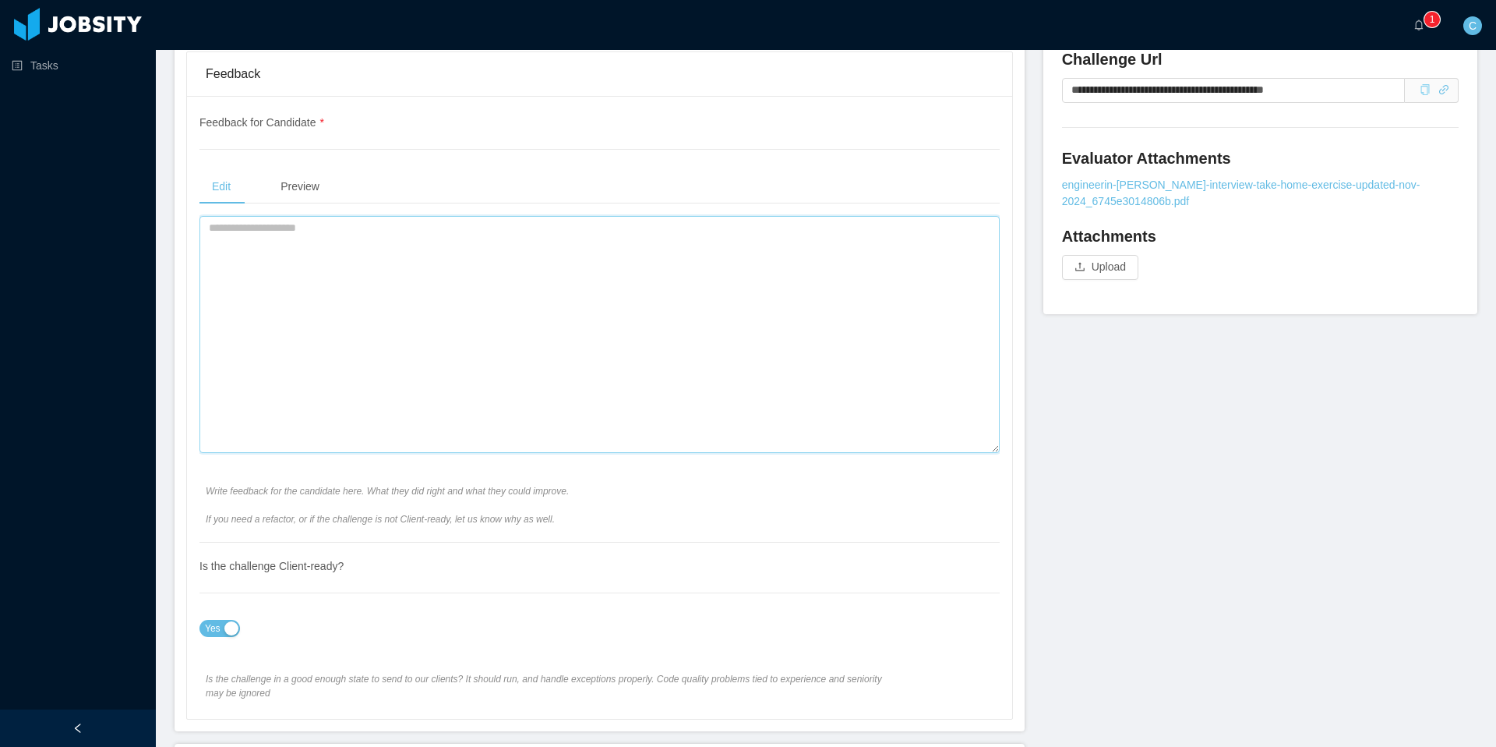
click at [348, 280] on textarea at bounding box center [600, 334] width 800 height 237
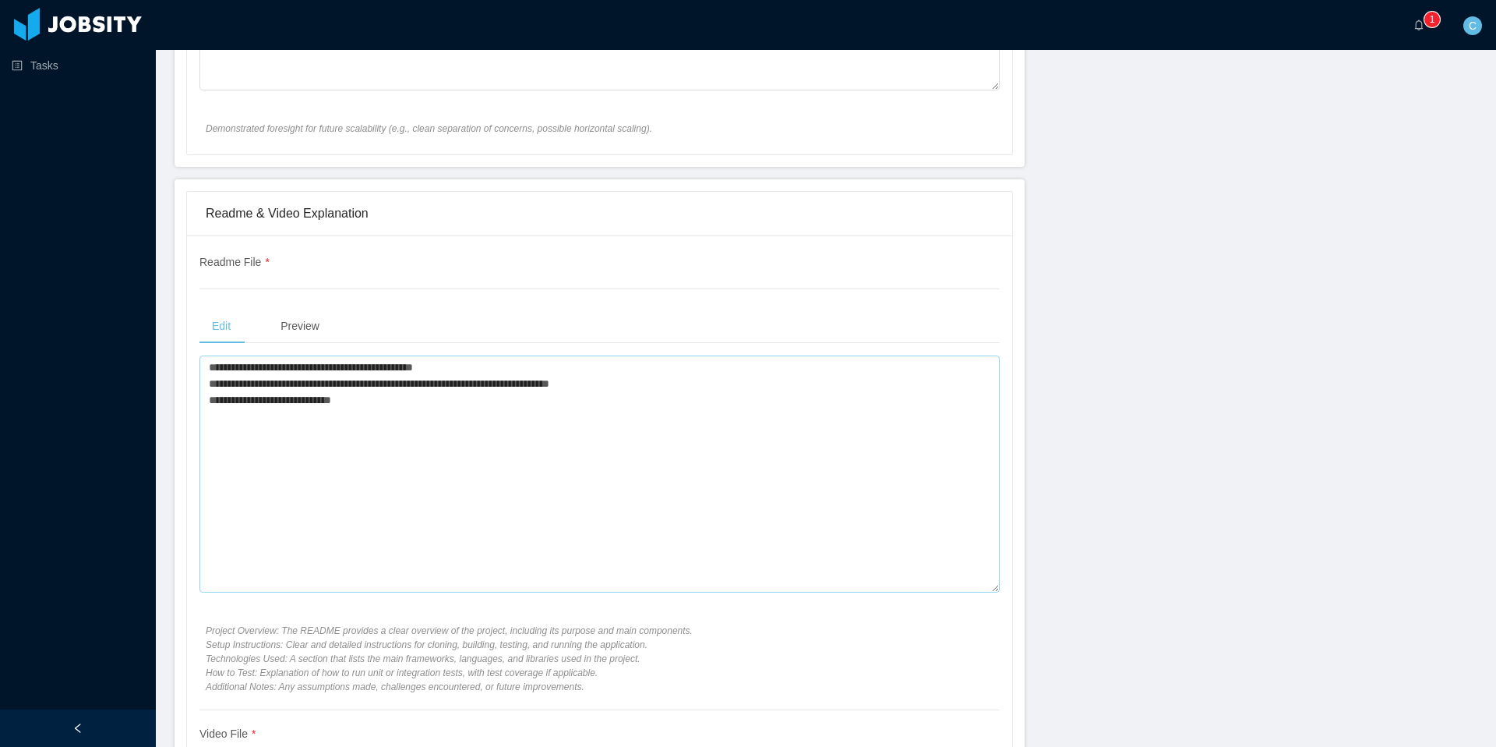
scroll to position [4128, 0]
drag, startPoint x: 398, startPoint y: 404, endPoint x: 207, endPoint y: 373, distance: 194.1
click at [206, 373] on textarea "**********" at bounding box center [600, 476] width 800 height 237
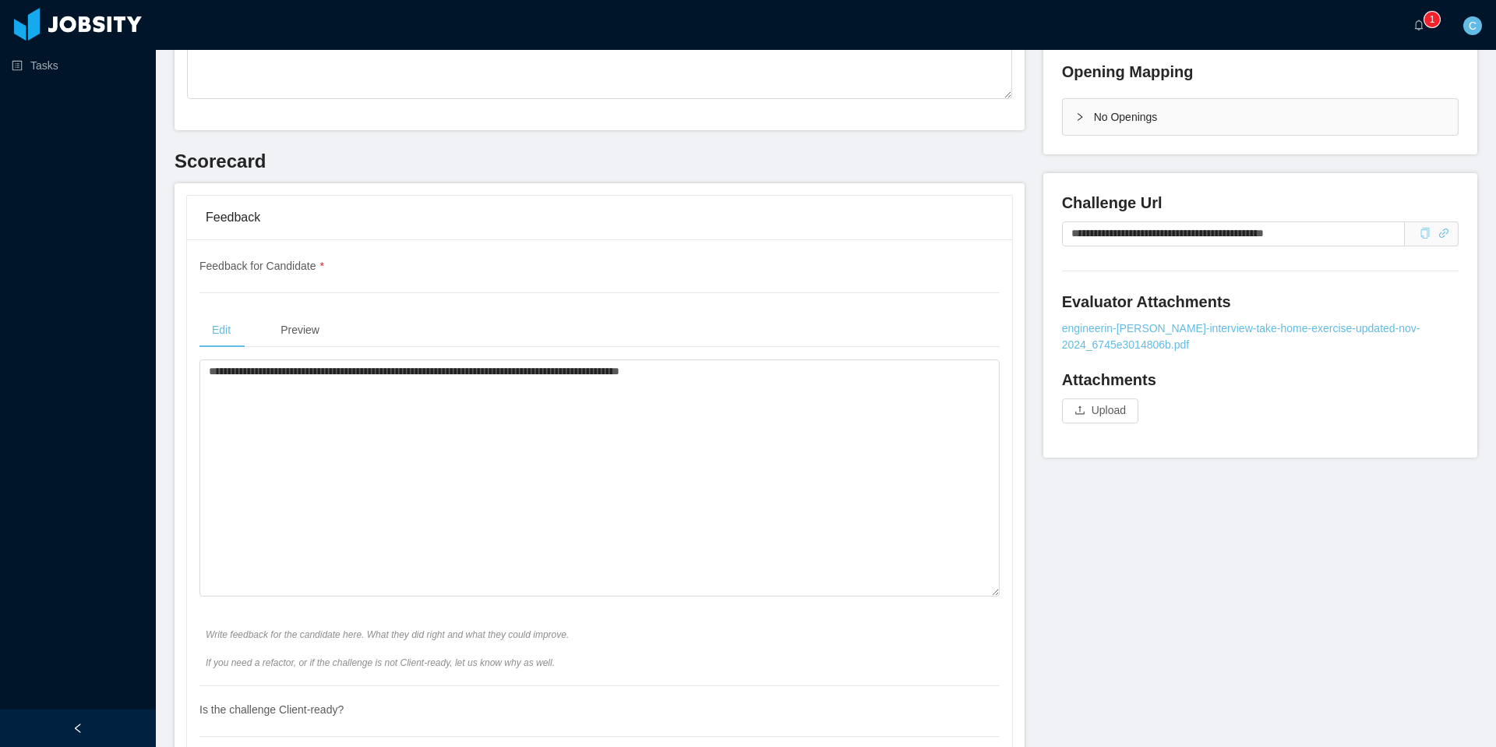
scroll to position [372, 0]
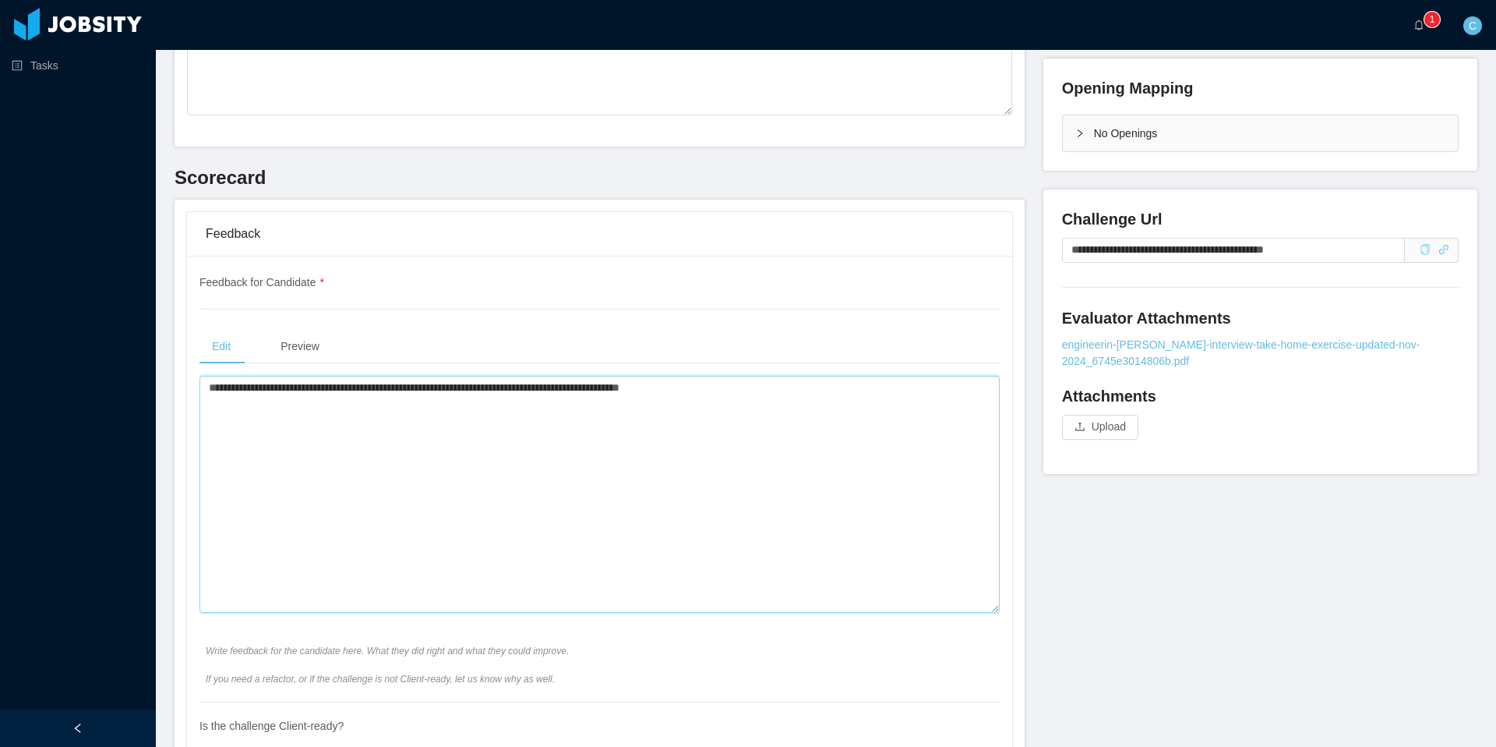
click at [554, 436] on textarea "**********" at bounding box center [600, 494] width 800 height 237
paste textarea "**********"
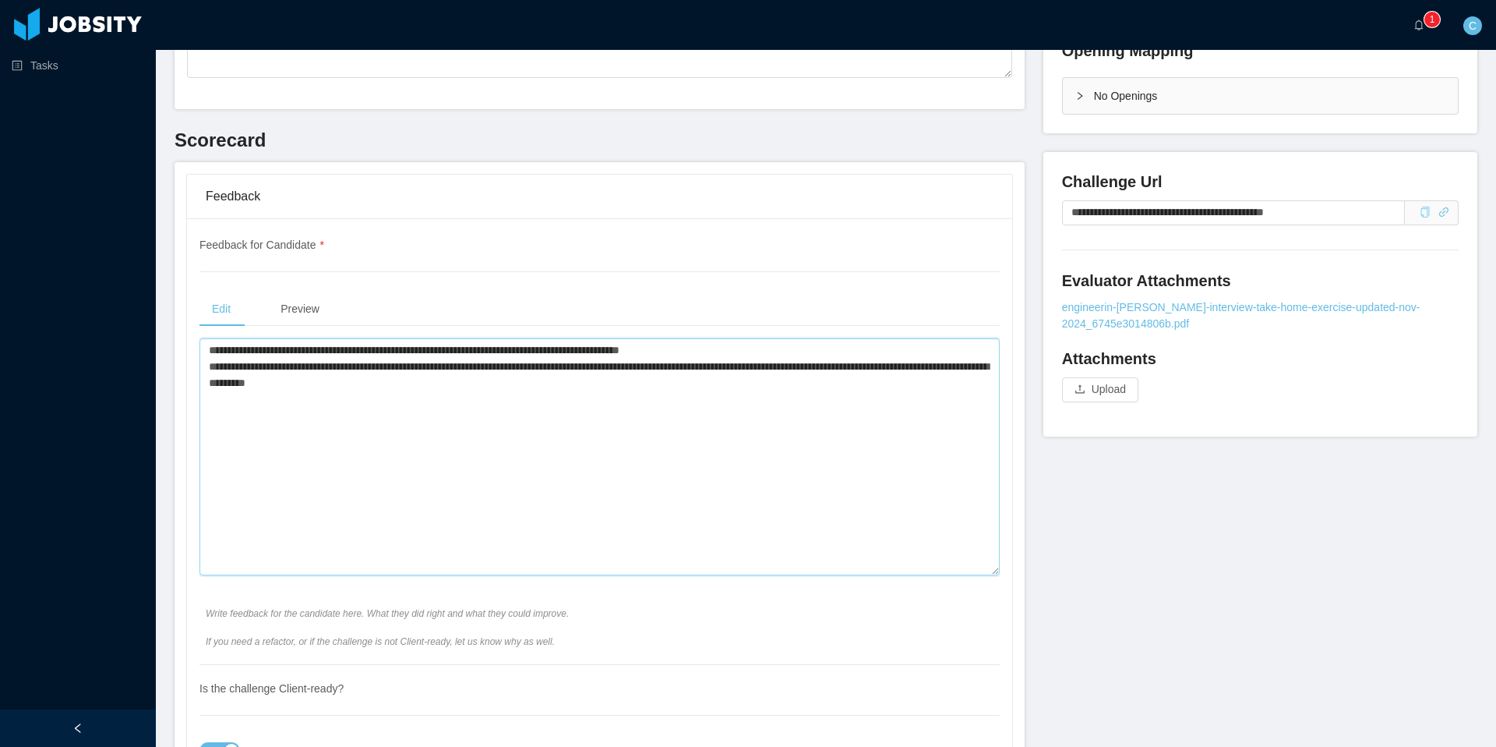
scroll to position [434, 0]
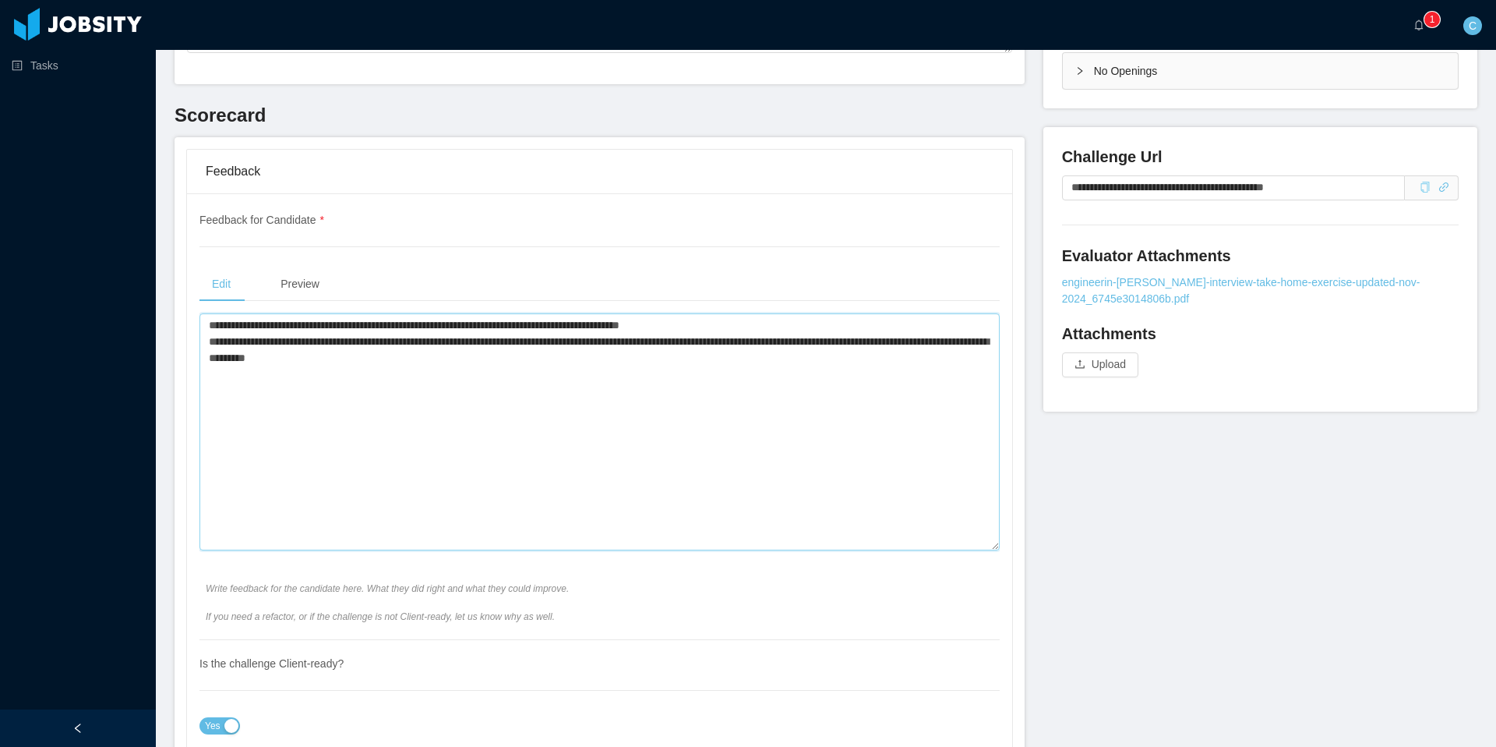
click at [522, 363] on textarea "**********" at bounding box center [600, 431] width 800 height 237
click at [634, 355] on textarea "**********" at bounding box center [600, 431] width 800 height 237
type textarea "**********"
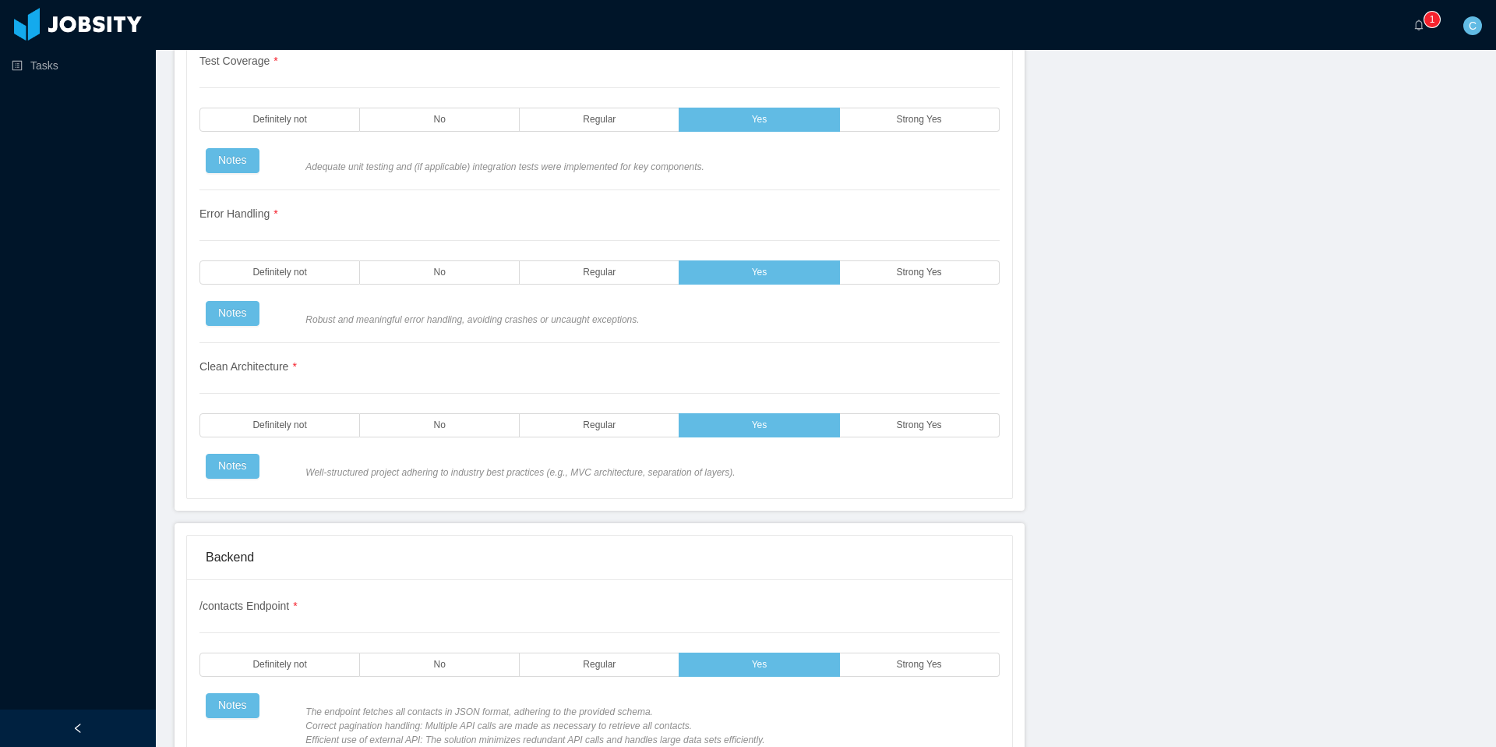
scroll to position [2107, 0]
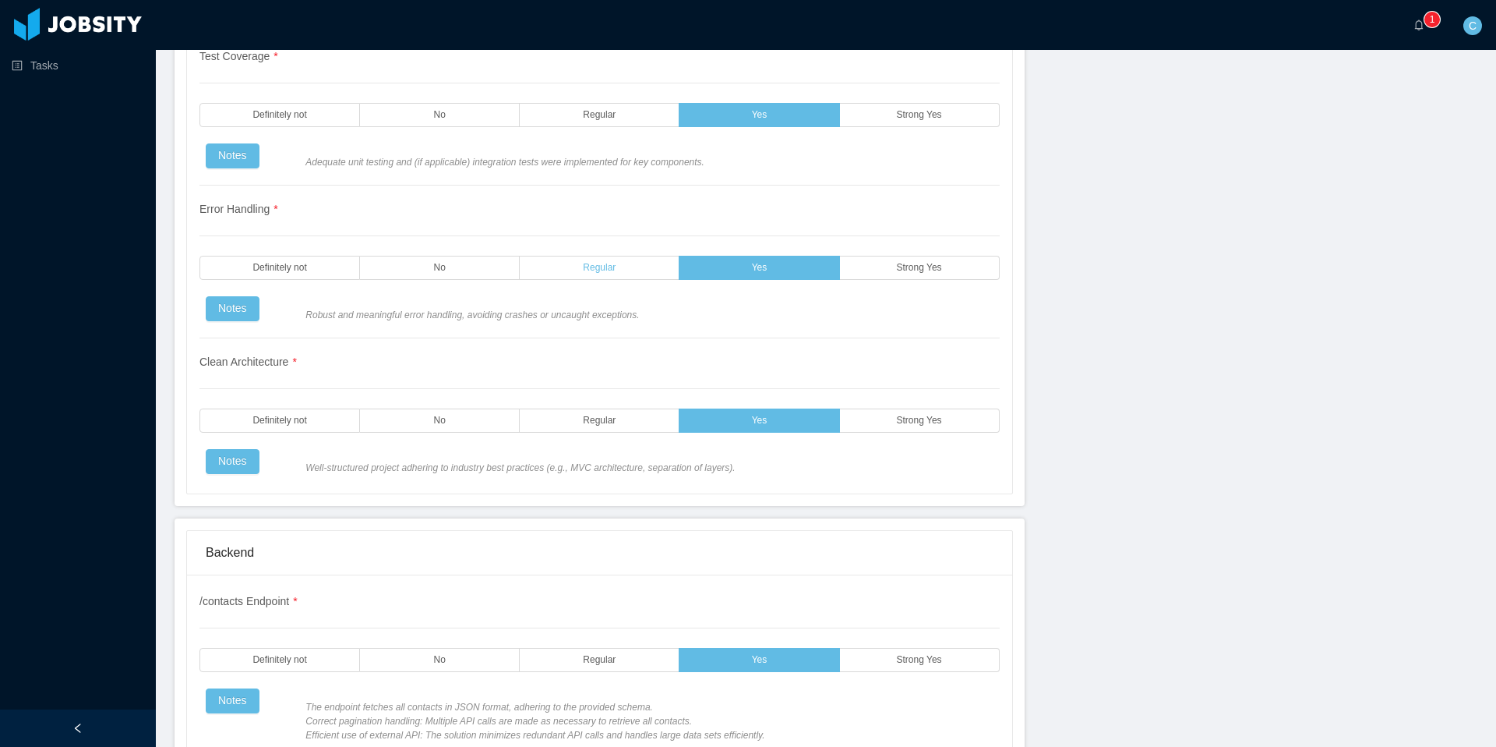
click at [596, 271] on span "Regular" at bounding box center [599, 268] width 33 height 10
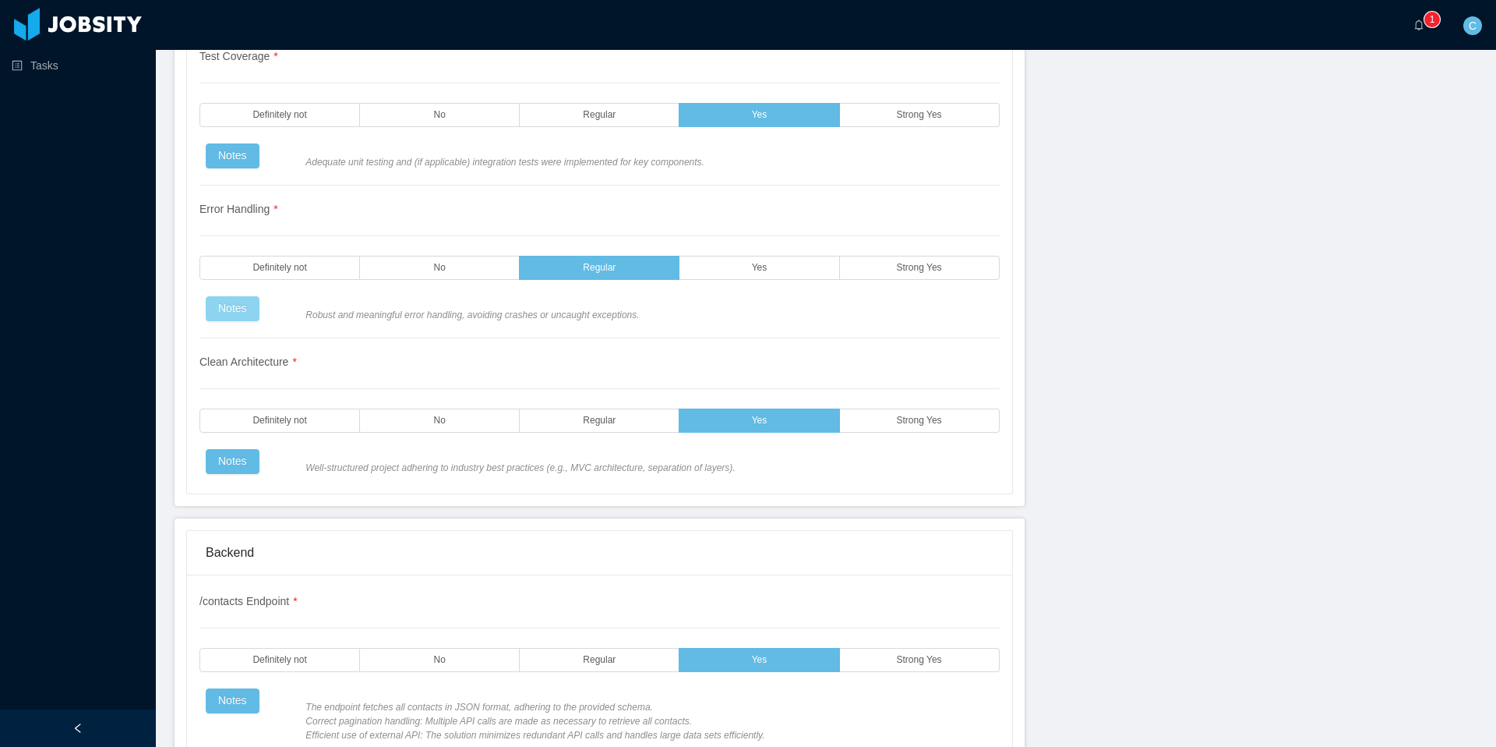
click at [239, 306] on button "Notes" at bounding box center [233, 308] width 54 height 25
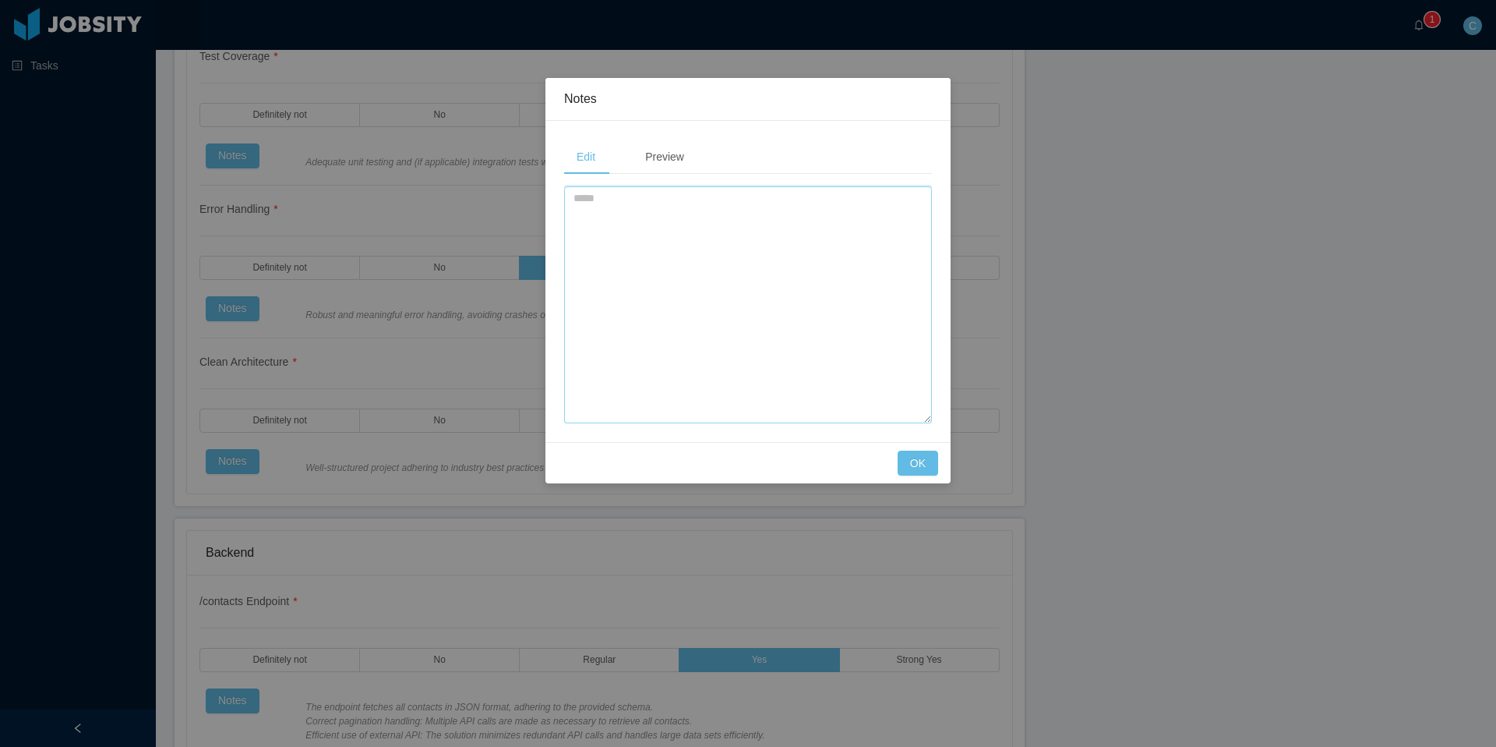
click at [638, 264] on textarea at bounding box center [748, 304] width 368 height 237
type textarea "**********"
click at [921, 467] on button "OK" at bounding box center [918, 462] width 41 height 25
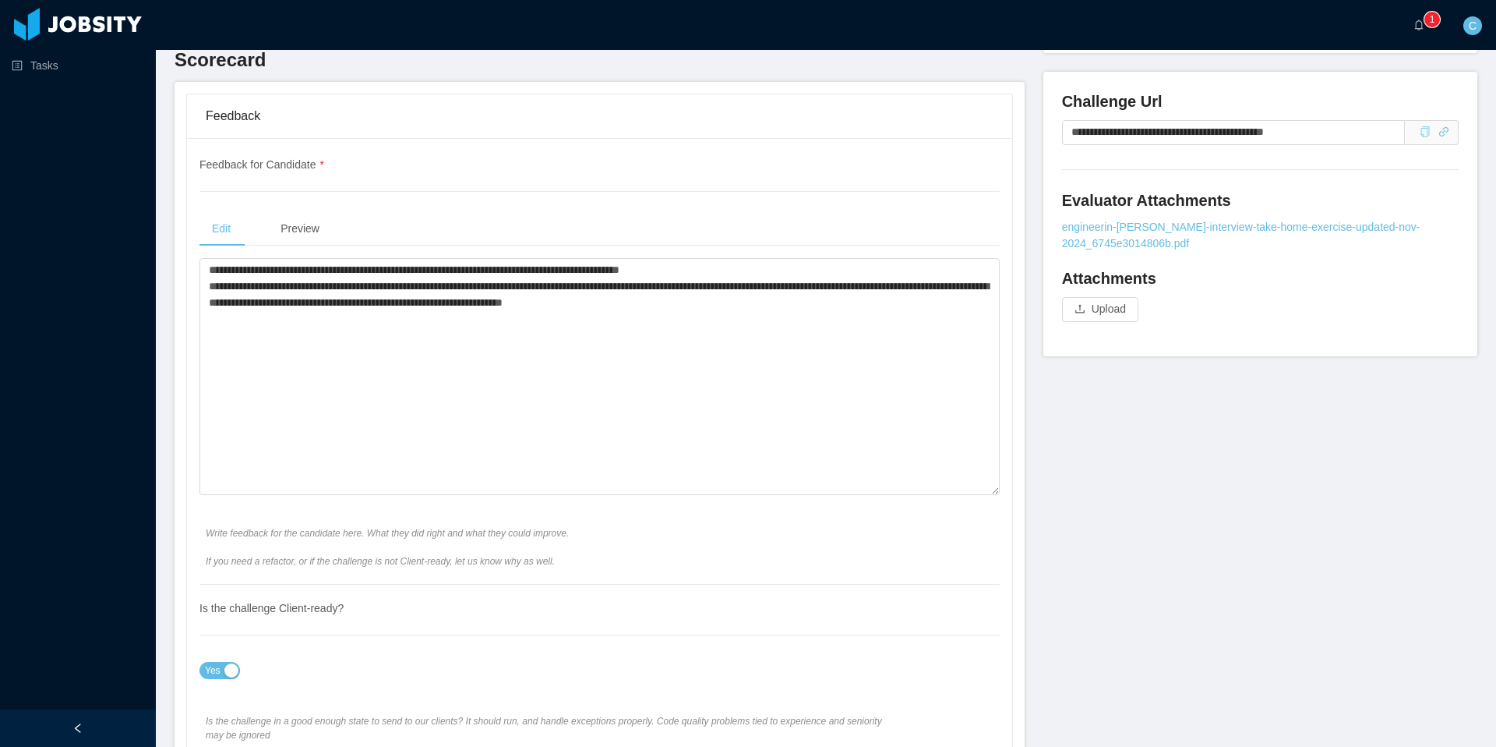
scroll to position [497, 0]
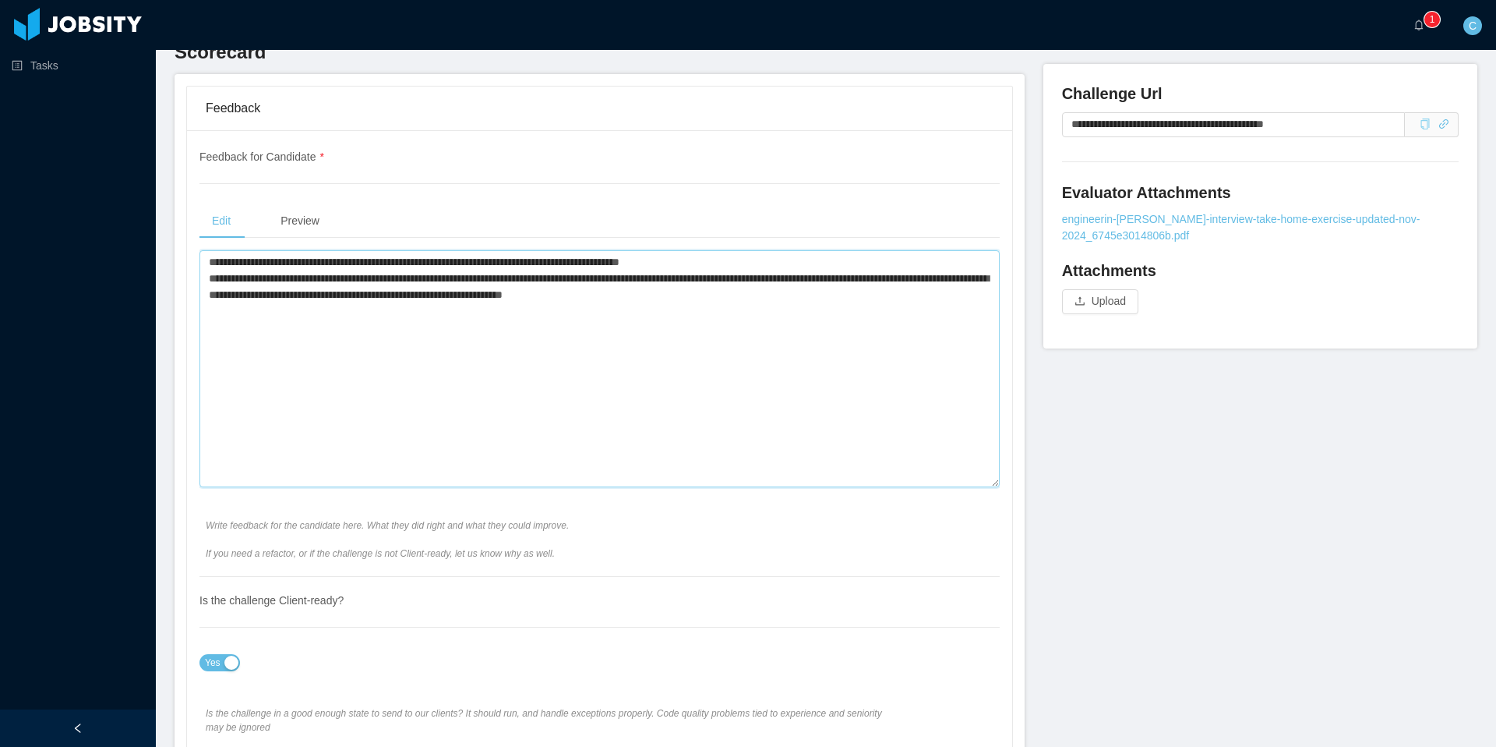
click at [751, 295] on textarea "**********" at bounding box center [600, 368] width 800 height 237
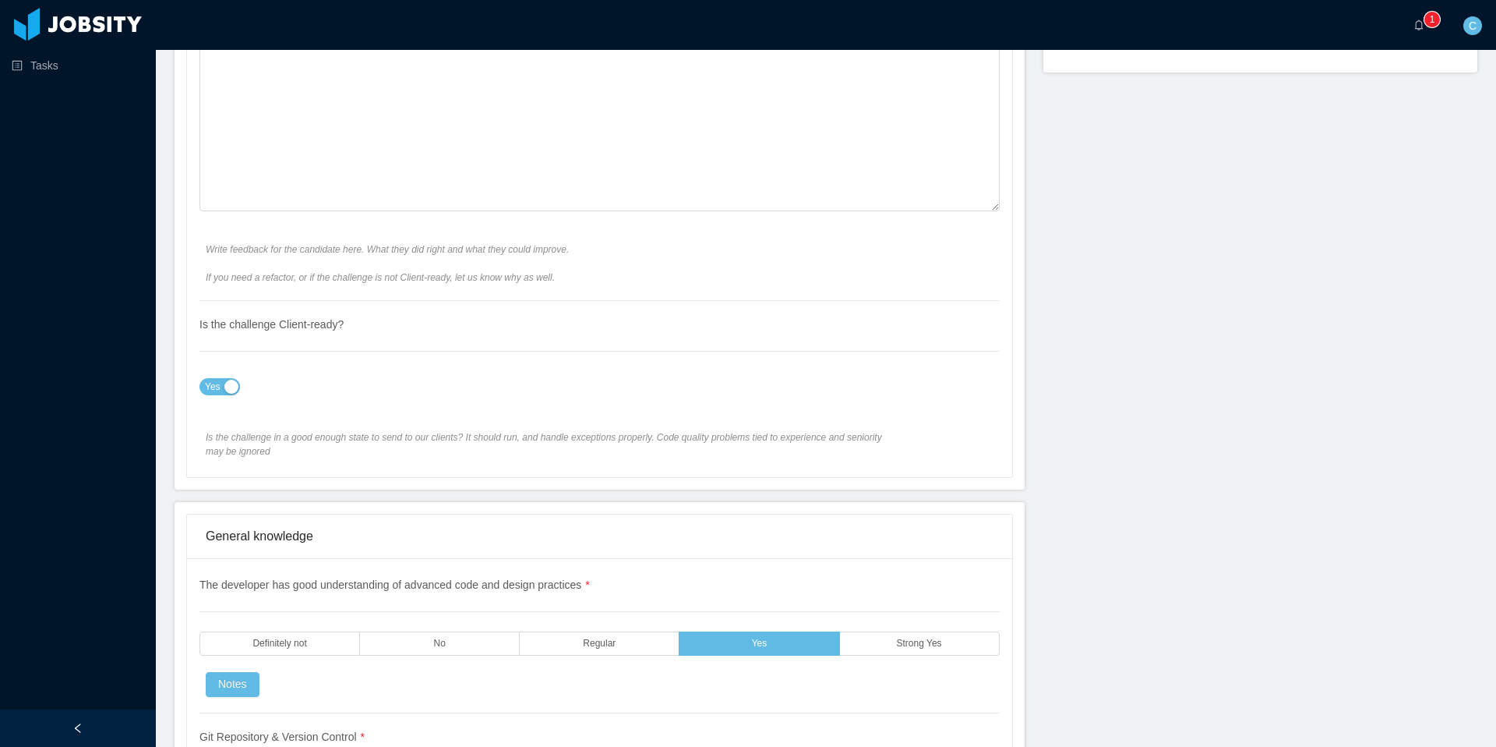
scroll to position [0, 0]
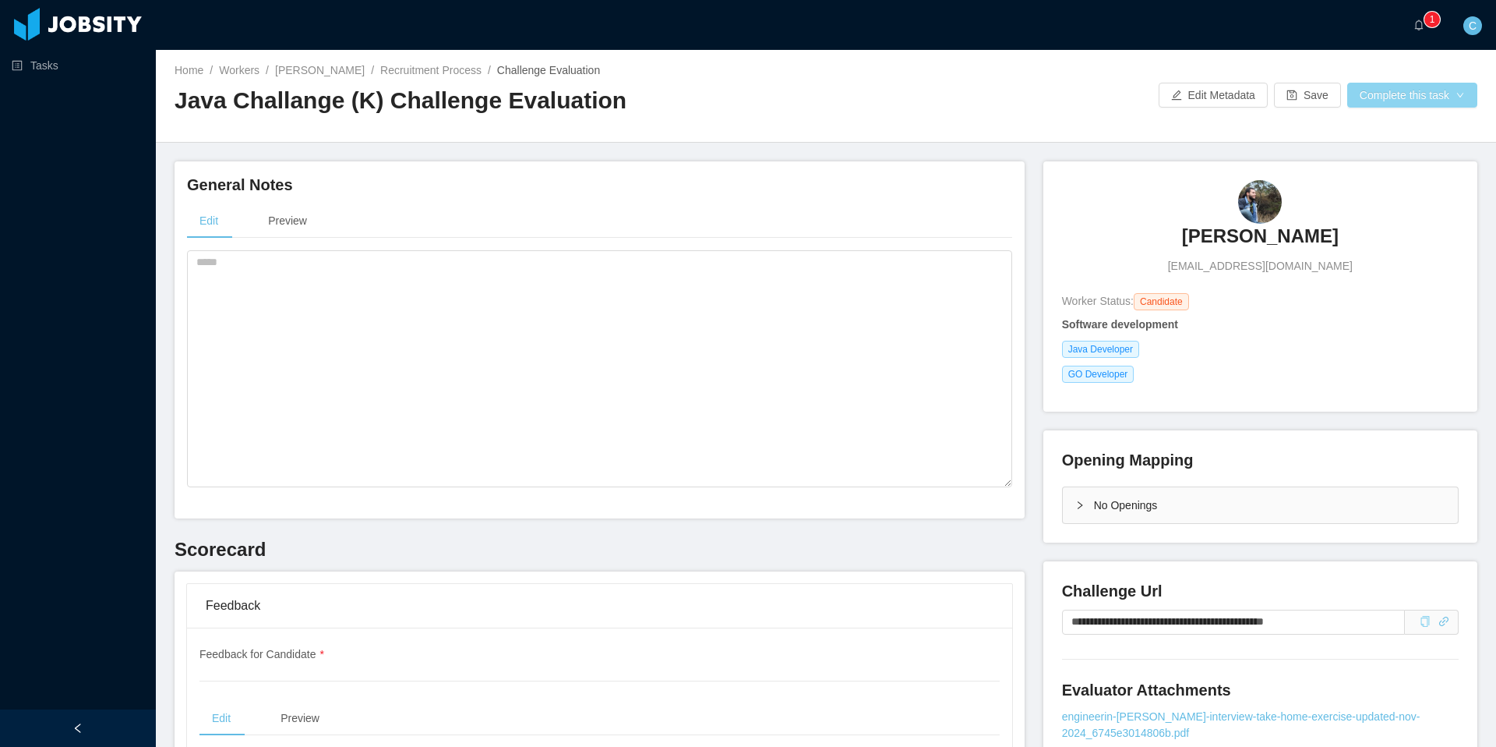
click at [1433, 94] on button "Complete this task" at bounding box center [1413, 95] width 130 height 25
click at [1396, 127] on button "Save Evaluation" at bounding box center [1410, 130] width 121 height 25
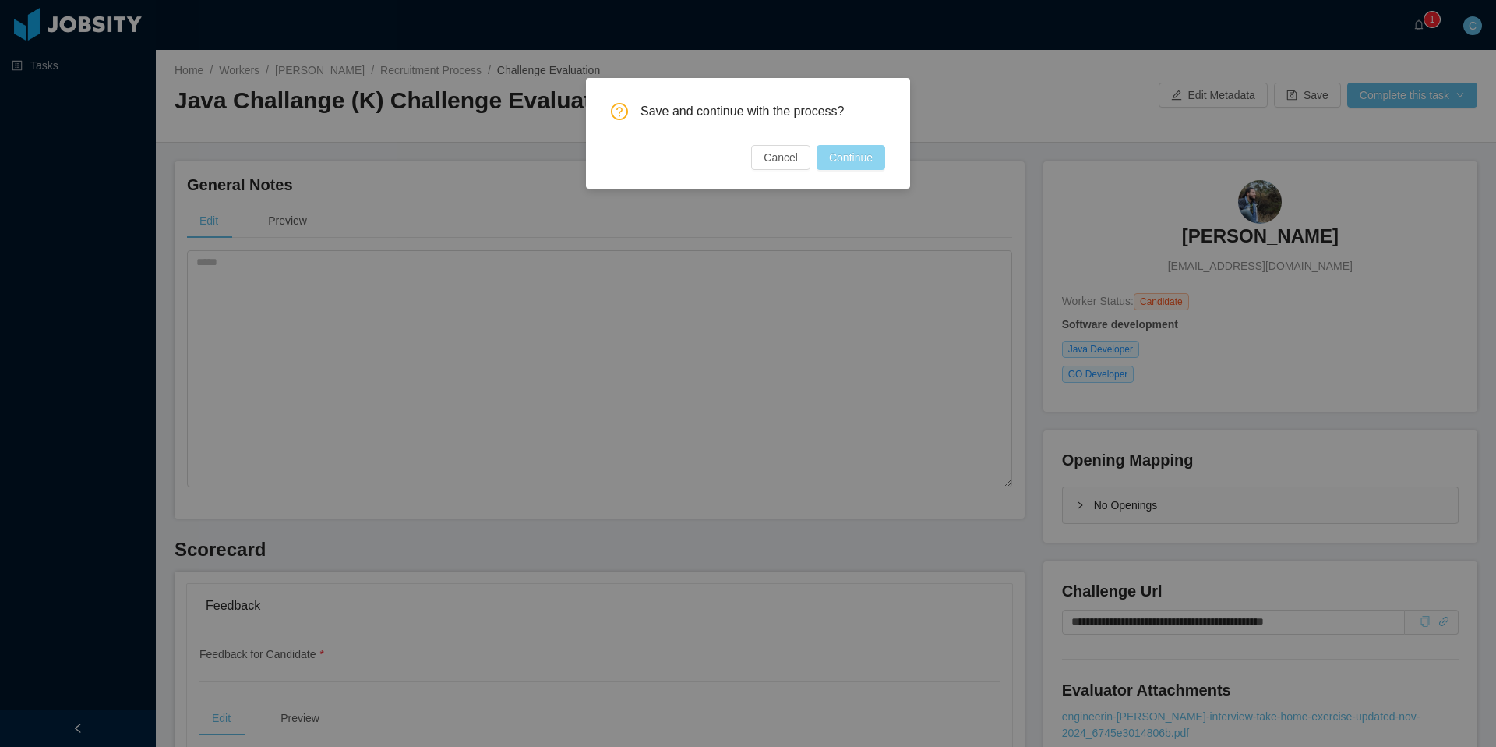
click at [842, 147] on button "Continue" at bounding box center [851, 157] width 69 height 25
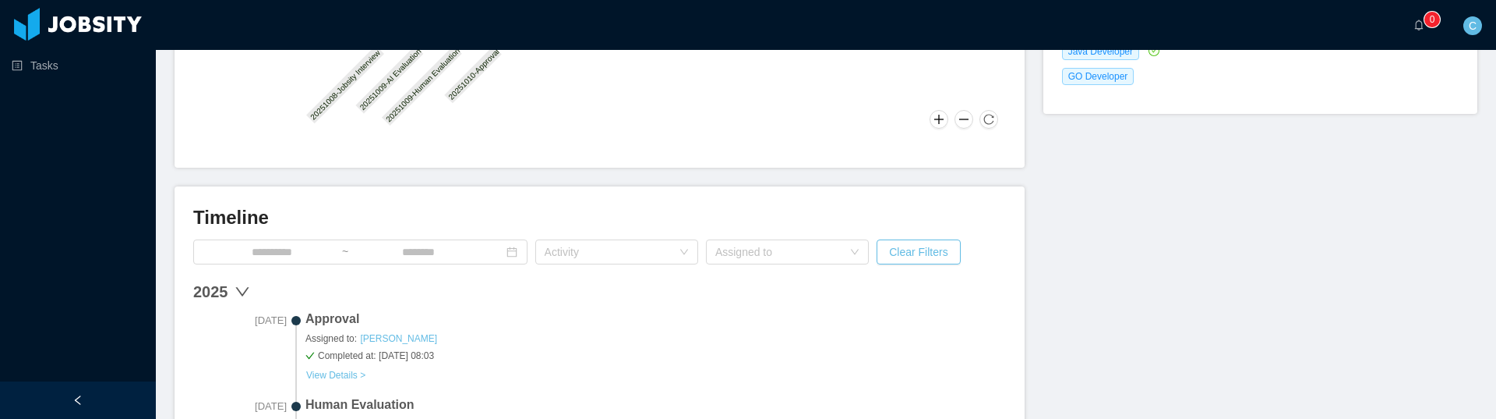
scroll to position [270, 0]
